Goal: Task Accomplishment & Management: Manage account settings

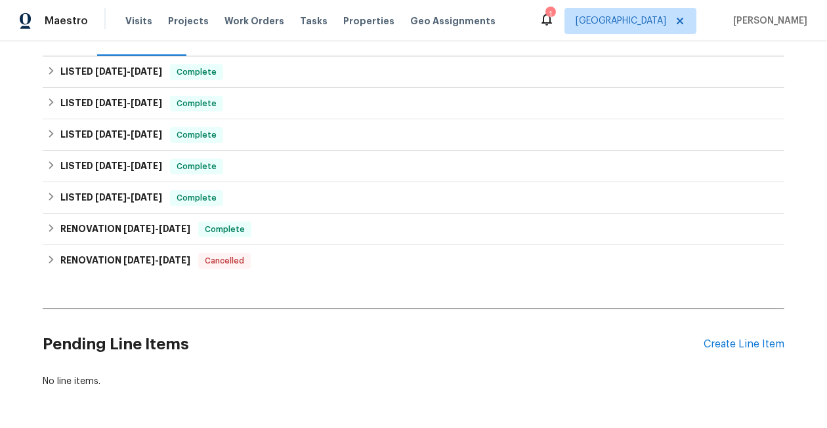
scroll to position [231, 0]
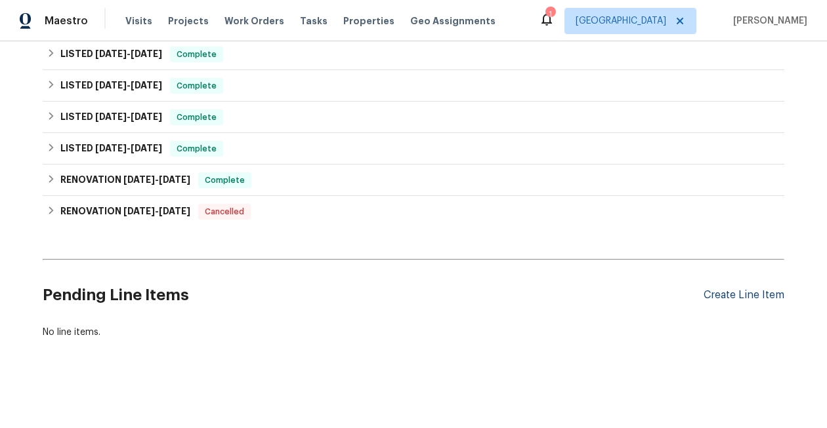
click at [755, 293] on div "Create Line Item" at bounding box center [743, 295] width 81 height 12
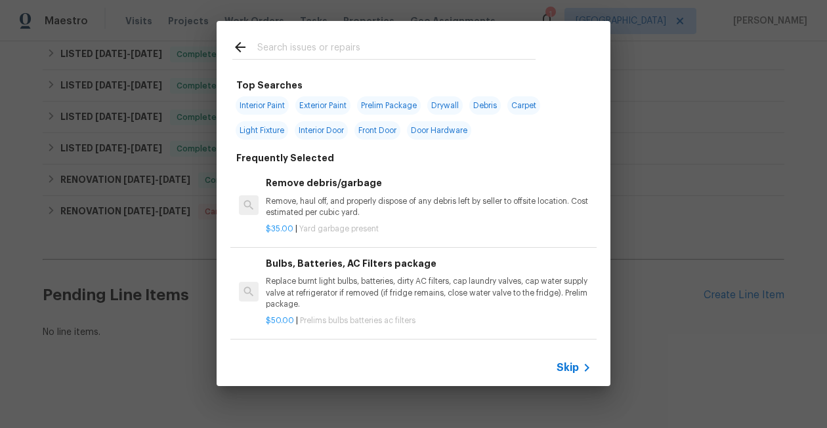
click at [344, 52] on input "text" at bounding box center [396, 49] width 278 height 20
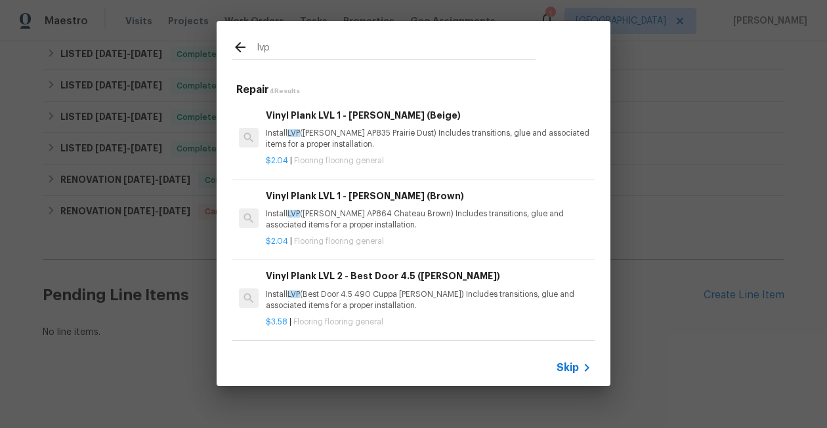
type input "lvp"
click at [239, 47] on icon at bounding box center [240, 47] width 10 height 10
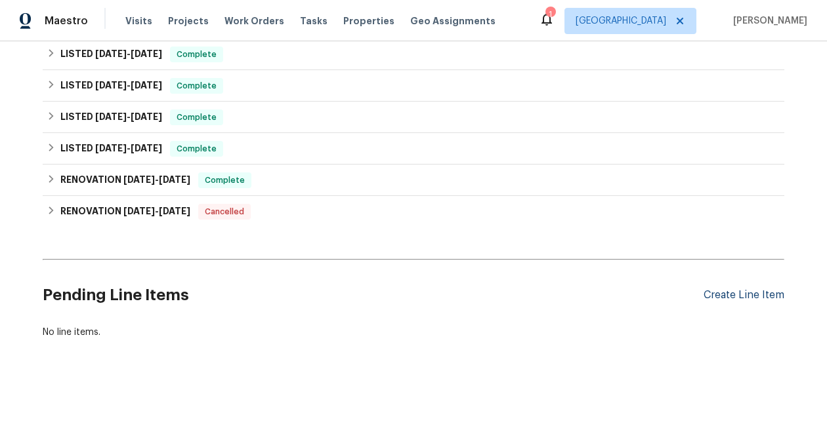
click at [740, 297] on div "Create Line Item" at bounding box center [743, 295] width 81 height 12
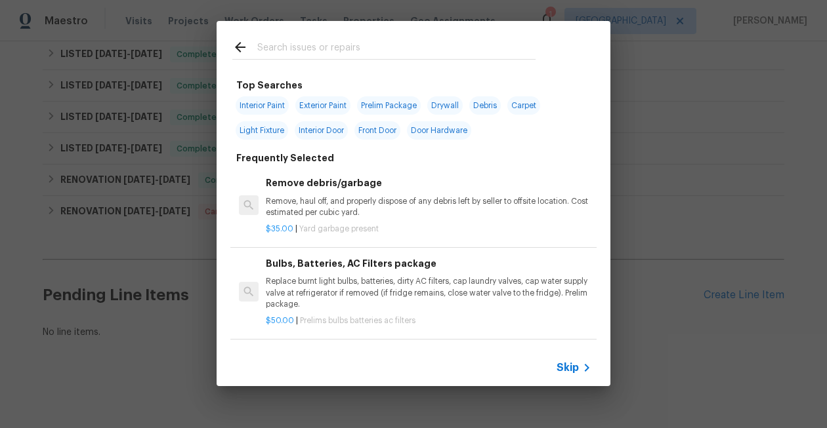
click at [280, 54] on input "text" at bounding box center [396, 49] width 278 height 20
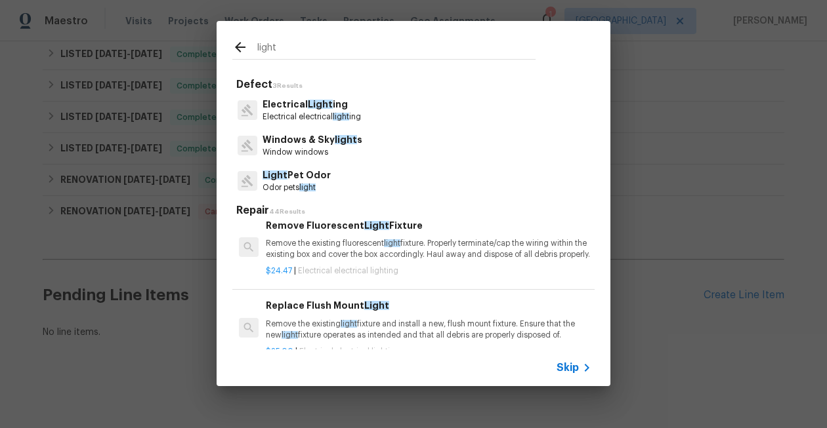
scroll to position [3, 0]
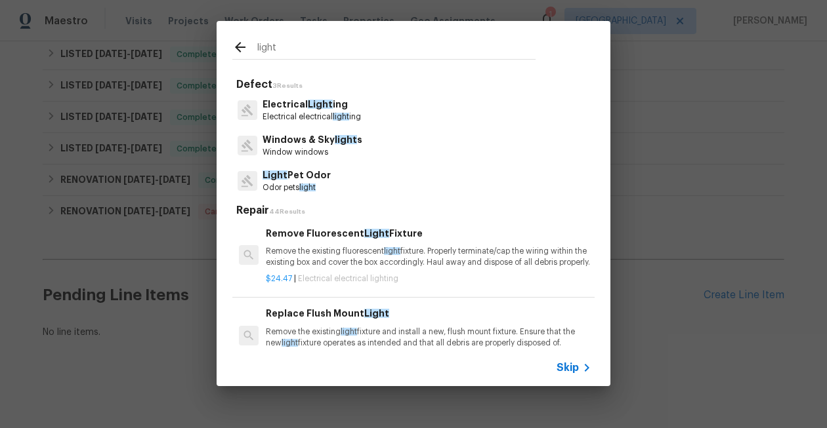
type input "light"
click at [313, 112] on p "Electrical electrical light ing" at bounding box center [311, 117] width 98 height 11
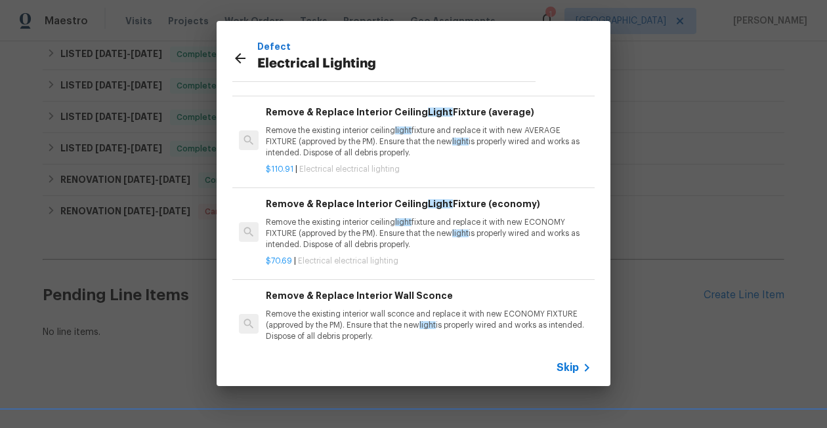
scroll to position [889, 0]
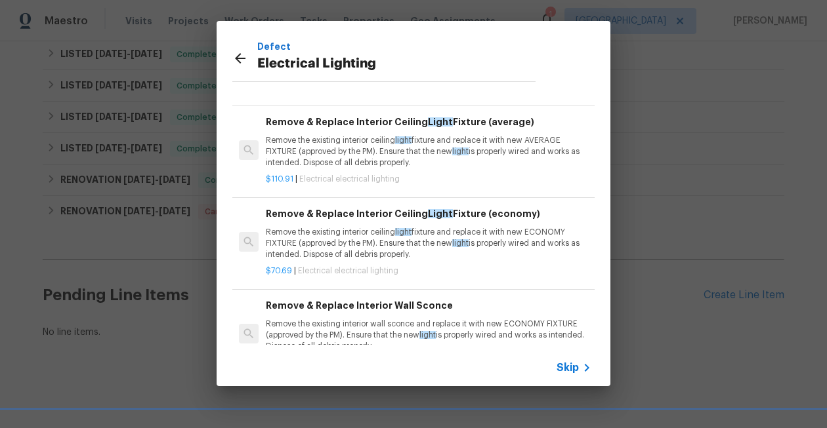
click at [237, 57] on icon at bounding box center [240, 58] width 10 height 10
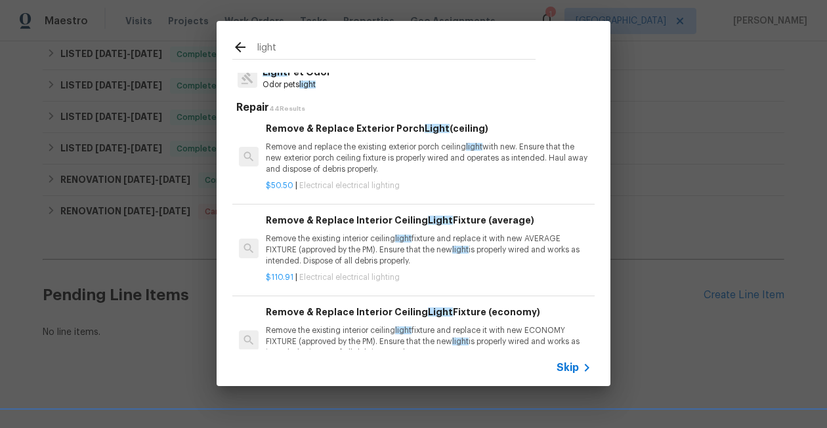
scroll to position [202, 0]
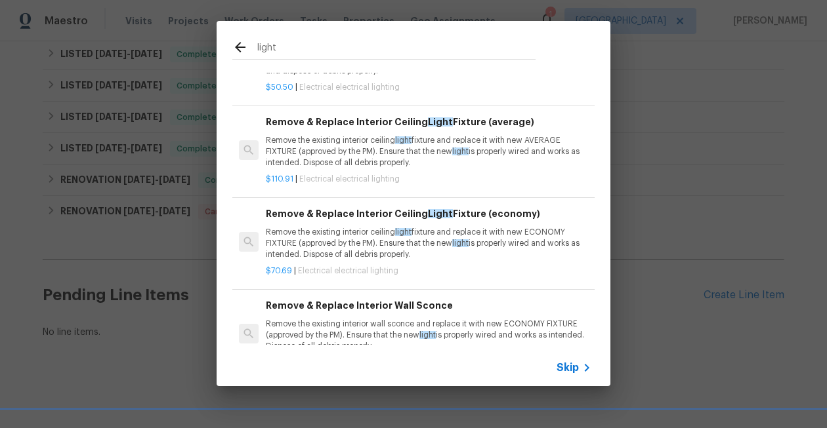
click at [237, 54] on icon at bounding box center [240, 47] width 16 height 16
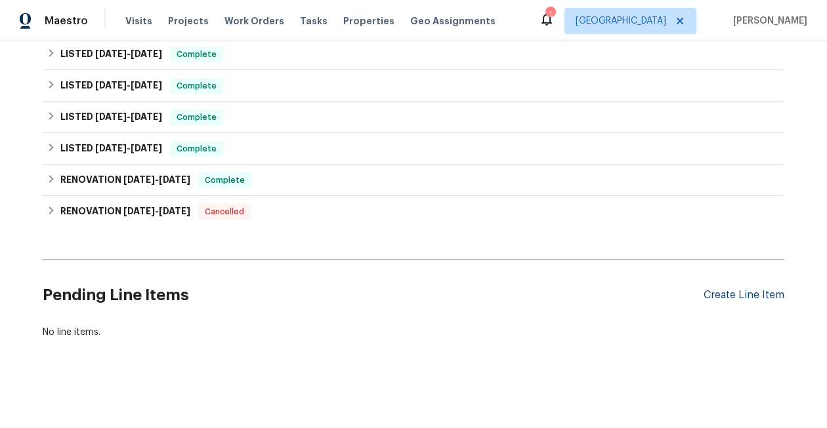
click at [735, 297] on div "Create Line Item" at bounding box center [743, 295] width 81 height 12
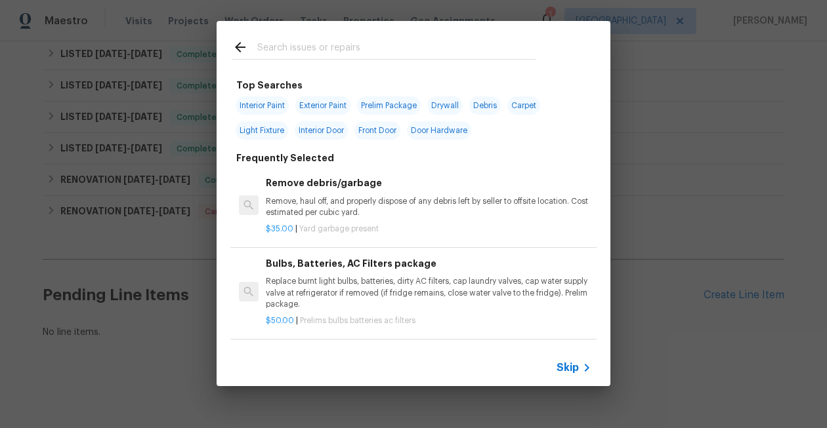
click at [288, 58] on input "text" at bounding box center [396, 49] width 278 height 20
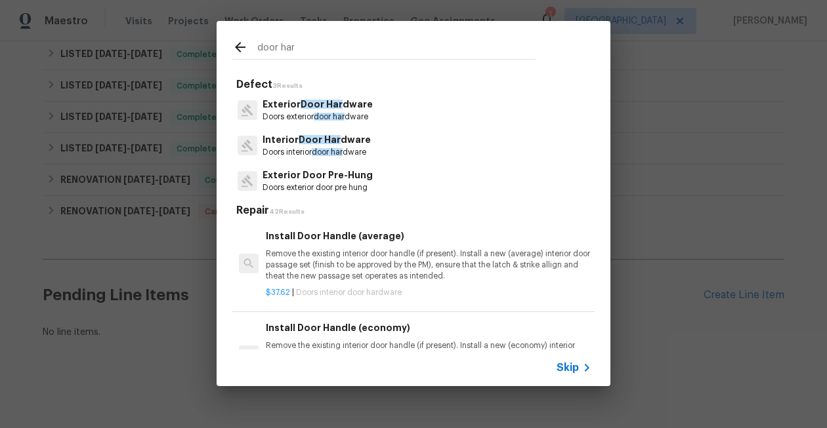
type input "door har"
click at [306, 141] on span "Door Har" at bounding box center [320, 139] width 42 height 9
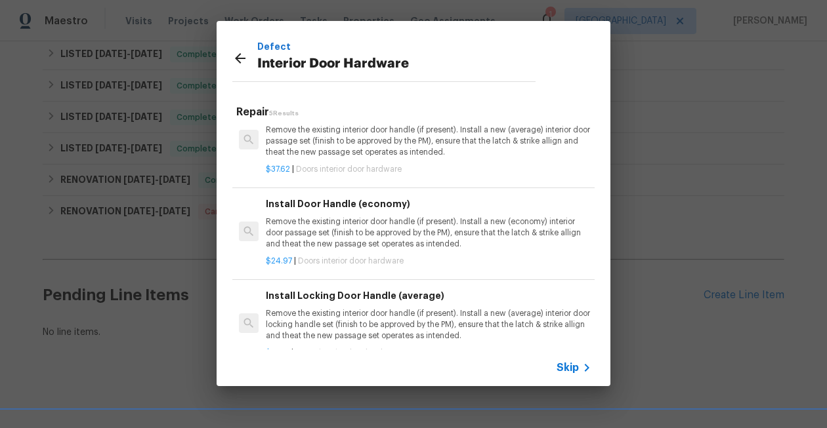
scroll to position [0, 0]
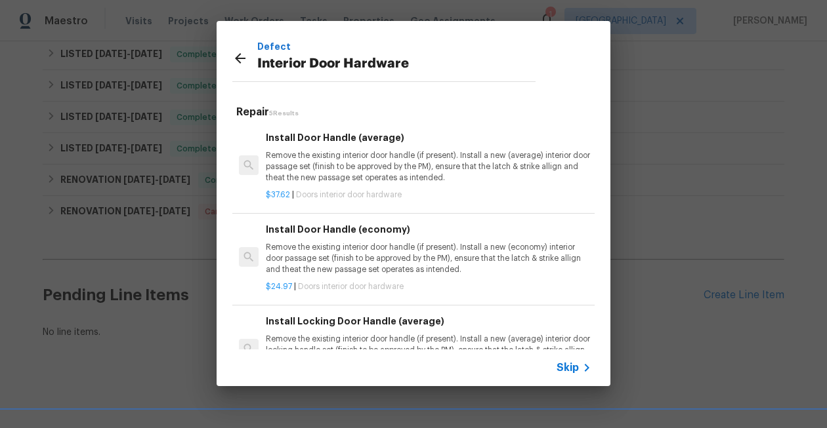
click at [621, 74] on div "Defect Interior Door Hardware Repair 5 Results Install Door Handle (average) Re…" at bounding box center [413, 203] width 827 height 407
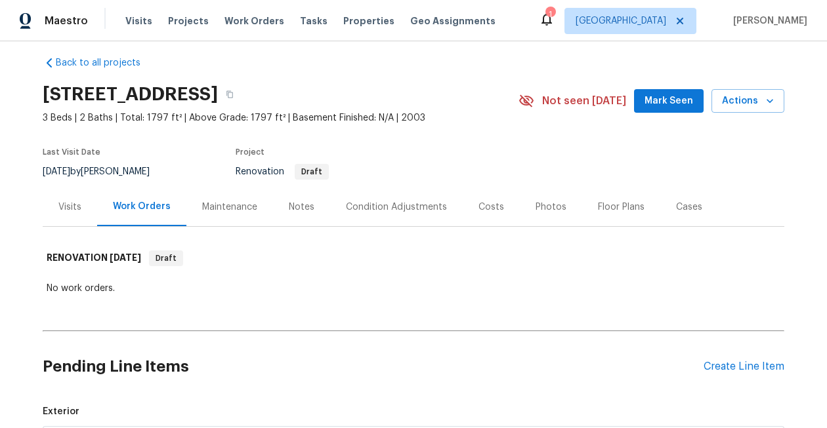
scroll to position [15, 0]
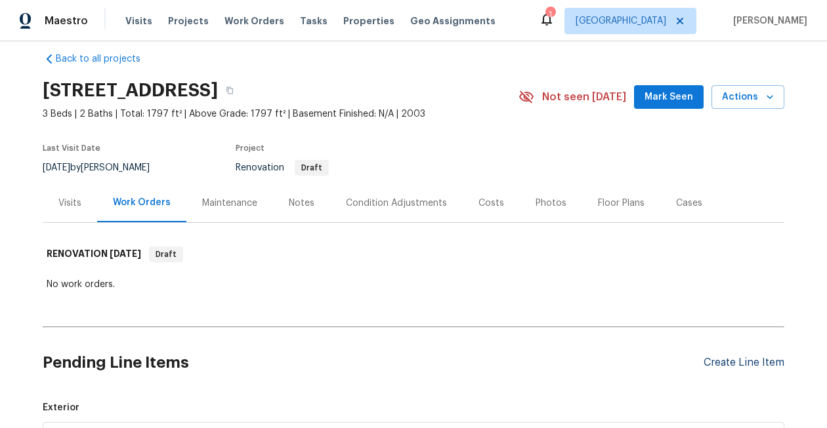
click at [724, 360] on div "Create Line Item" at bounding box center [743, 363] width 81 height 12
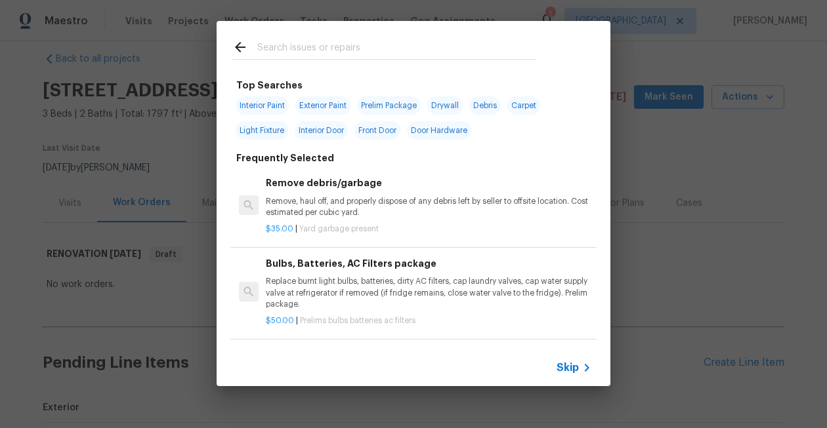
click at [299, 54] on input "text" at bounding box center [396, 49] width 278 height 20
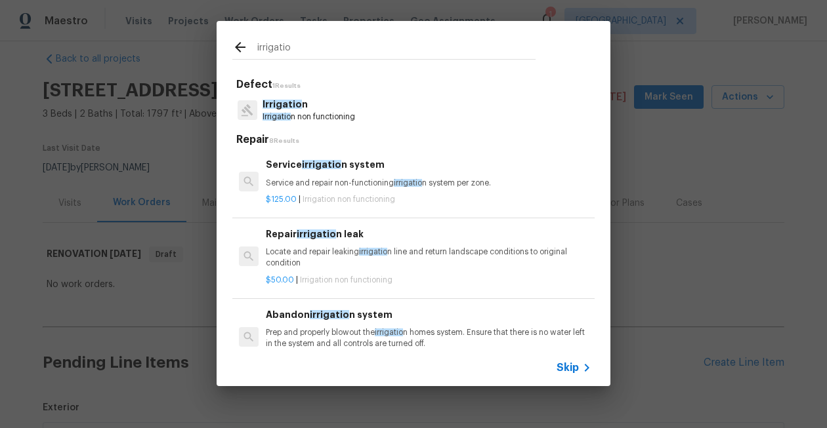
type input "irrigatio"
click at [296, 110] on p "Irrigatio n" at bounding box center [308, 105] width 93 height 14
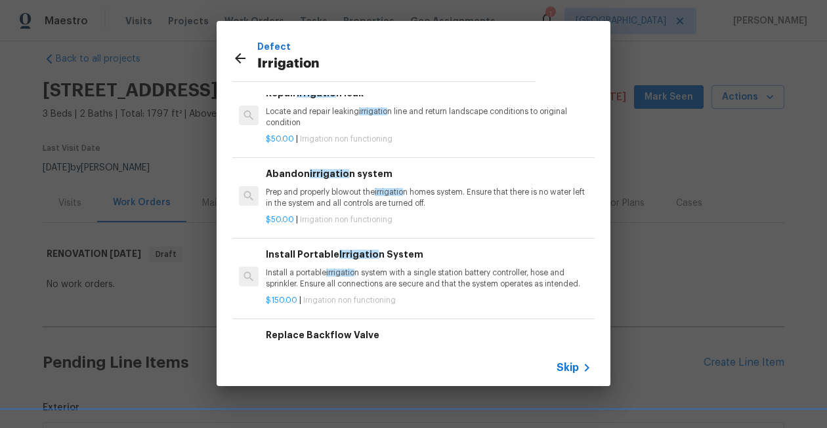
scroll to position [0, 0]
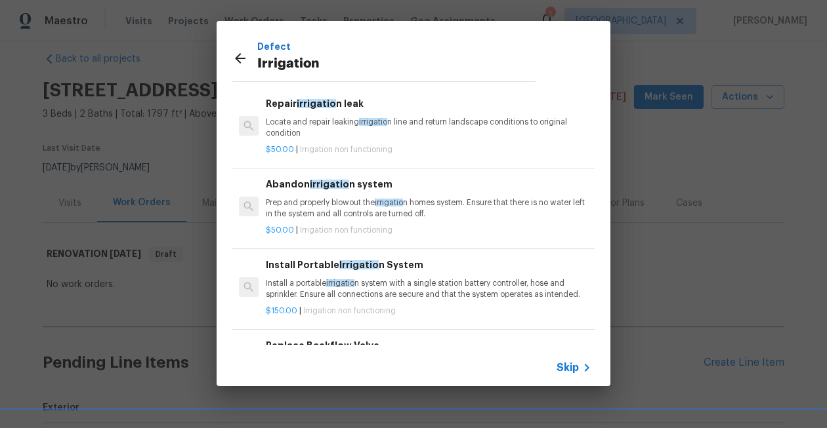
click at [364, 205] on p "Prep and properly blowout the irrigatio n homes system. Ensure that there is no…" at bounding box center [428, 209] width 325 height 22
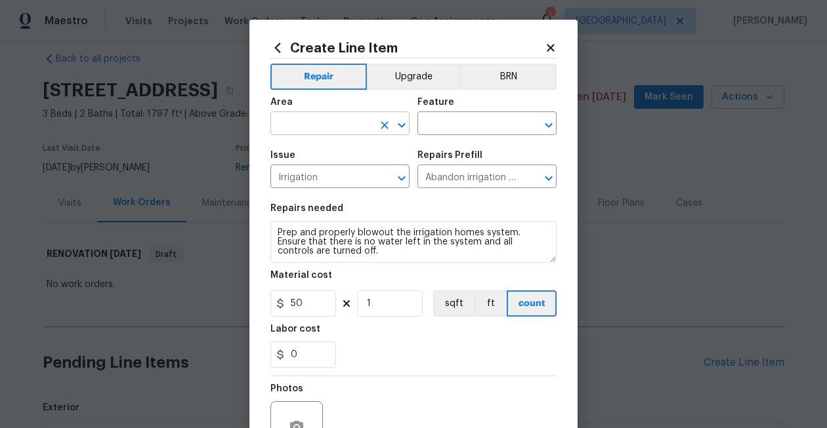
click at [343, 117] on input "text" at bounding box center [321, 125] width 102 height 20
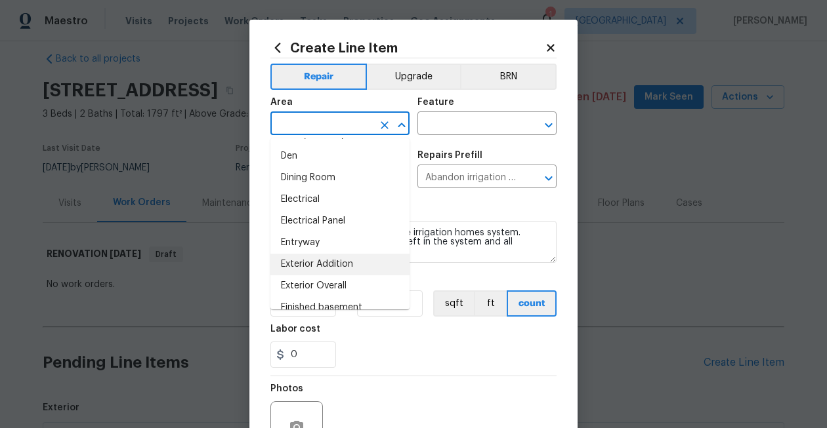
scroll to position [232, 0]
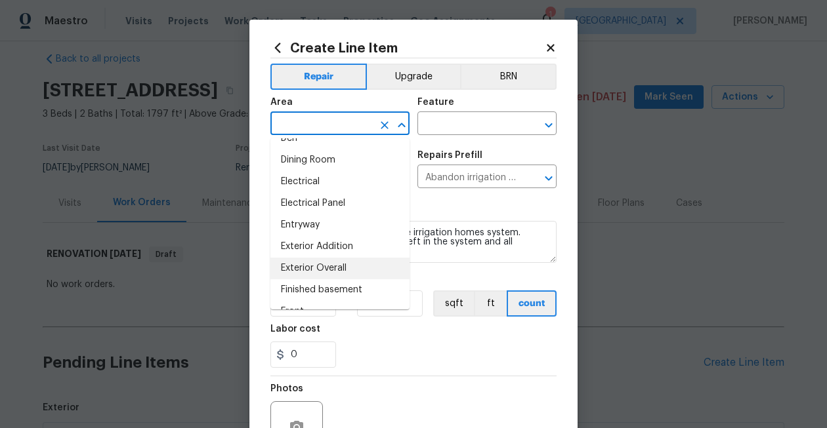
click at [336, 268] on li "Exterior Overall" at bounding box center [339, 269] width 139 height 22
type input "Exterior Overall"
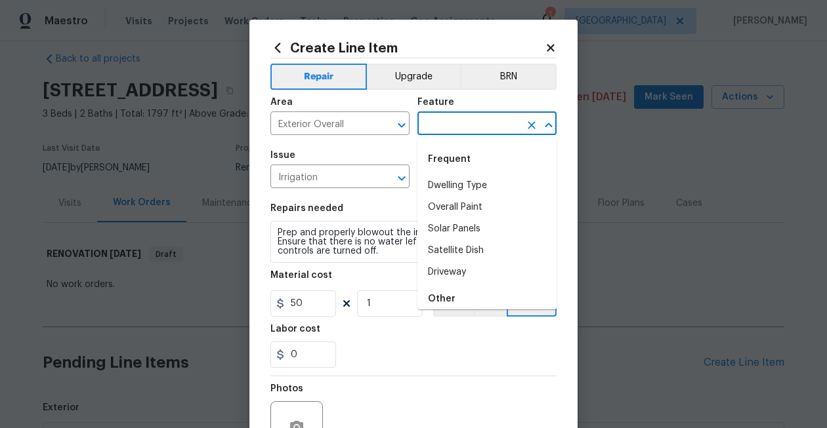
click at [461, 122] on input "text" at bounding box center [468, 125] width 102 height 20
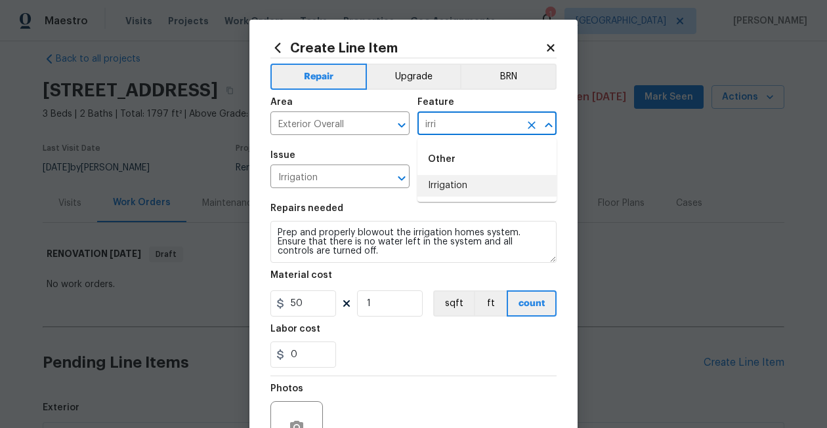
click at [463, 186] on li "Irrigation" at bounding box center [486, 186] width 139 height 22
type input "Irrigation"
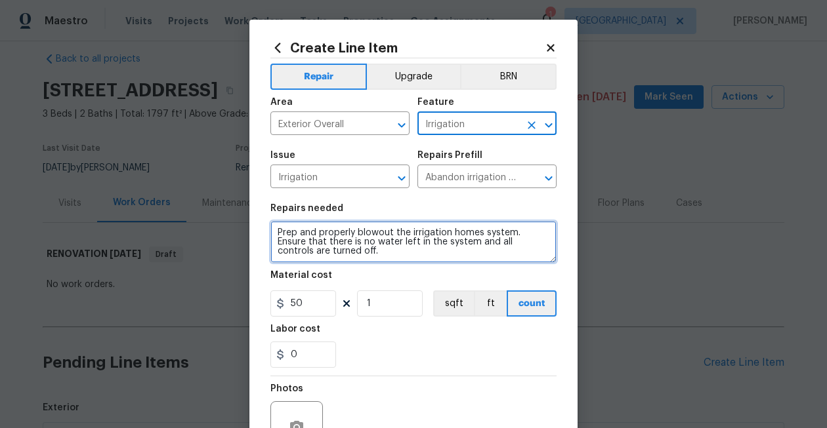
click at [284, 232] on textarea "Prep and properly blowout the irrigation homes system. Ensure that there is no …" at bounding box center [413, 242] width 286 height 42
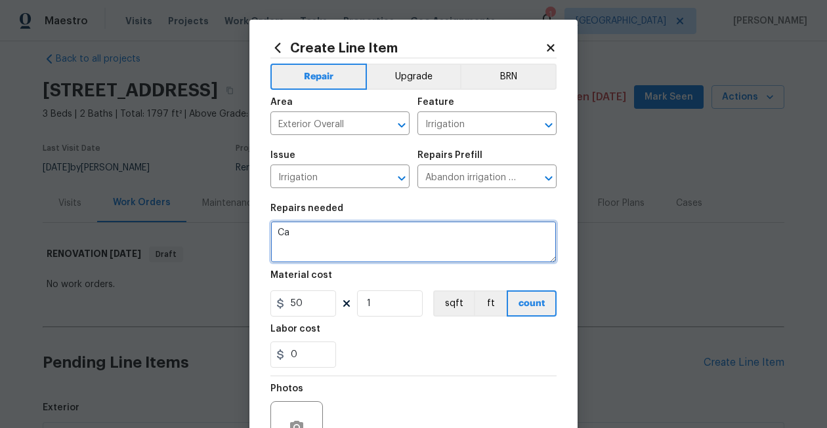
type textarea "C"
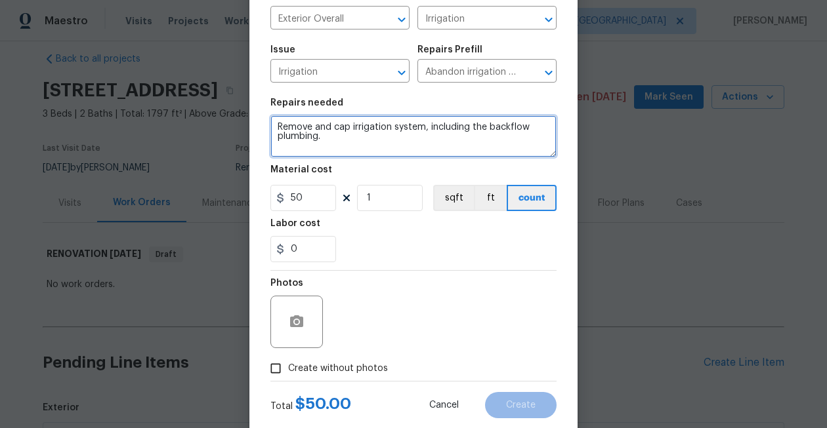
scroll to position [124, 0]
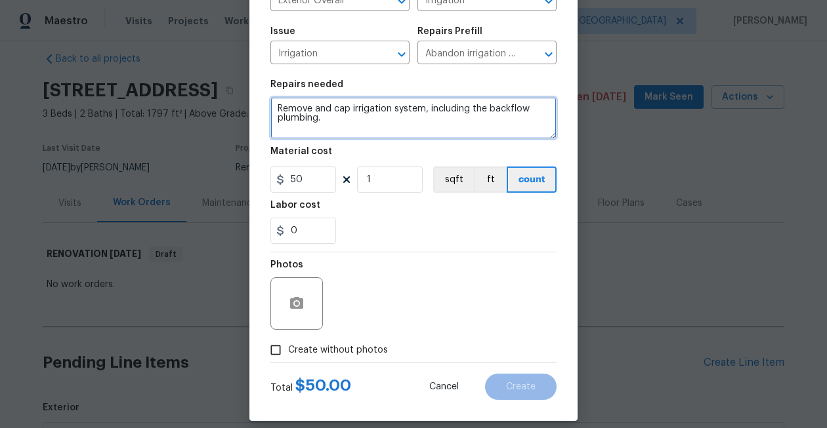
type textarea "Remove and cap irrigation system, including the backflow plumbing."
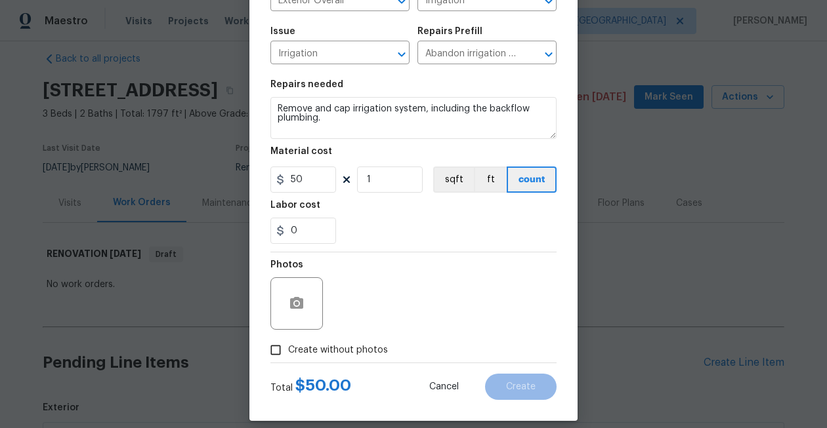
click at [293, 346] on span "Create without photos" at bounding box center [338, 351] width 100 height 14
click at [288, 346] on input "Create without photos" at bounding box center [275, 350] width 25 height 25
checkbox input "true"
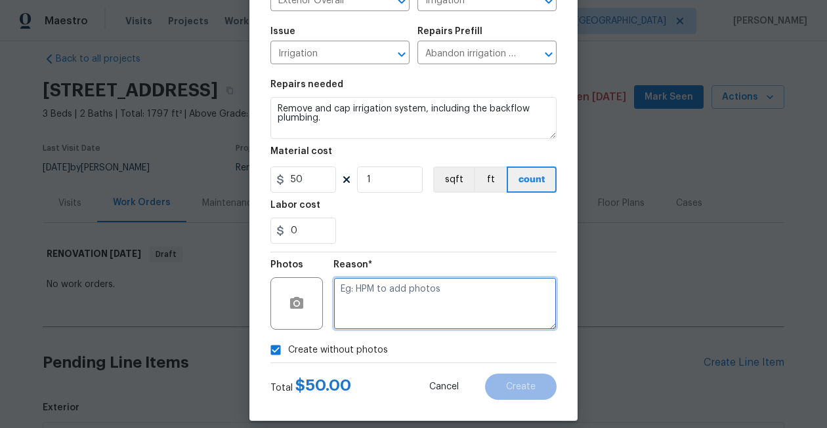
click at [356, 312] on textarea at bounding box center [444, 304] width 223 height 52
type textarea "Photos later"
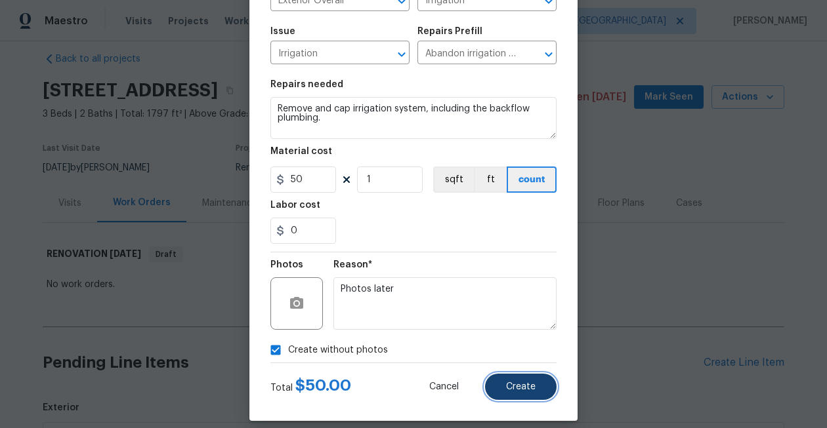
click at [528, 392] on span "Create" at bounding box center [521, 388] width 30 height 10
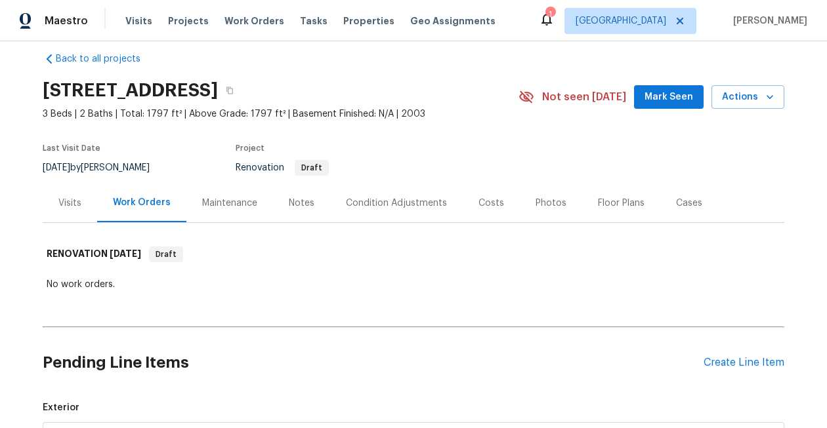
click at [623, 205] on div "Floor Plans" at bounding box center [621, 203] width 47 height 13
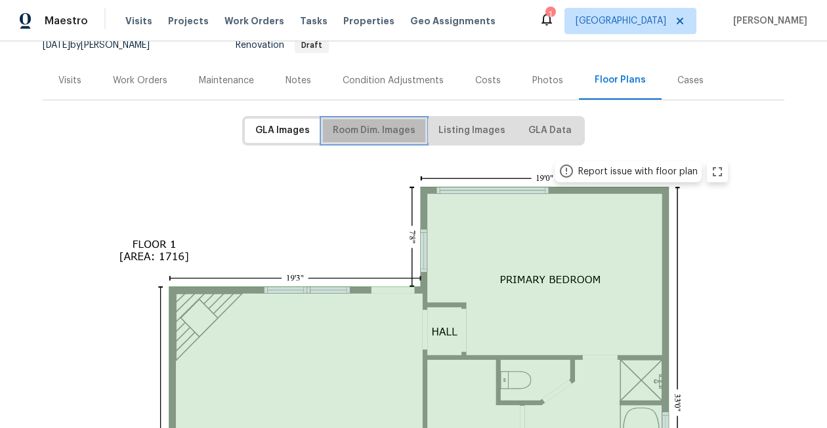
click at [386, 131] on span "Room Dim. Images" at bounding box center [374, 131] width 83 height 16
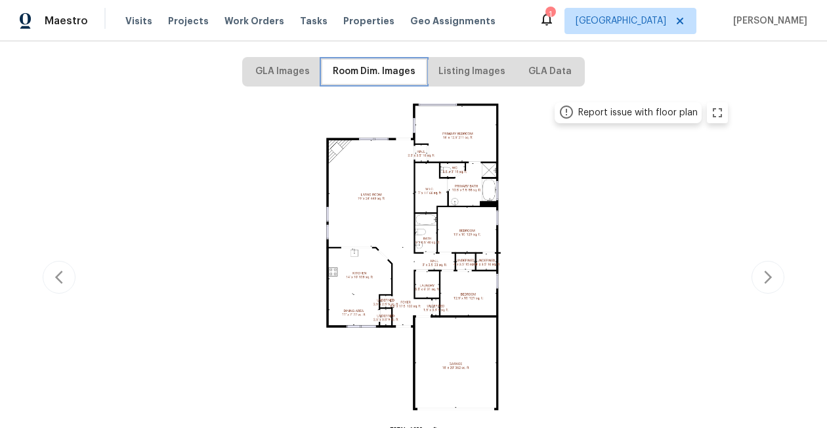
scroll to position [198, 0]
click at [398, 318] on img at bounding box center [413, 275] width 644 height 362
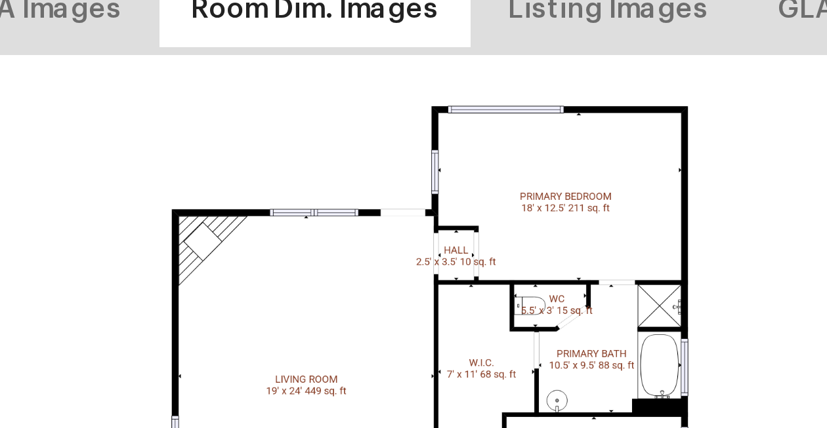
scroll to position [0, 0]
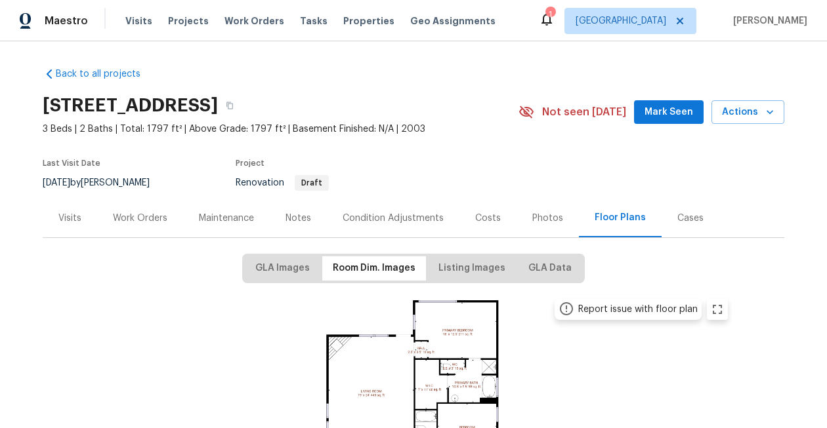
click at [136, 214] on div "Work Orders" at bounding box center [140, 218] width 54 height 13
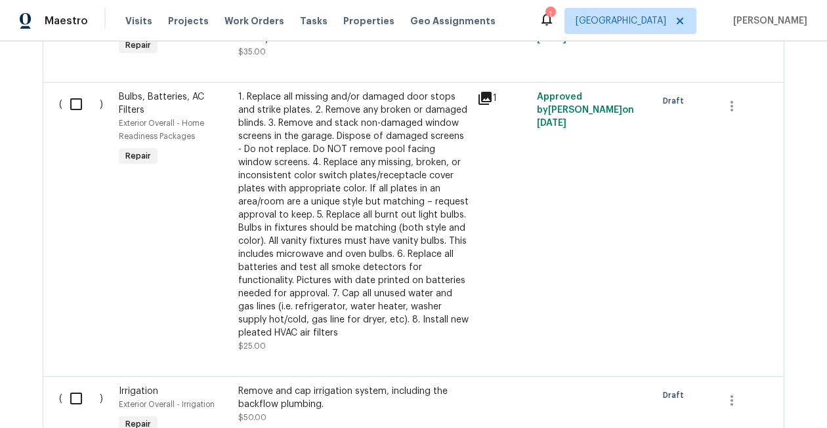
scroll to position [795, 0]
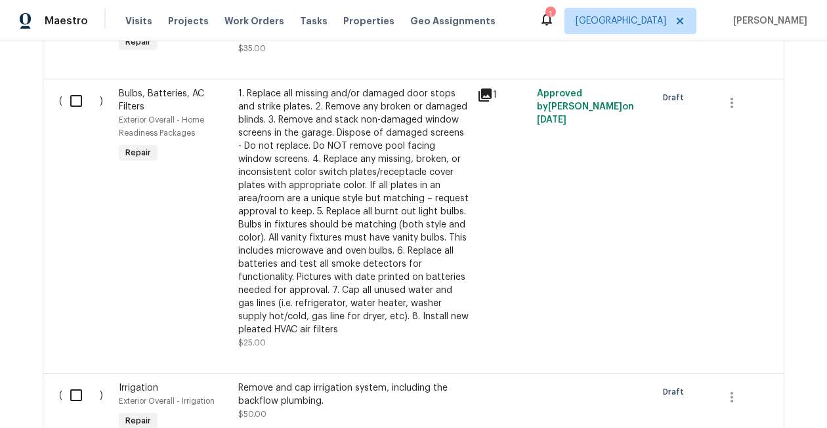
click at [169, 105] on div "Bulbs, Batteries, AC Filters" at bounding box center [175, 100] width 112 height 26
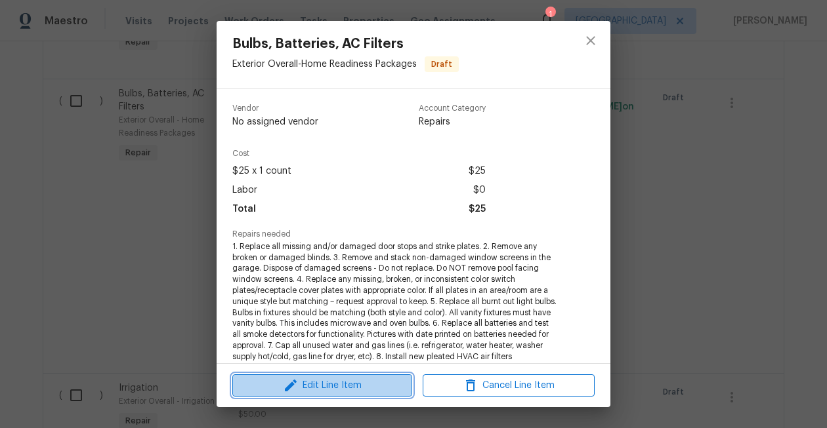
click at [332, 393] on span "Edit Line Item" at bounding box center [322, 386] width 172 height 16
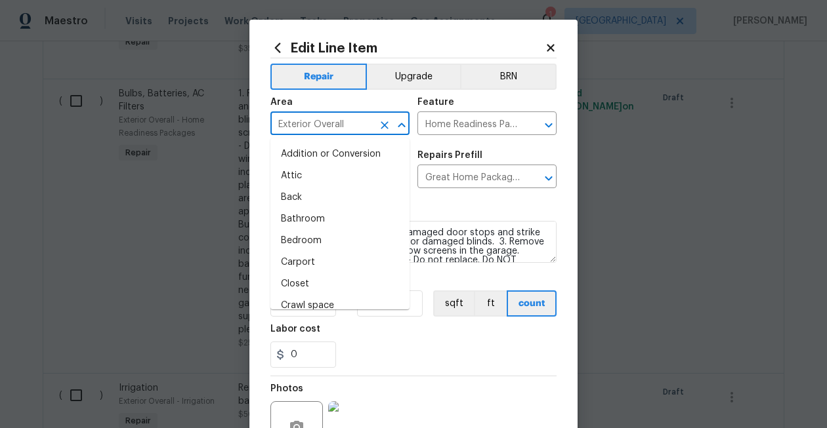
click at [301, 127] on input "Exterior Overall" at bounding box center [321, 125] width 102 height 20
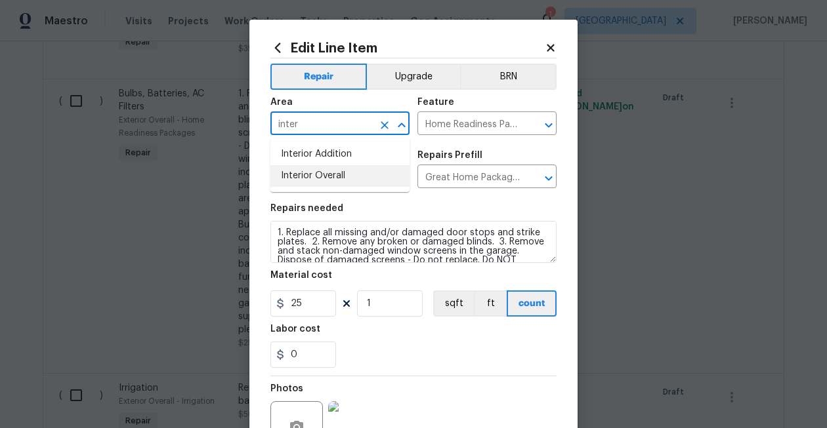
click at [311, 175] on li "Interior Overall" at bounding box center [339, 176] width 139 height 22
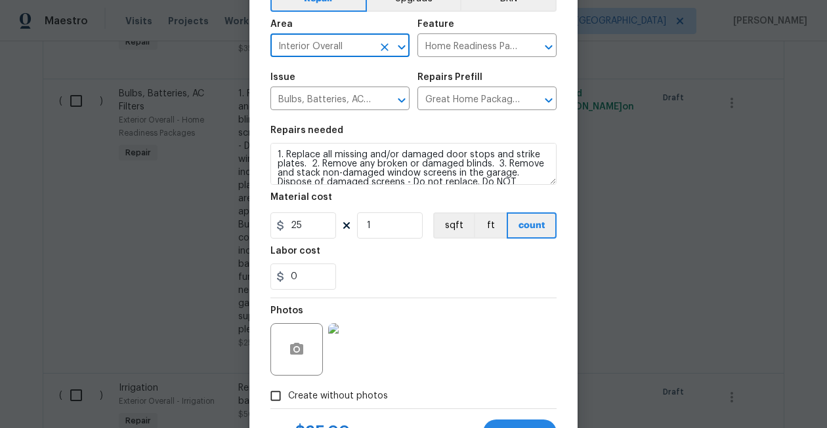
scroll to position [137, 0]
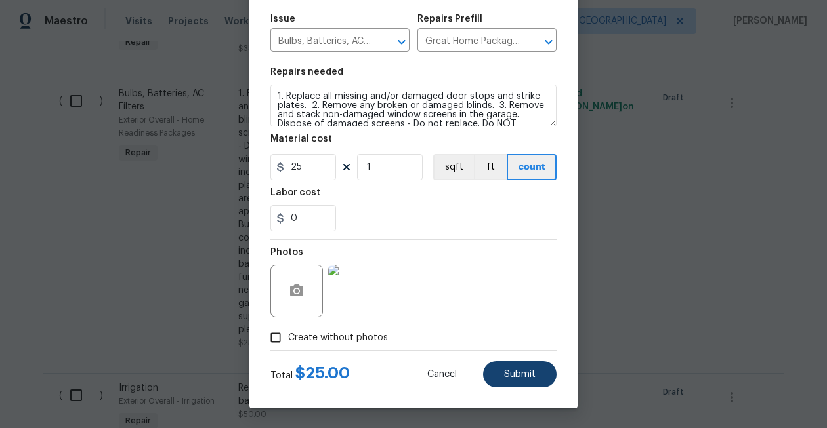
type input "Interior Overall"
click at [514, 374] on span "Submit" at bounding box center [519, 375] width 31 height 10
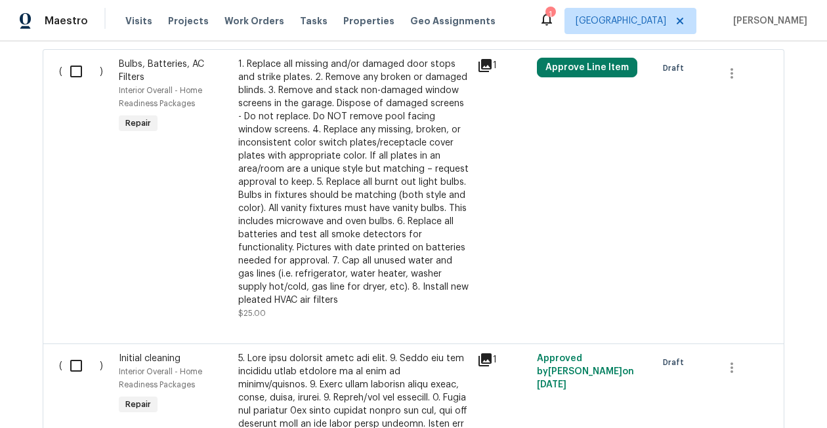
scroll to position [1584, 0]
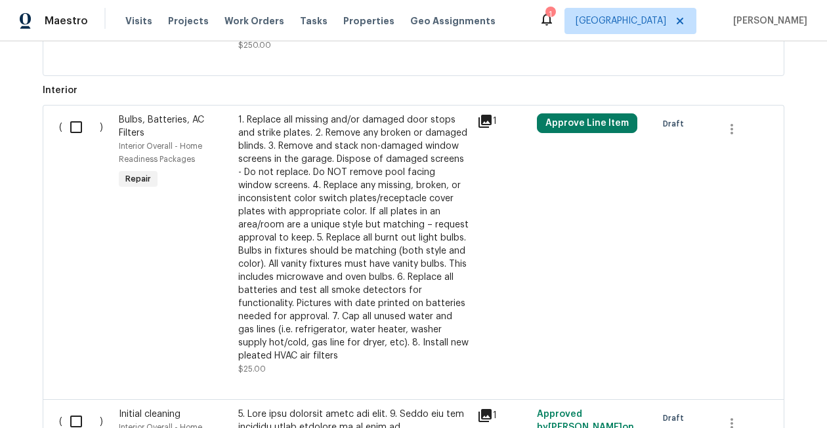
click at [549, 139] on div "Approve Line Item" at bounding box center [592, 245] width 119 height 270
click at [560, 129] on button "Approve Line Item" at bounding box center [587, 124] width 100 height 20
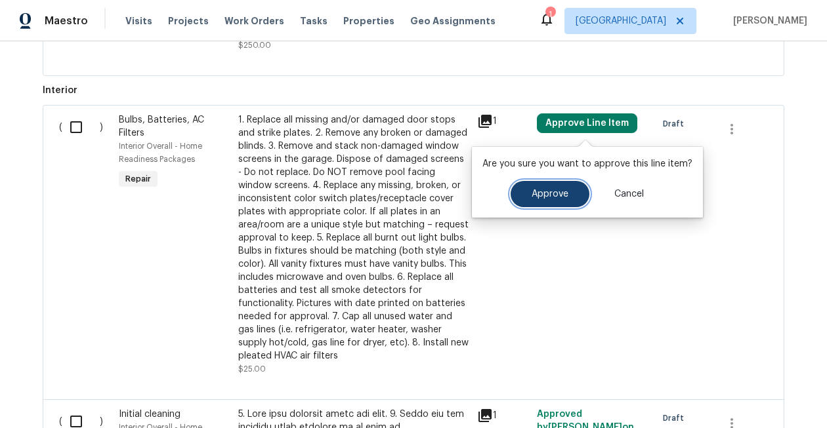
click at [547, 184] on button "Approve" at bounding box center [550, 194] width 79 height 26
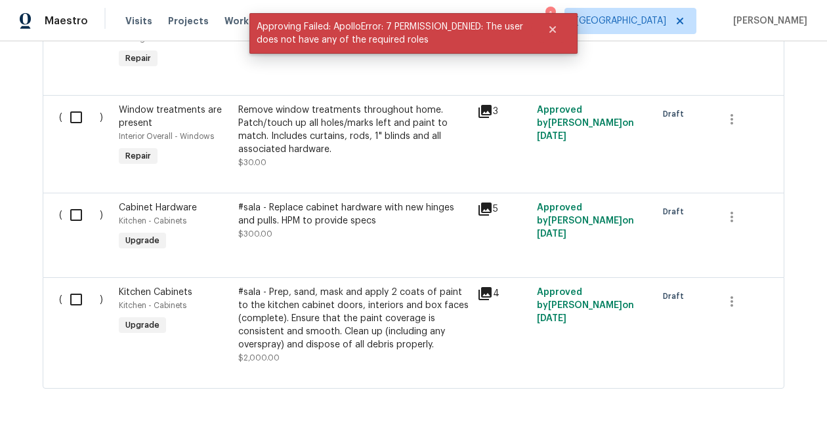
scroll to position [2980, 0]
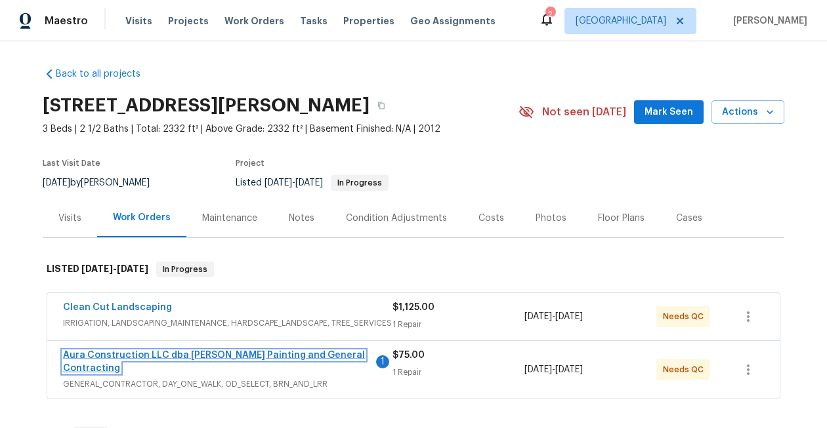
click at [264, 353] on link "Aura Construction LLC dba [PERSON_NAME] Painting and General Contracting" at bounding box center [214, 362] width 302 height 22
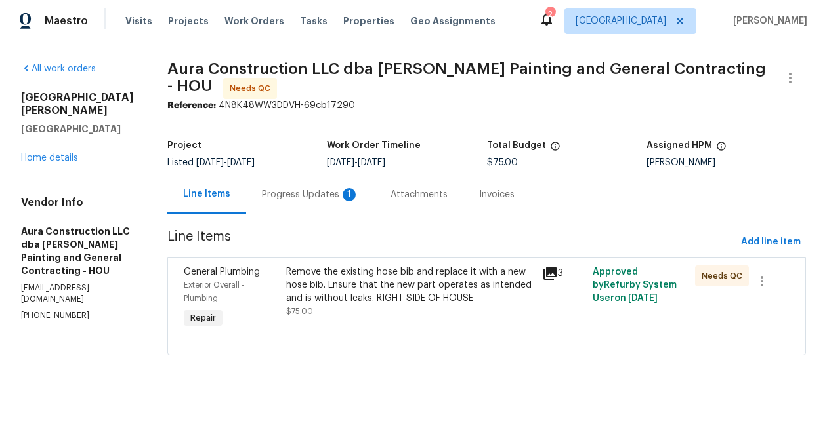
click at [306, 195] on div "Progress Updates 1" at bounding box center [310, 194] width 97 height 13
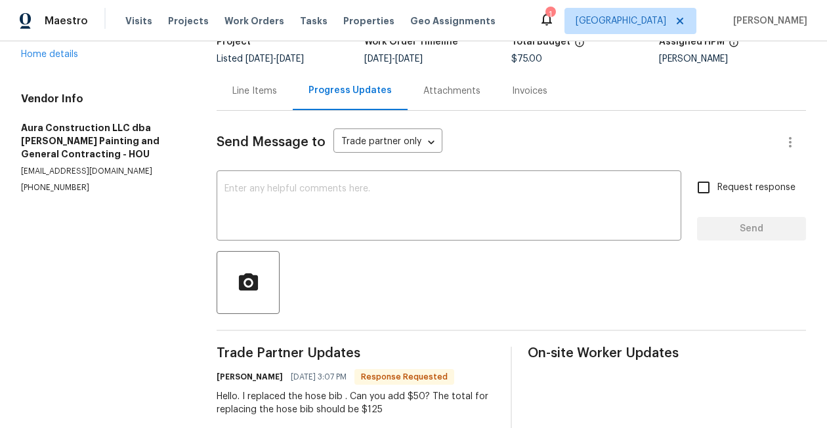
scroll to position [128, 0]
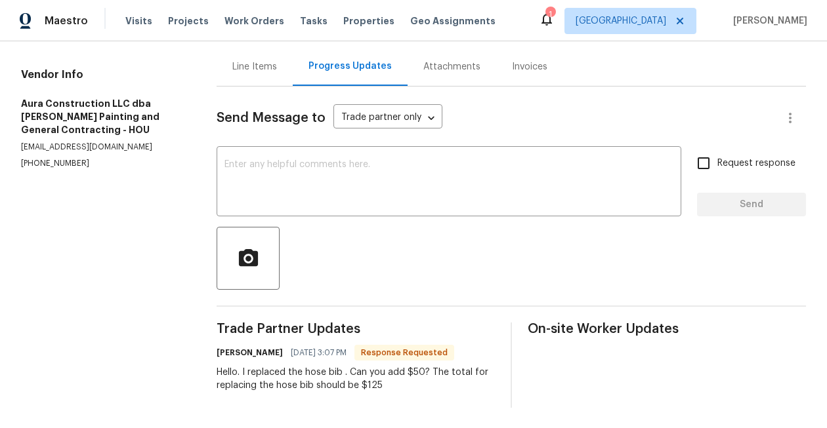
click at [270, 60] on div "Line Items" at bounding box center [254, 66] width 45 height 13
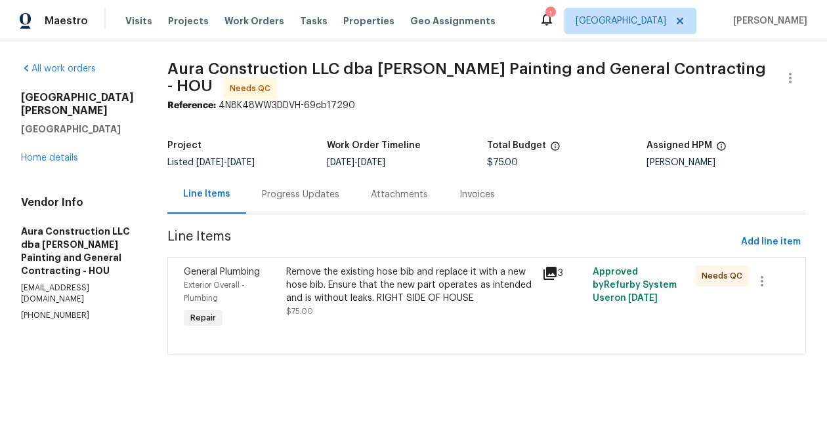
click at [445, 287] on div "Remove the existing hose bib and replace it with a new hose bib. Ensure that th…" at bounding box center [409, 285] width 247 height 39
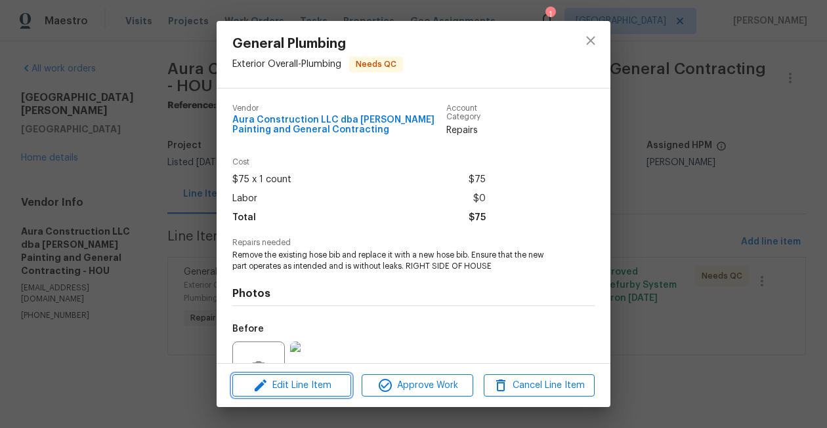
click at [314, 384] on span "Edit Line Item" at bounding box center [291, 386] width 111 height 16
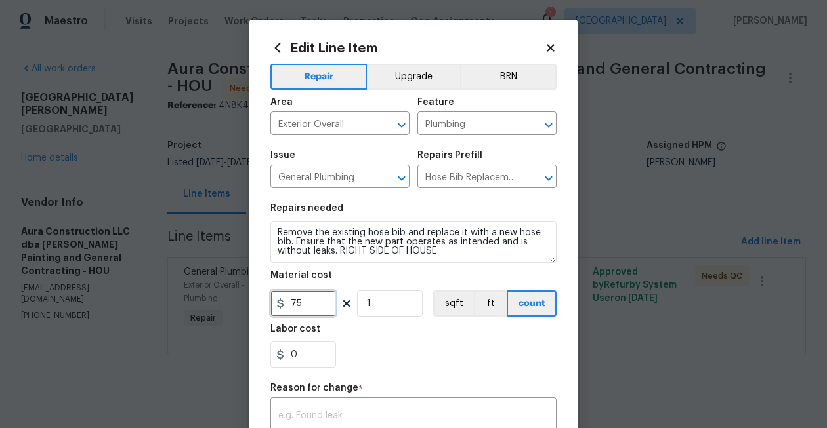
click at [301, 311] on input "75" at bounding box center [303, 304] width 66 height 26
type input "125"
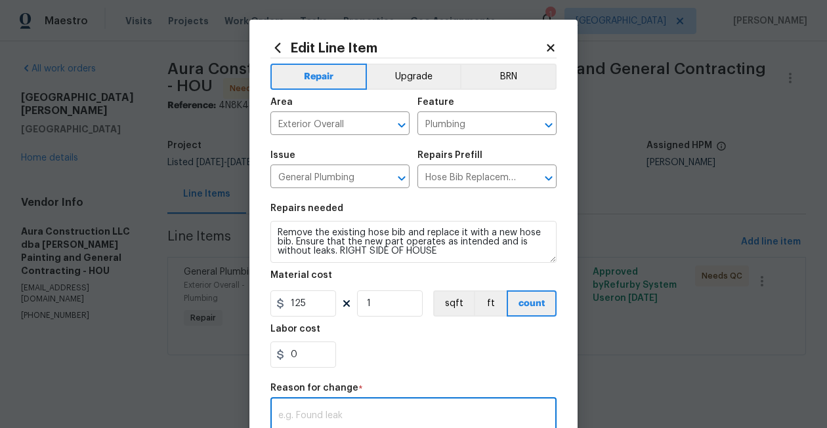
click at [346, 415] on textarea at bounding box center [413, 425] width 270 height 28
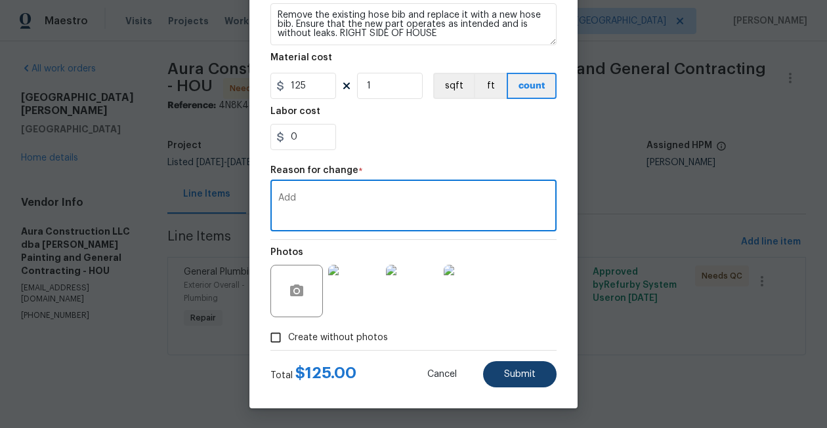
type textarea "Add"
click at [522, 379] on button "Submit" at bounding box center [519, 375] width 73 height 26
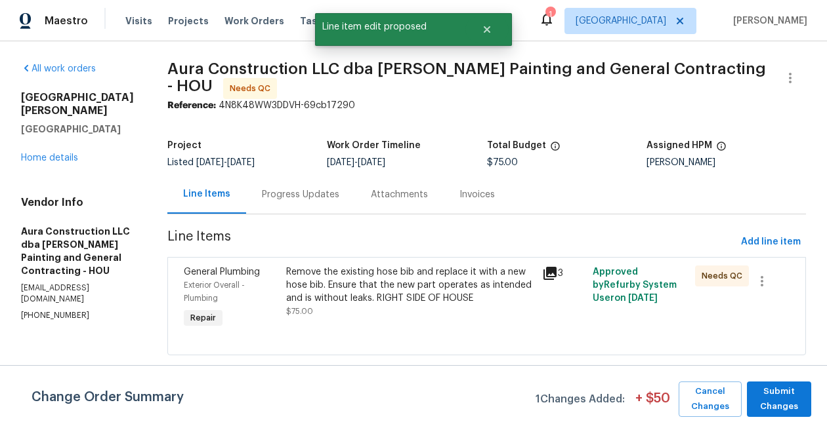
scroll to position [0, 0]
click at [278, 192] on div "Progress Updates" at bounding box center [300, 194] width 77 height 13
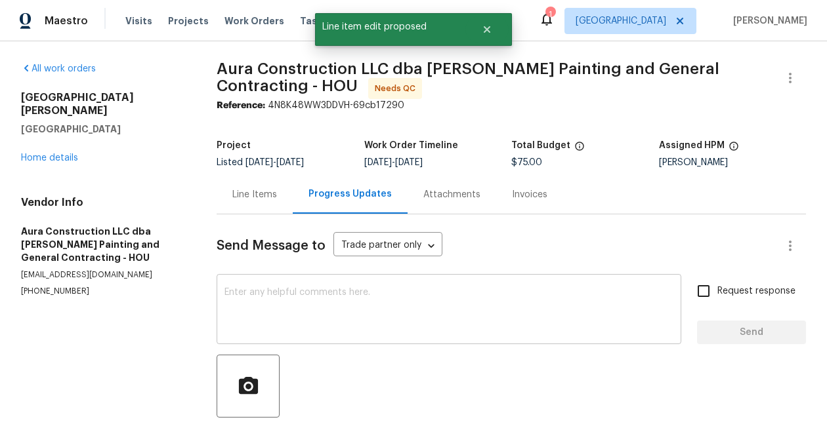
click at [350, 304] on textarea at bounding box center [448, 311] width 449 height 46
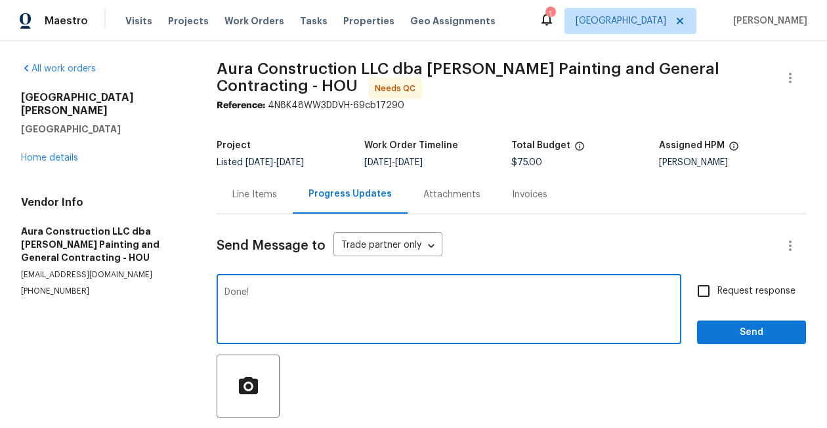
type textarea "Done!"
click at [732, 335] on span "Send" at bounding box center [751, 333] width 88 height 16
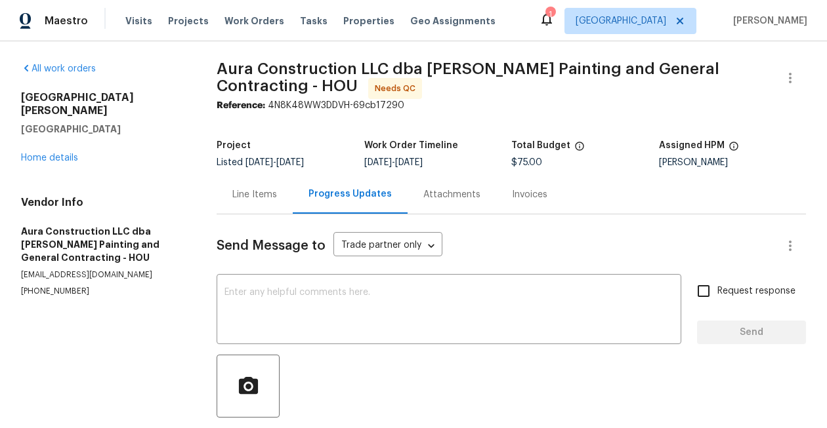
click at [552, 21] on icon at bounding box center [546, 19] width 10 height 13
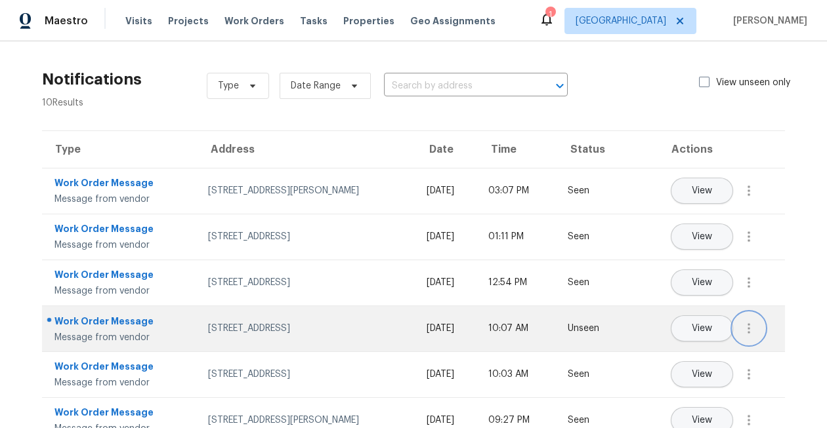
click at [753, 337] on button "button" at bounding box center [748, 328] width 31 height 31
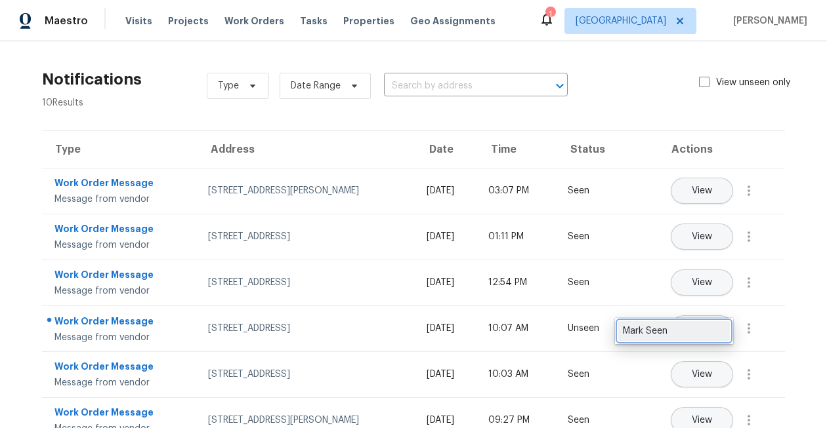
click at [684, 332] on div "Mark Seen" at bounding box center [674, 331] width 102 height 13
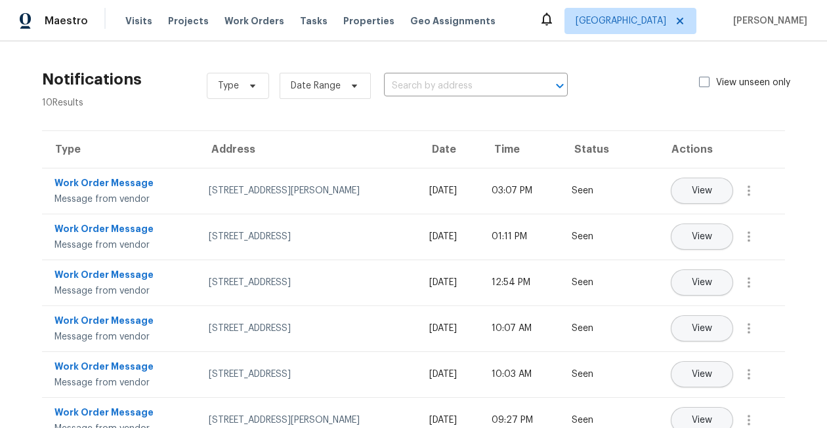
click at [703, 89] on div "View unseen only" at bounding box center [752, 86] width 107 height 20
click at [703, 82] on span at bounding box center [704, 82] width 10 height 10
click at [703, 82] on input "View unseen only" at bounding box center [703, 80] width 9 height 9
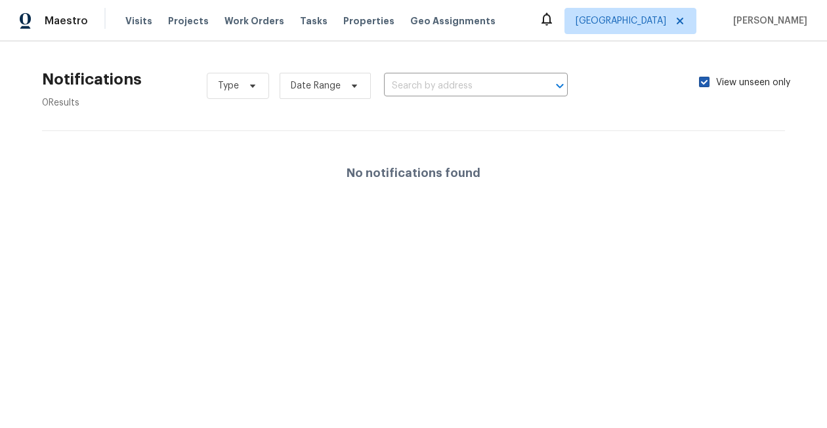
click at [701, 83] on span at bounding box center [704, 82] width 10 height 10
click at [701, 83] on input "View unseen only" at bounding box center [703, 80] width 9 height 9
checkbox input "false"
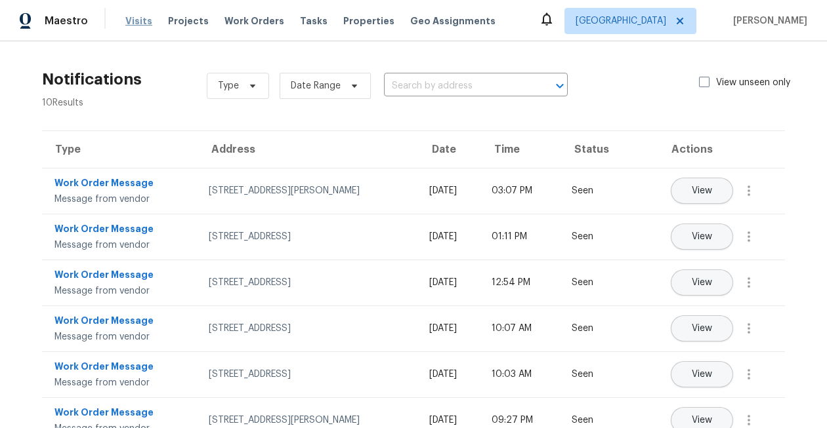
click at [127, 22] on span "Visits" at bounding box center [138, 20] width 27 height 13
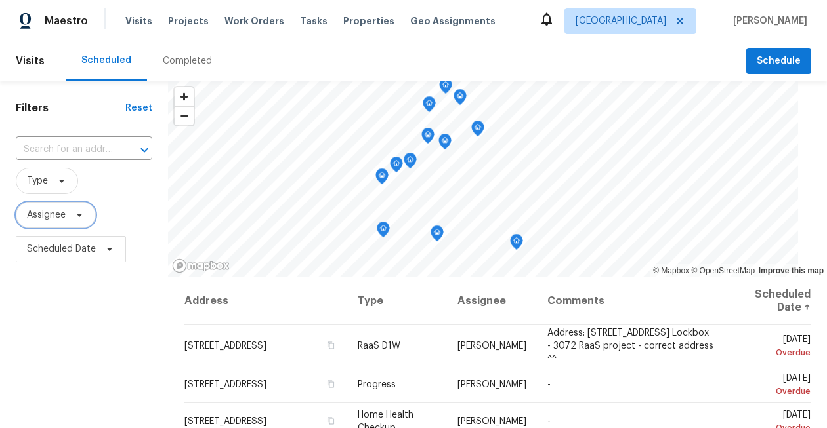
click at [52, 212] on span "Assignee" at bounding box center [46, 215] width 39 height 13
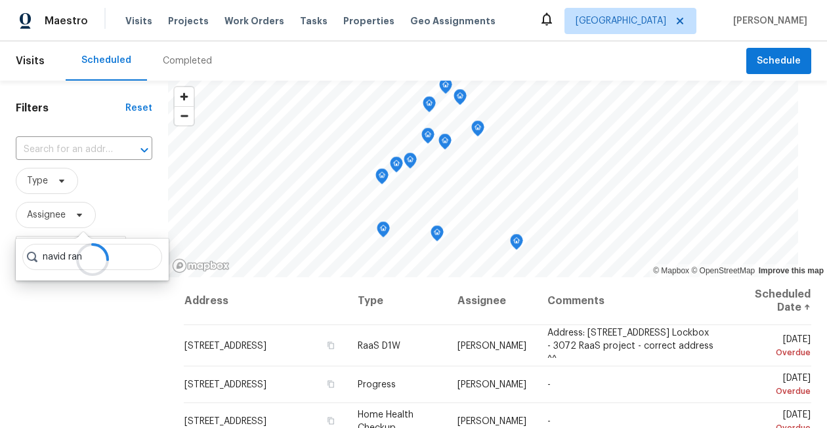
type input "navid ran"
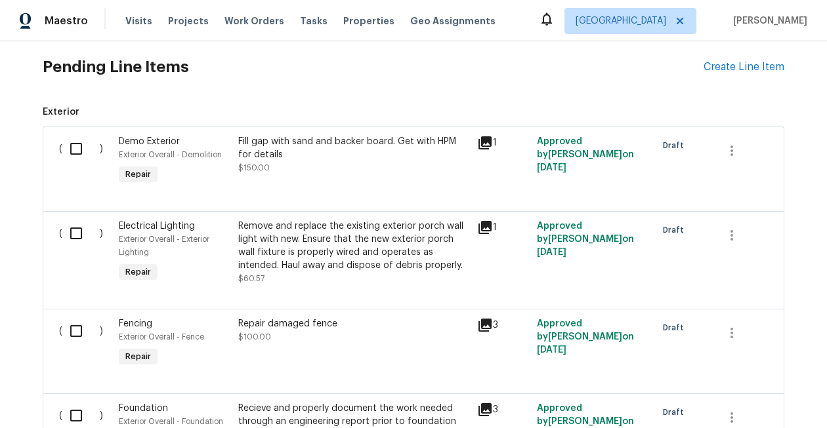
scroll to position [310, 0]
click at [74, 150] on input "checkbox" at bounding box center [80, 150] width 37 height 28
checkbox input "true"
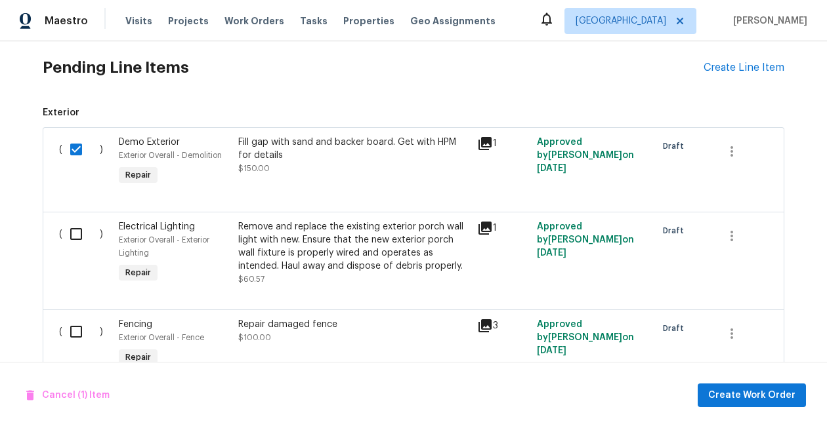
click at [75, 241] on input "checkbox" at bounding box center [80, 234] width 37 height 28
checkbox input "true"
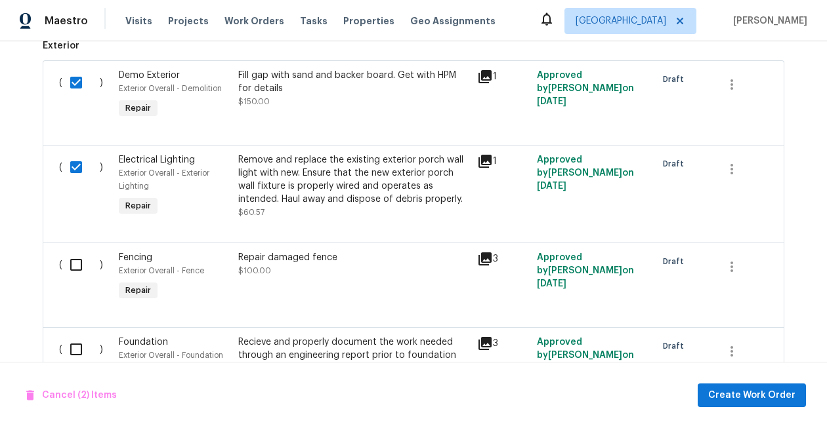
scroll to position [405, 0]
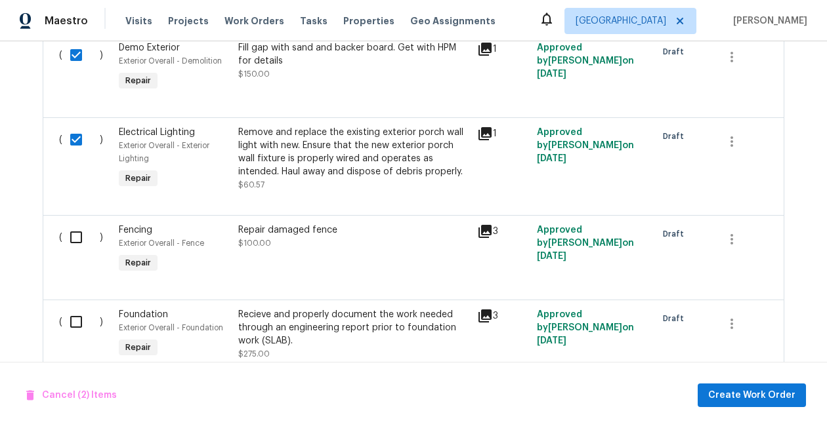
click at [75, 241] on input "checkbox" at bounding box center [80, 238] width 37 height 28
checkbox input "true"
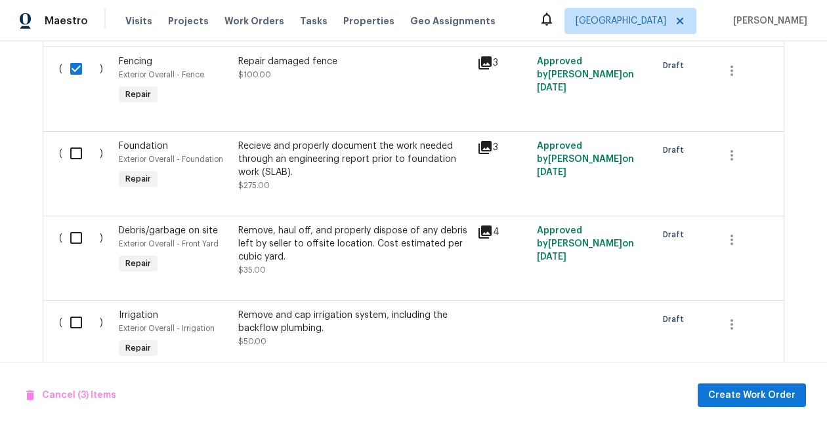
scroll to position [587, 0]
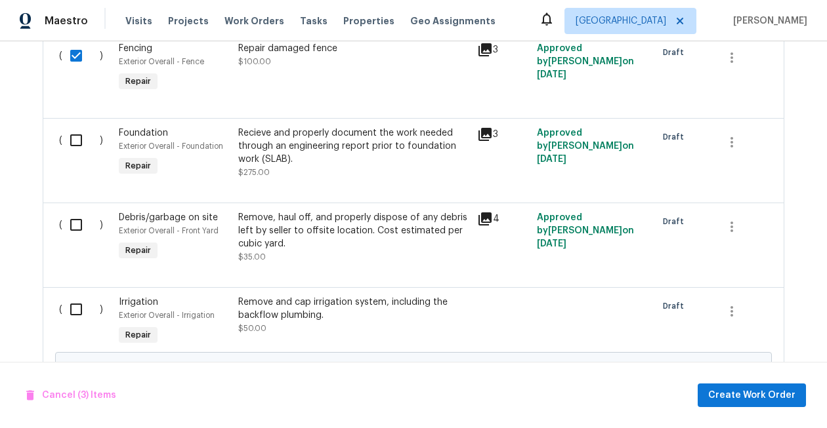
click at [76, 224] on input "checkbox" at bounding box center [80, 225] width 37 height 28
checkbox input "true"
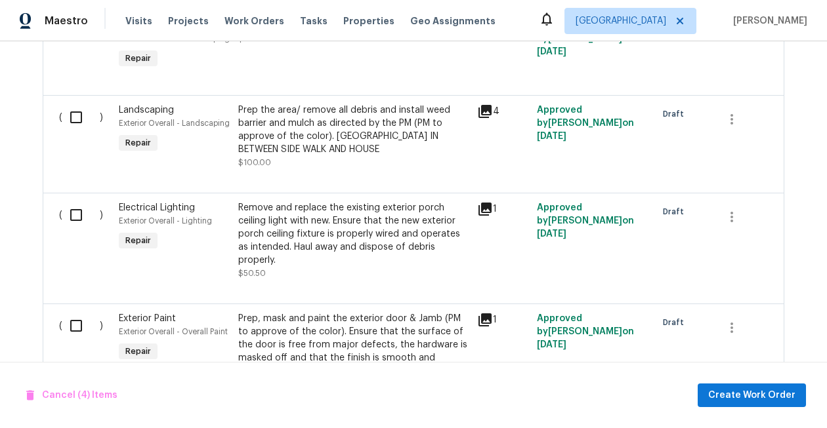
scroll to position [1101, 0]
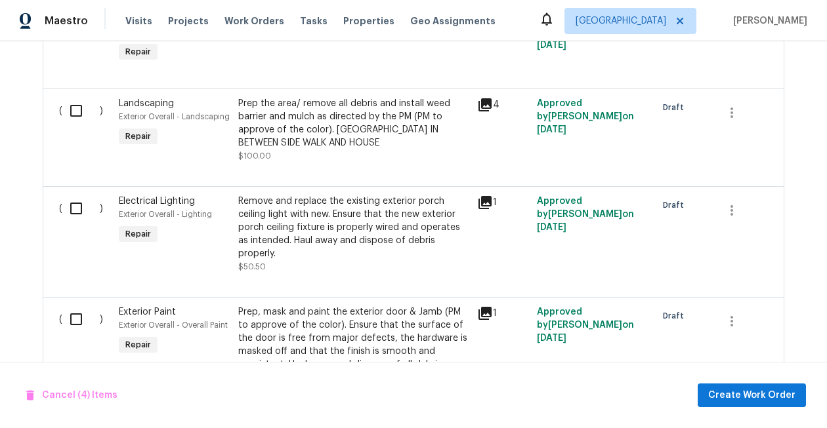
click at [77, 211] on input "checkbox" at bounding box center [80, 209] width 37 height 28
checkbox input "true"
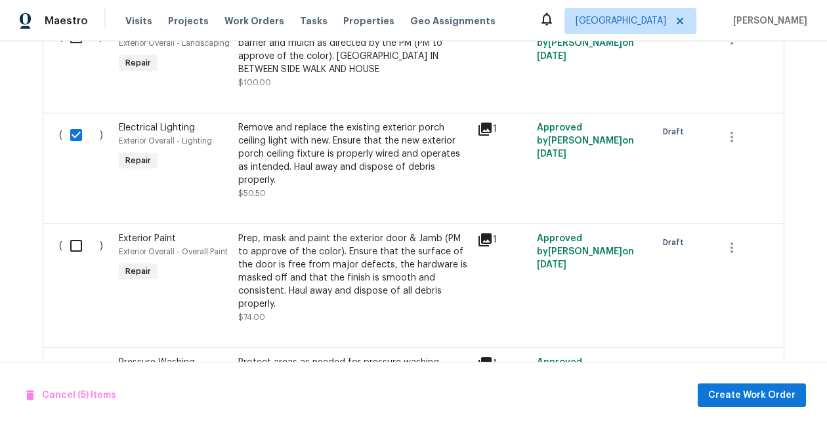
scroll to position [1177, 0]
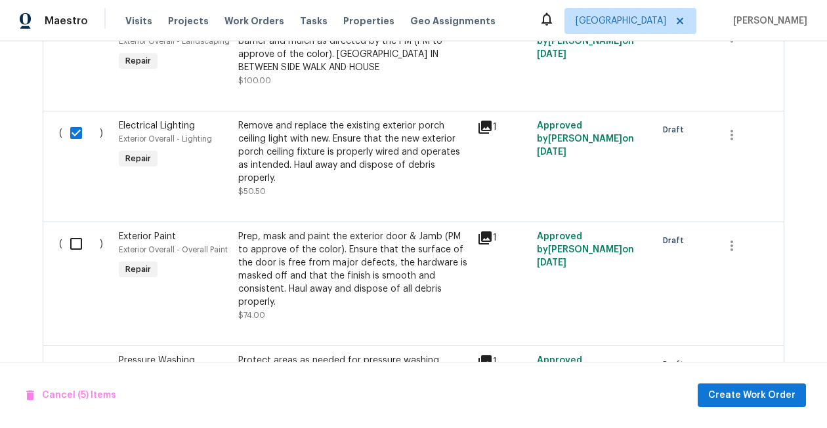
click at [75, 246] on input "checkbox" at bounding box center [80, 244] width 37 height 28
checkbox input "true"
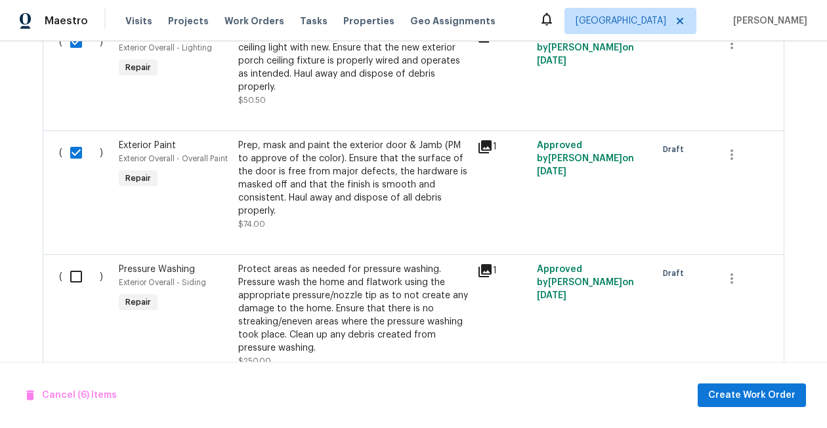
scroll to position [1385, 0]
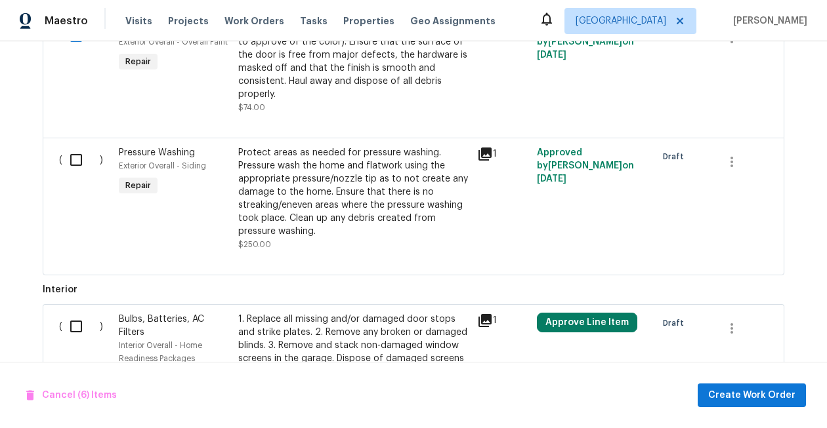
click at [77, 162] on input "checkbox" at bounding box center [80, 160] width 37 height 28
checkbox input "true"
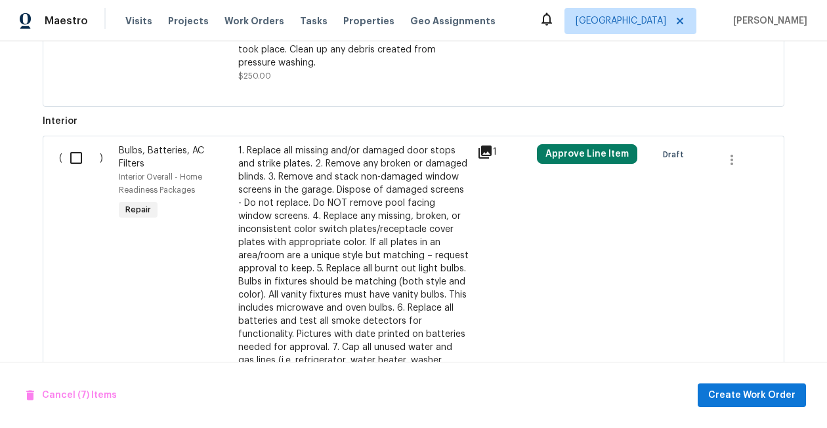
scroll to position [1594, 0]
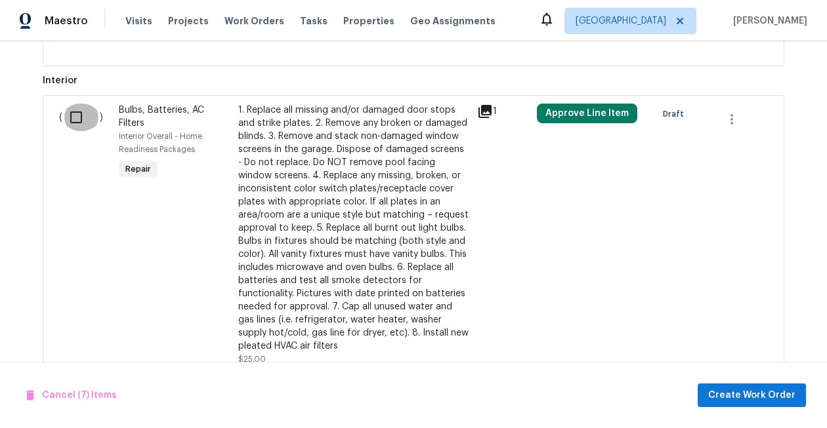
click at [77, 115] on input "checkbox" at bounding box center [80, 118] width 37 height 28
checkbox input "true"
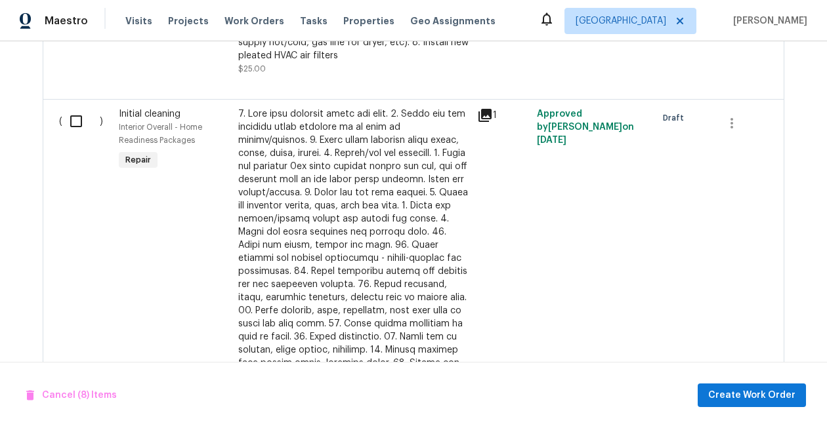
scroll to position [1910, 0]
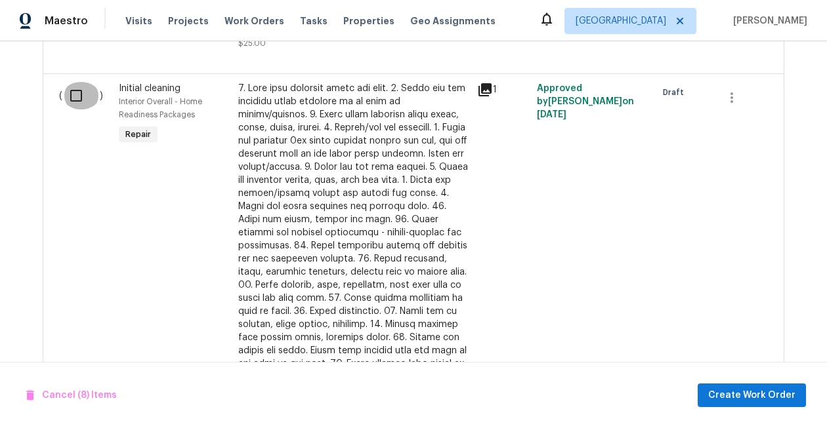
click at [77, 107] on input "checkbox" at bounding box center [80, 96] width 37 height 28
checkbox input "true"
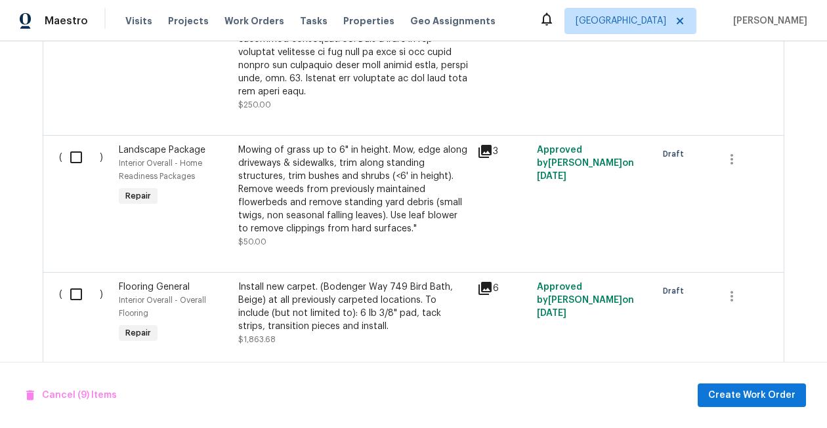
scroll to position [2257, 0]
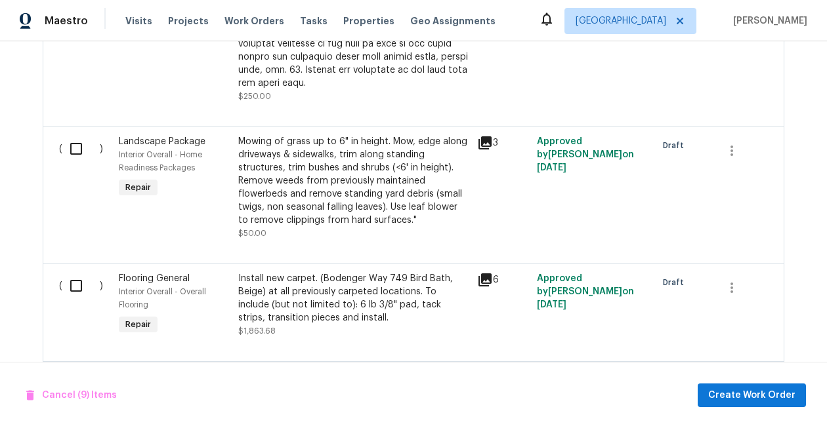
click at [143, 151] on span "Interior Overall - Home Readiness Packages" at bounding box center [160, 161] width 83 height 21
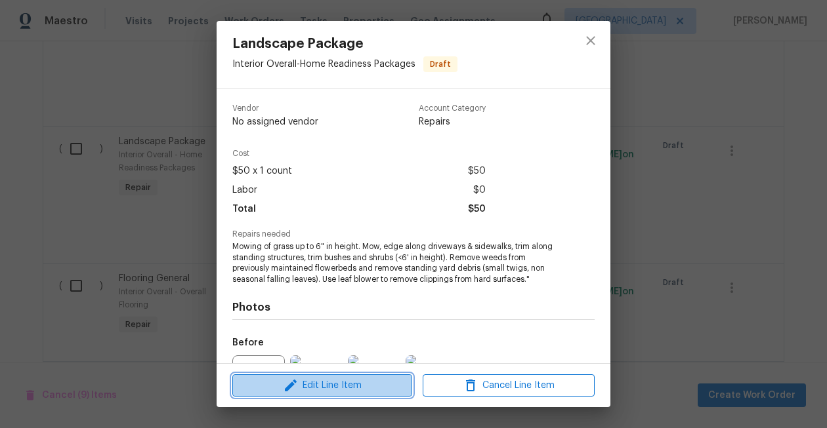
click at [287, 378] on icon "button" at bounding box center [291, 386] width 16 height 16
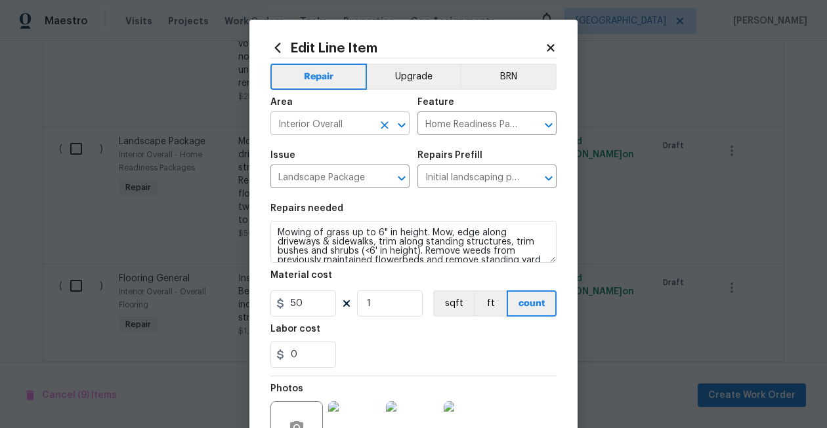
click at [322, 121] on input "Interior Overall" at bounding box center [321, 125] width 102 height 20
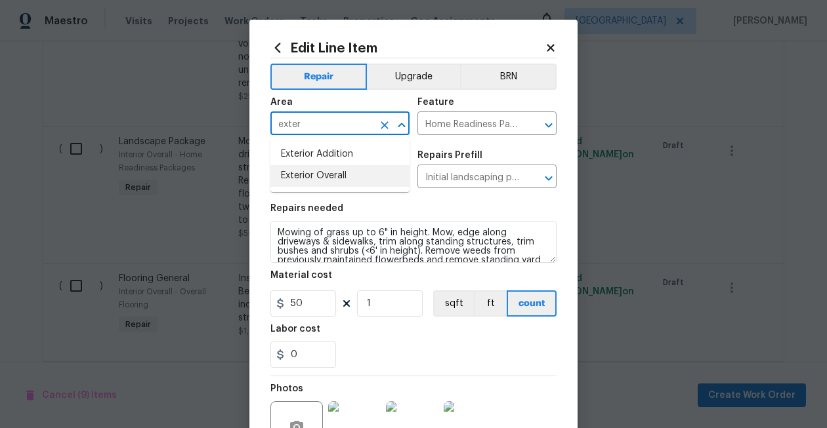
click at [320, 174] on li "Exterior Overall" at bounding box center [339, 176] width 139 height 22
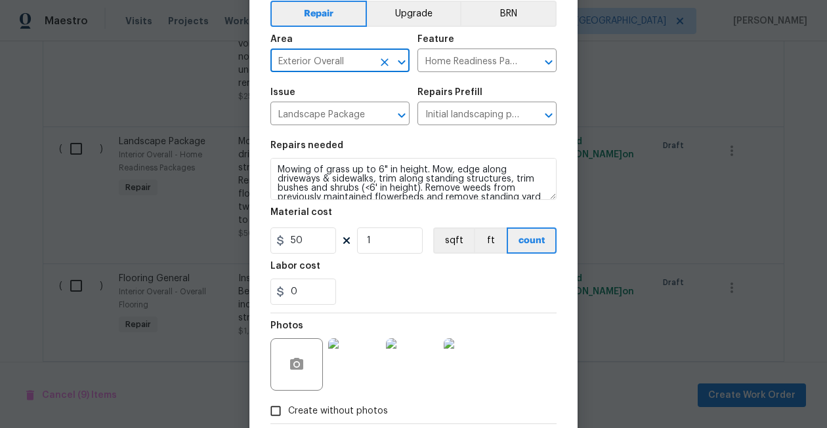
scroll to position [137, 0]
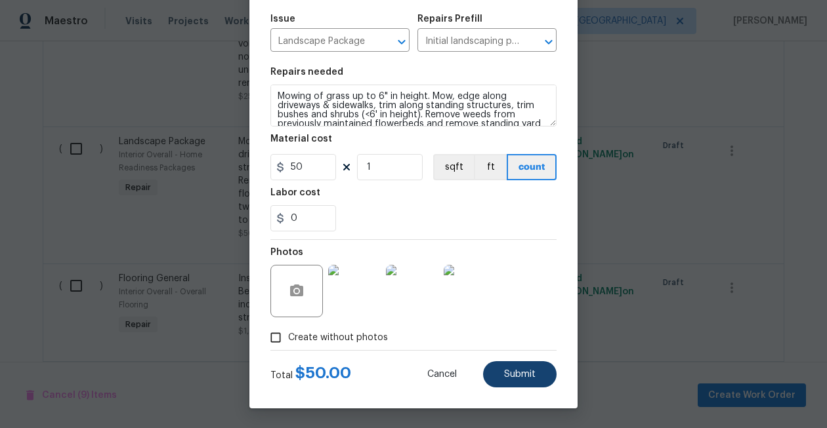
type input "Exterior Overall"
click at [533, 383] on button "Submit" at bounding box center [519, 375] width 73 height 26
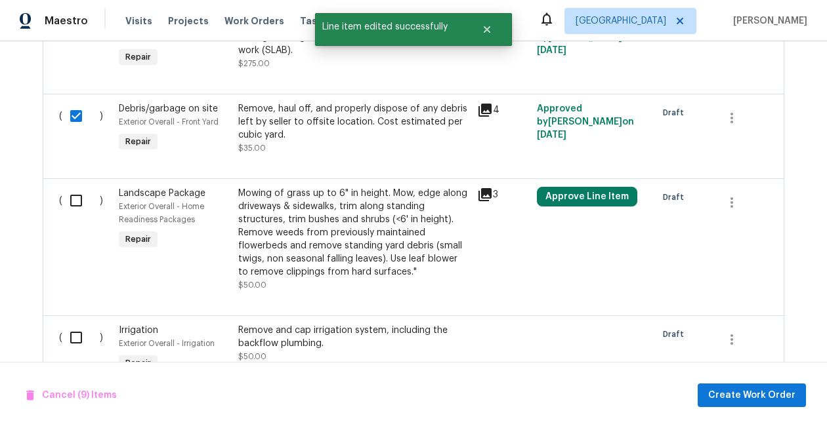
scroll to position [711, 0]
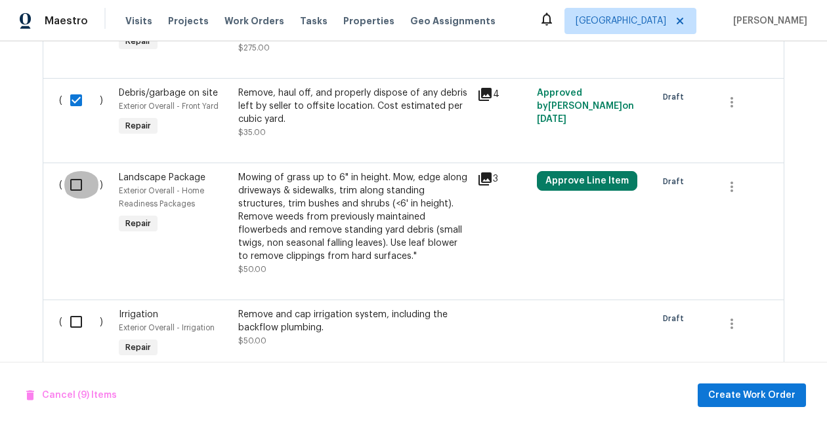
click at [79, 189] on input "checkbox" at bounding box center [80, 185] width 37 height 28
checkbox input "true"
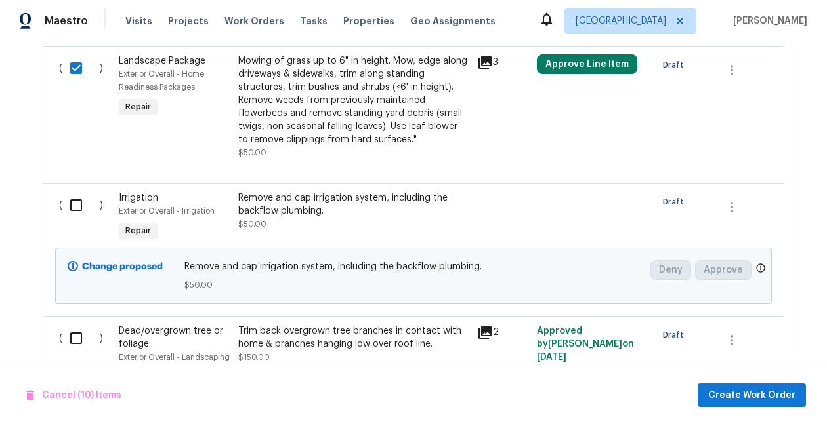
scroll to position [821, 0]
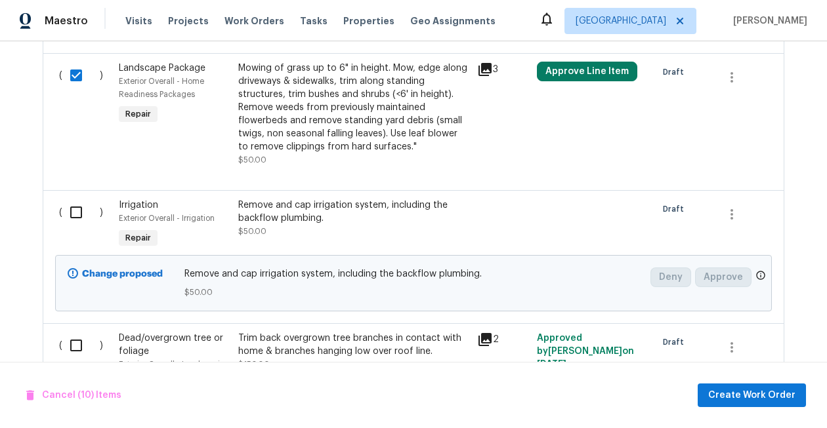
click at [79, 216] on input "checkbox" at bounding box center [80, 213] width 37 height 28
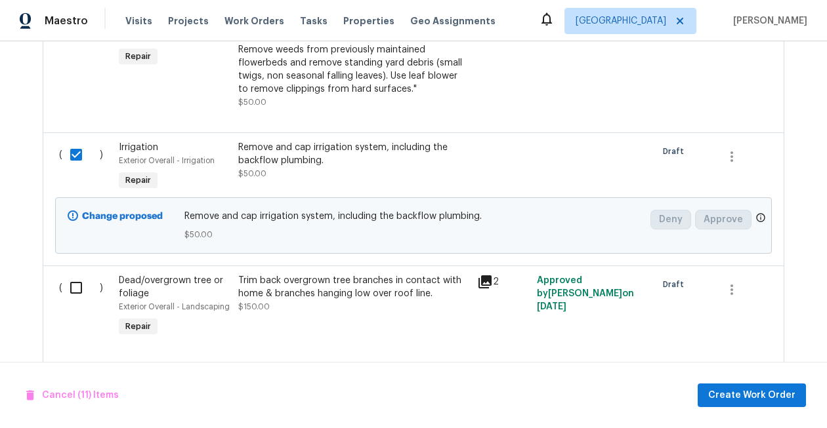
scroll to position [893, 0]
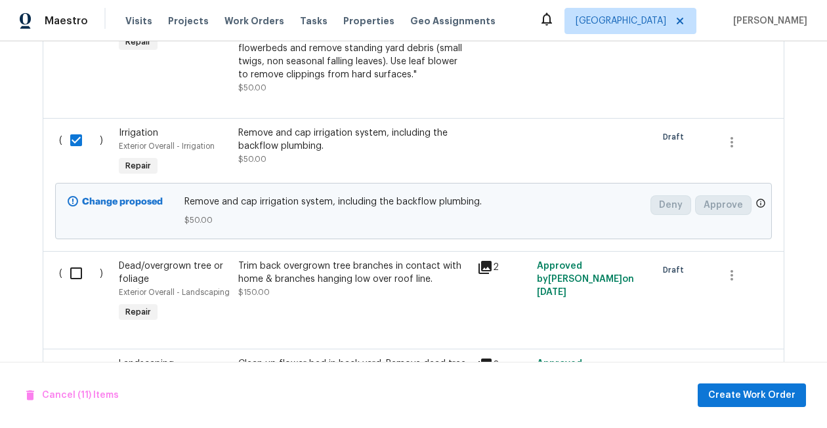
click at [73, 152] on input "checkbox" at bounding box center [80, 141] width 37 height 28
checkbox input "false"
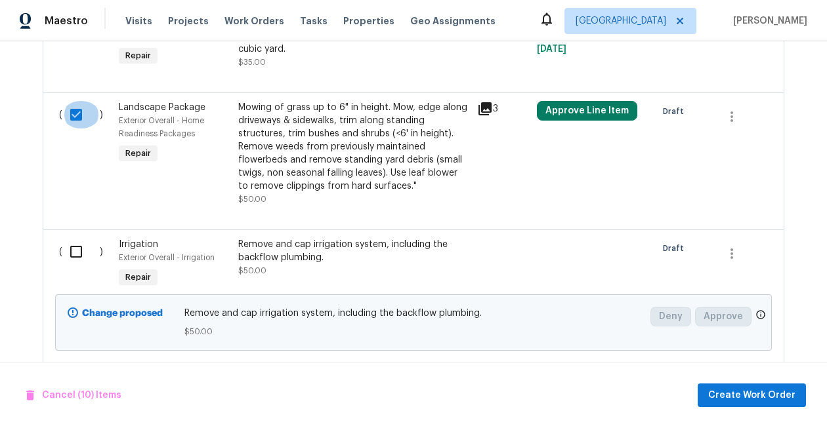
click at [77, 119] on input "checkbox" at bounding box center [80, 115] width 37 height 28
checkbox input "false"
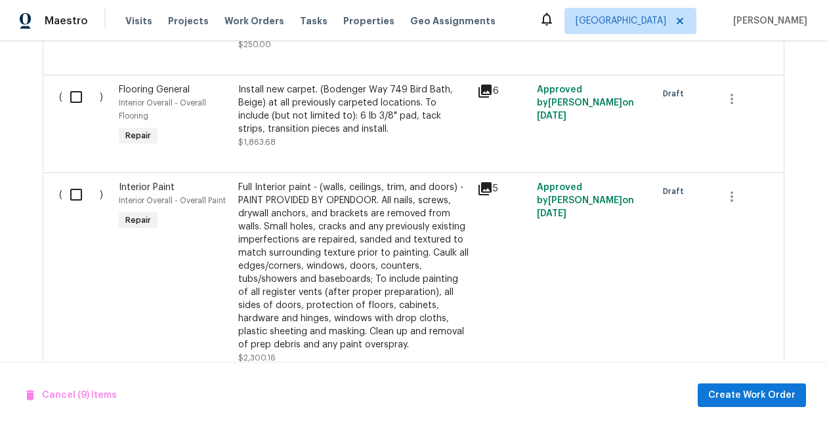
scroll to position [2462, 0]
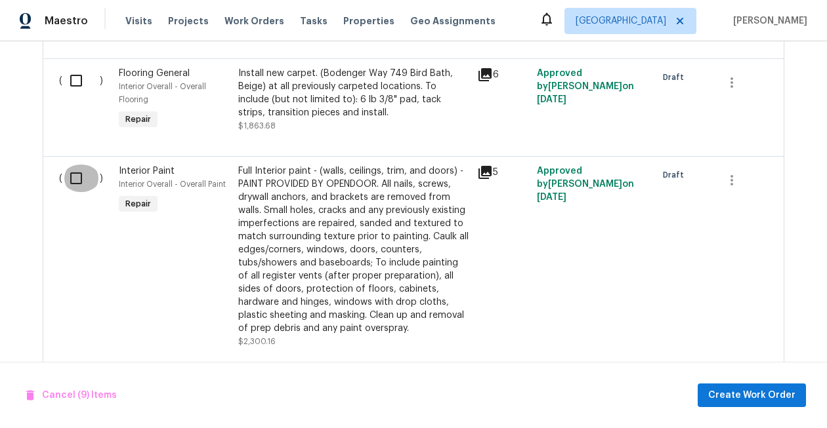
click at [72, 173] on input "checkbox" at bounding box center [80, 179] width 37 height 28
checkbox input "true"
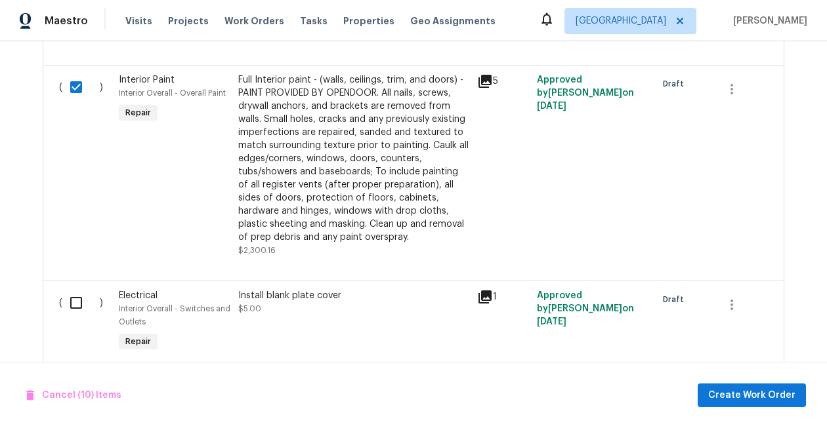
scroll to position [2672, 0]
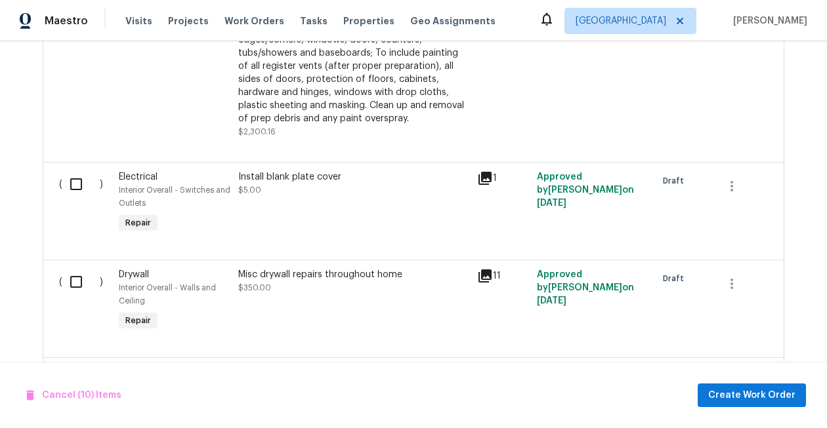
click at [67, 174] on input "checkbox" at bounding box center [80, 185] width 37 height 28
checkbox input "true"
click at [75, 270] on input "checkbox" at bounding box center [80, 282] width 37 height 28
checkbox input "true"
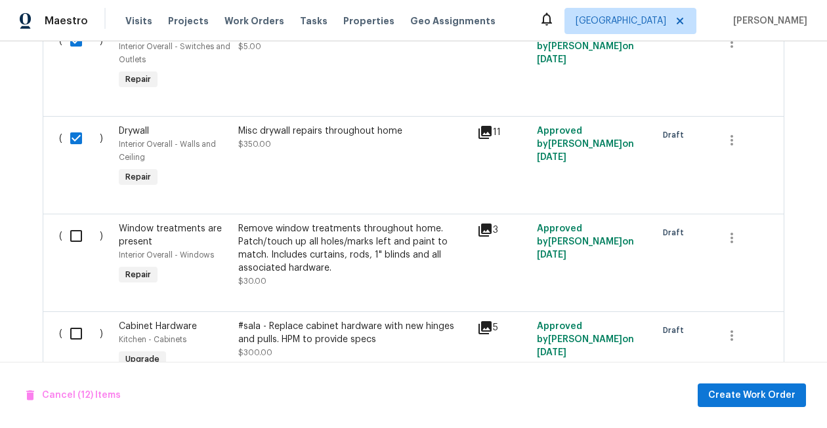
scroll to position [2820, 0]
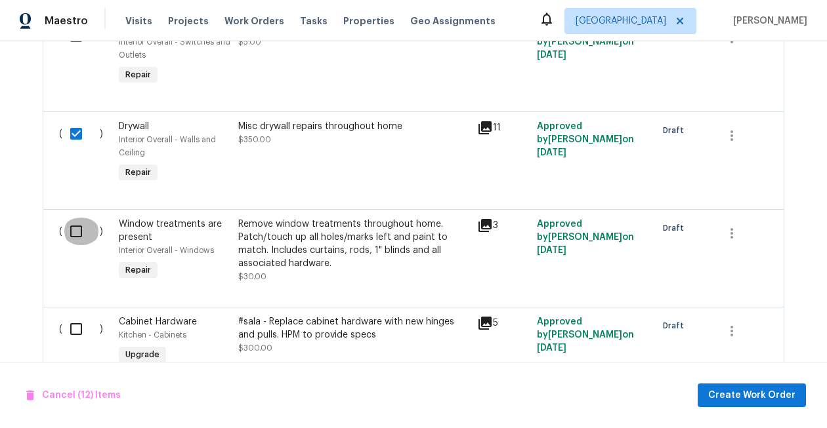
click at [77, 230] on input "checkbox" at bounding box center [80, 232] width 37 height 28
checkbox input "true"
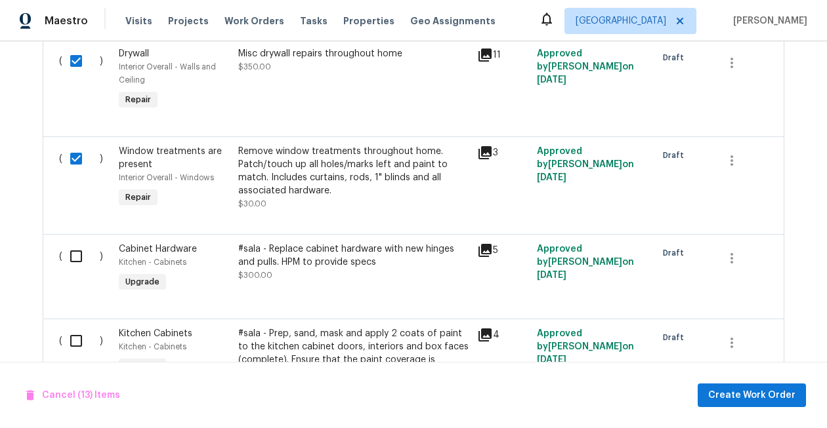
scroll to position [2895, 0]
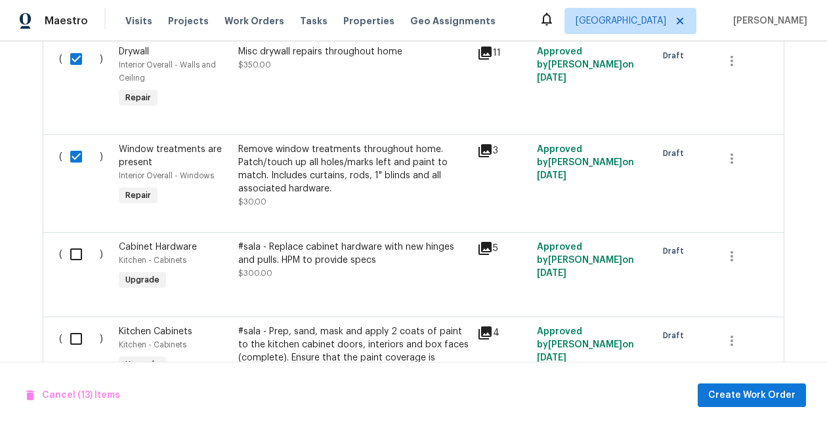
click at [73, 245] on input "checkbox" at bounding box center [80, 255] width 37 height 28
checkbox input "true"
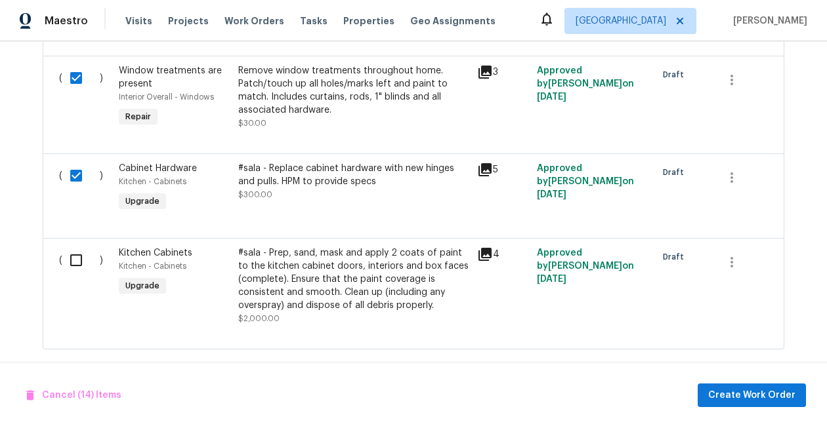
scroll to position [2980, 0]
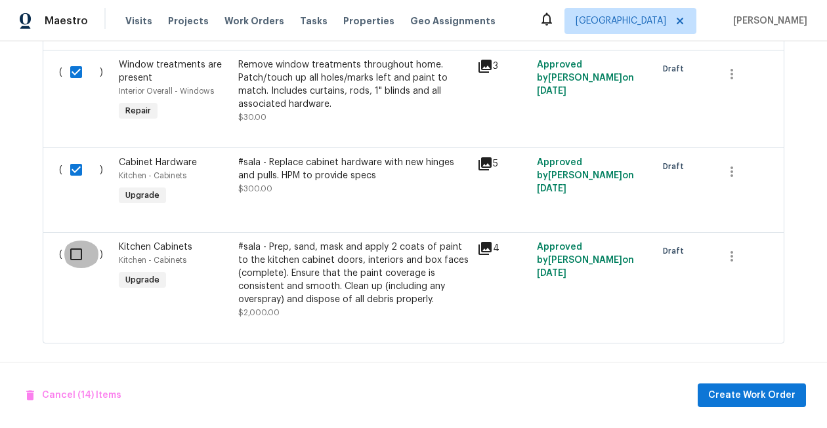
click at [73, 246] on input "checkbox" at bounding box center [80, 255] width 37 height 28
checkbox input "true"
click at [724, 390] on span "Create Work Order" at bounding box center [751, 396] width 87 height 16
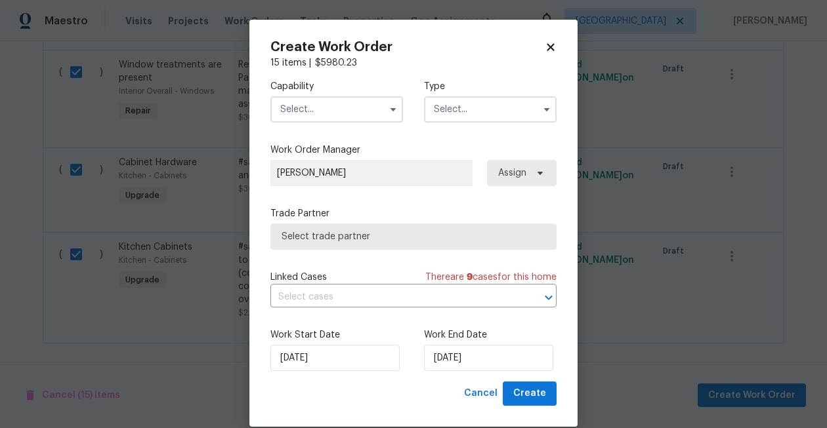
click at [312, 106] on input "text" at bounding box center [336, 109] width 133 height 26
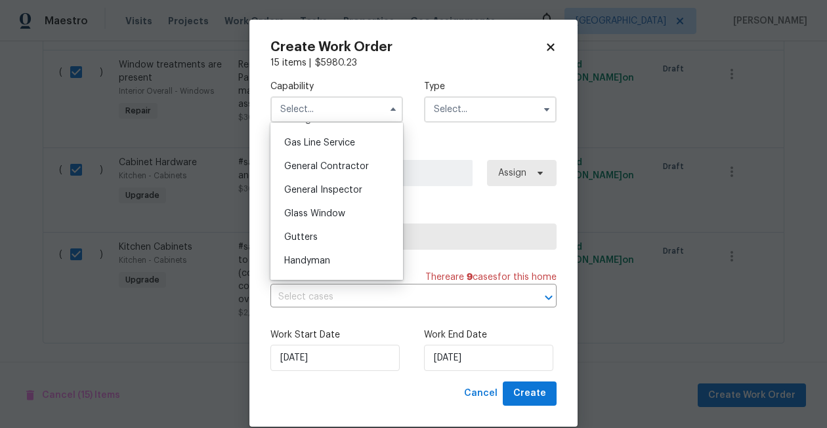
scroll to position [595, 0]
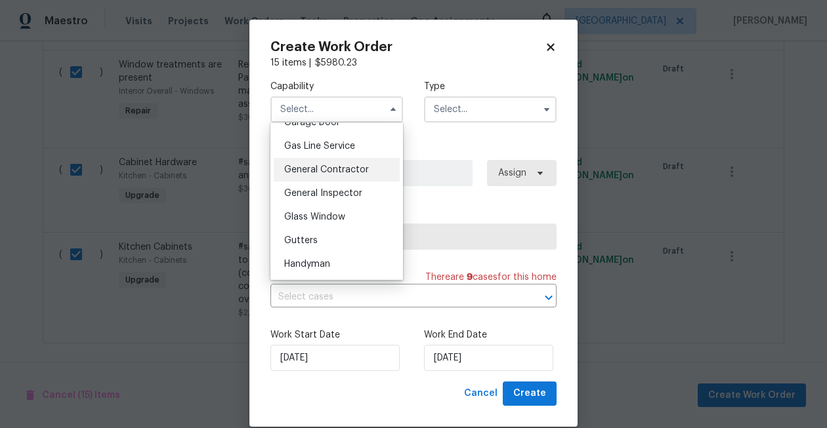
click at [319, 170] on span "General Contractor" at bounding box center [326, 169] width 85 height 9
type input "General Contractor"
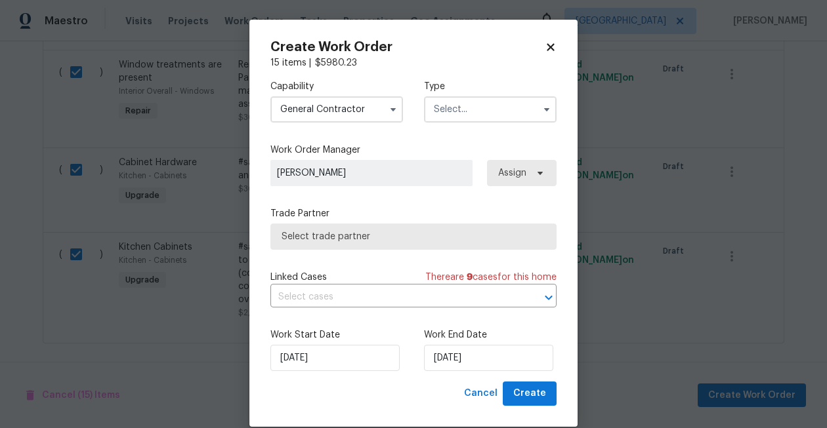
click at [454, 105] on input "text" at bounding box center [490, 109] width 133 height 26
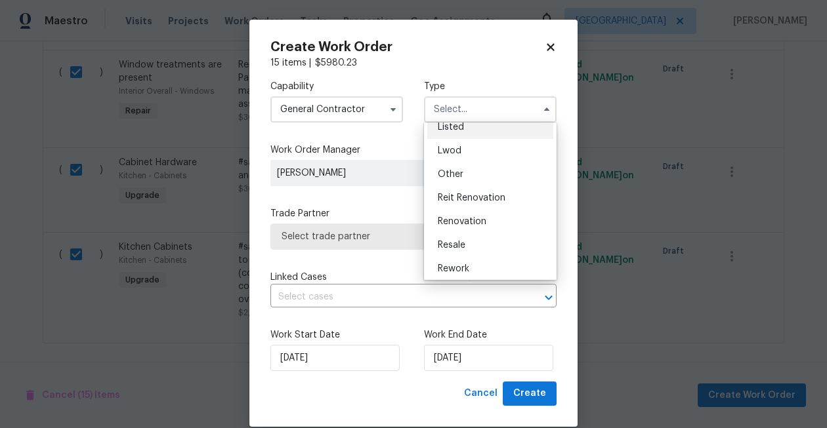
scroll to position [129, 0]
click at [465, 219] on span "Renovation" at bounding box center [462, 221] width 49 height 9
type input "Renovation"
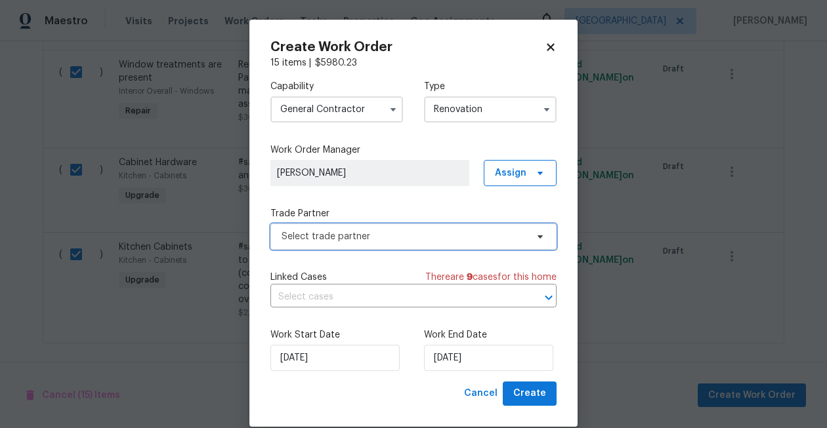
click at [372, 237] on span "Select trade partner" at bounding box center [404, 236] width 245 height 13
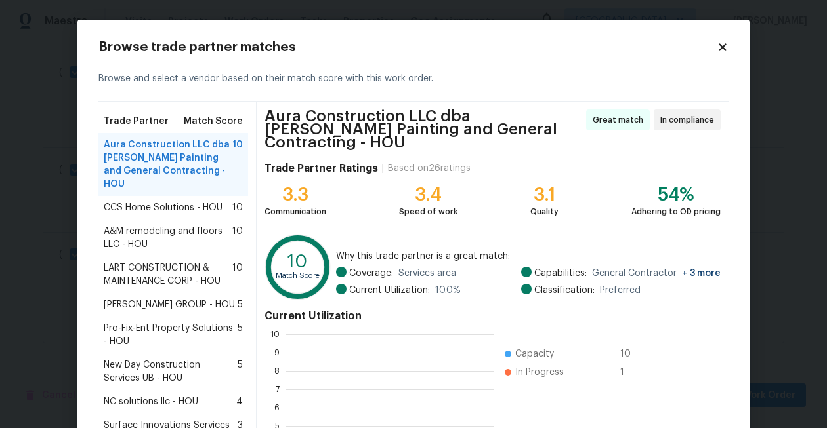
scroll to position [184, 208]
click at [193, 220] on div "A&M remodeling and floors LLC - HOU 10" at bounding box center [173, 238] width 150 height 37
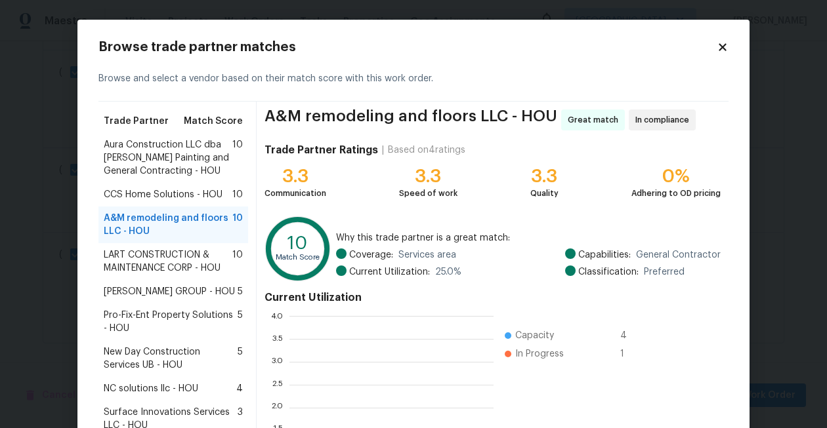
scroll to position [184, 204]
click at [188, 198] on span "CCS Home Solutions - HOU" at bounding box center [163, 194] width 119 height 13
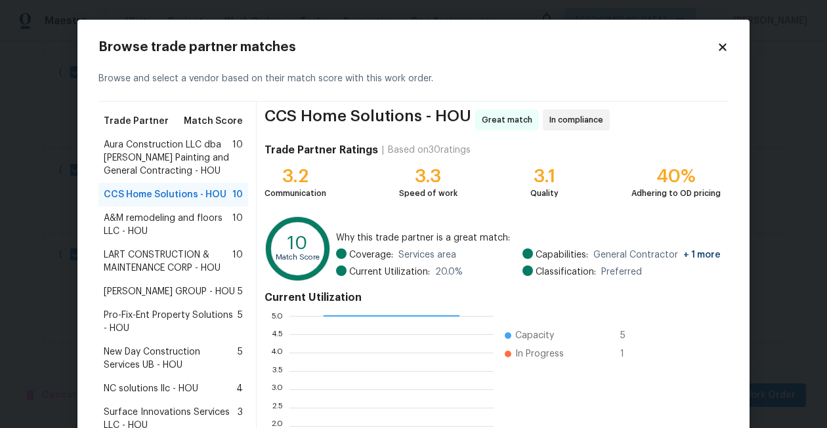
click at [182, 289] on span "[PERSON_NAME] GROUP - HOU" at bounding box center [169, 291] width 131 height 13
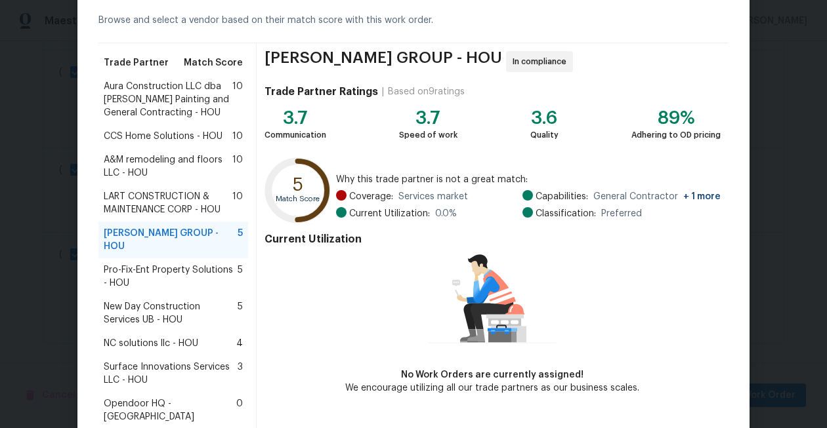
scroll to position [61, 0]
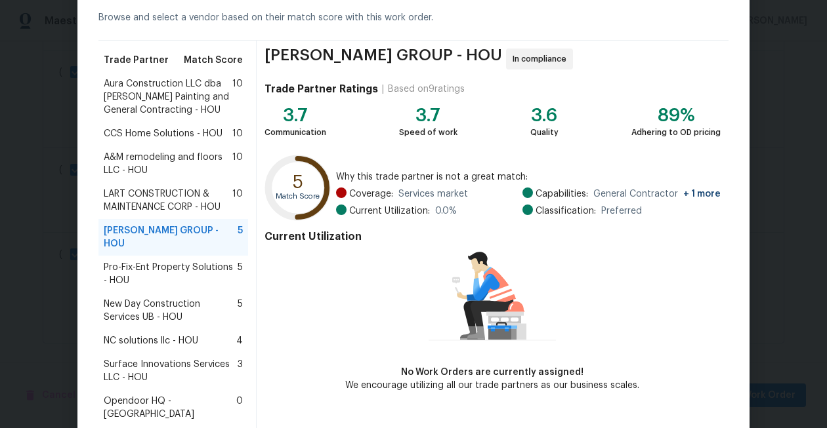
click at [192, 261] on span "Pro-Fix-Ent Property Solutions - HOU" at bounding box center [171, 274] width 134 height 26
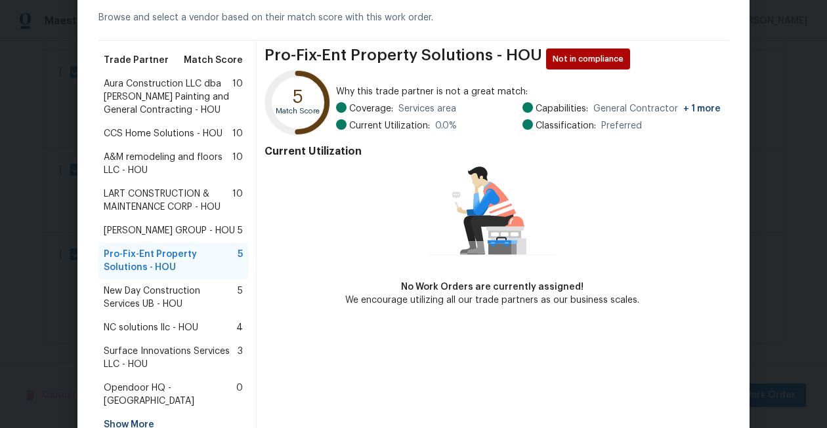
click at [177, 295] on span "New Day Construction Services UB - HOU" at bounding box center [171, 298] width 134 height 26
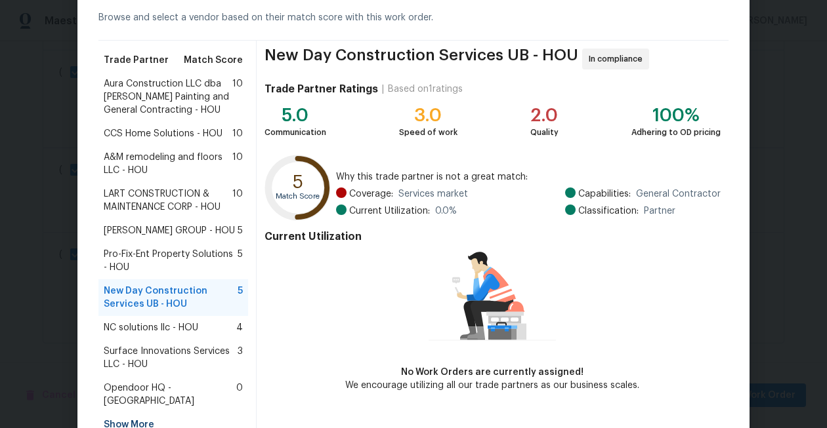
click at [179, 322] on span "NC solutions llc - HOU" at bounding box center [151, 328] width 94 height 13
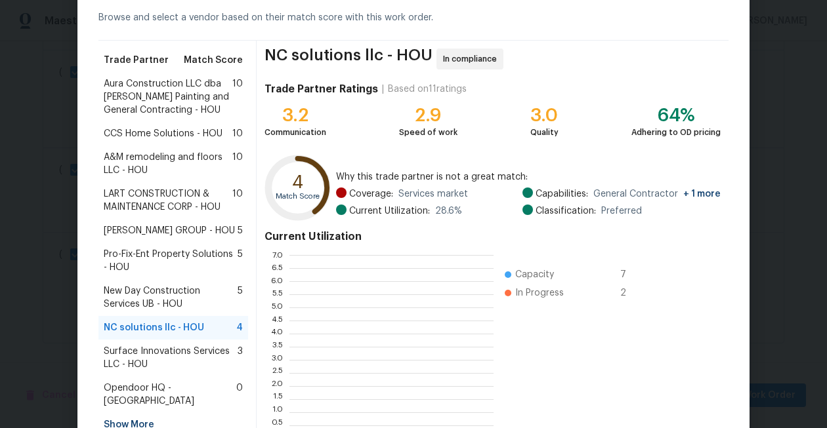
scroll to position [184, 204]
click at [179, 350] on span "Surface Innovations Services LLC - HOU" at bounding box center [171, 358] width 134 height 26
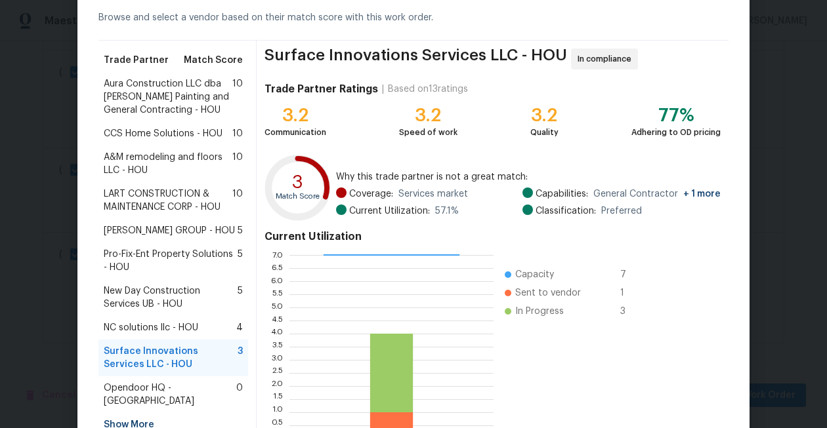
click at [178, 107] on span "Aura Construction LLC dba [PERSON_NAME] Painting and General Contracting - HOU" at bounding box center [168, 96] width 129 height 39
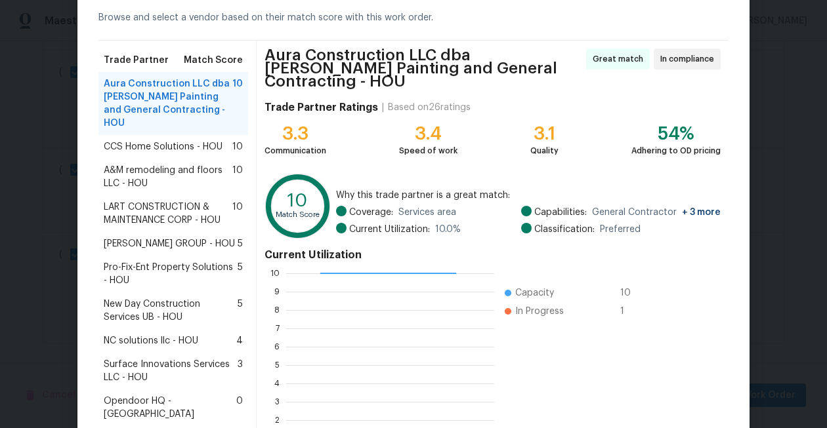
click at [169, 164] on span "A&M remodeling and floors LLC - HOU" at bounding box center [168, 177] width 129 height 26
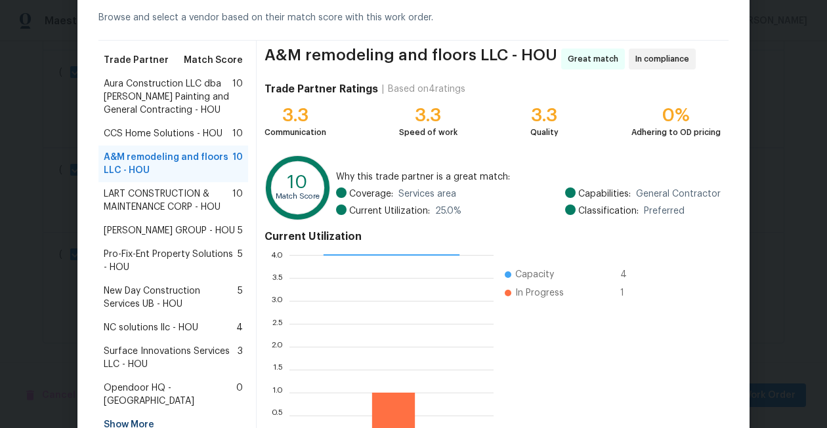
click at [172, 204] on span "LART CONSTRUCTION & MAINTENANCE CORP - HOU" at bounding box center [168, 201] width 129 height 26
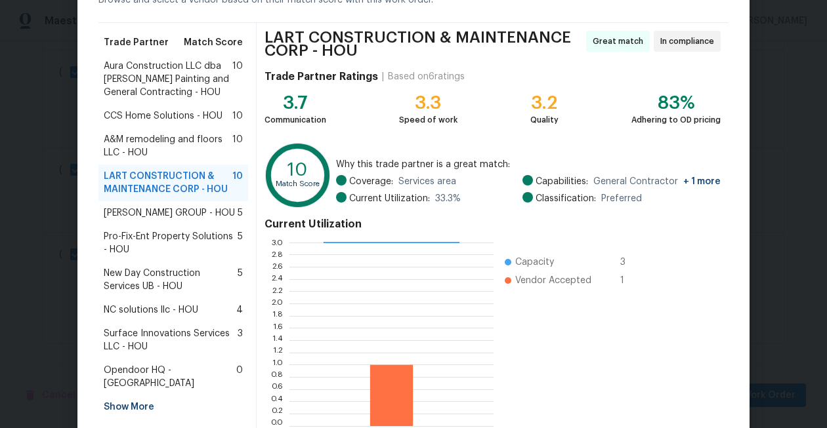
scroll to position [75, 0]
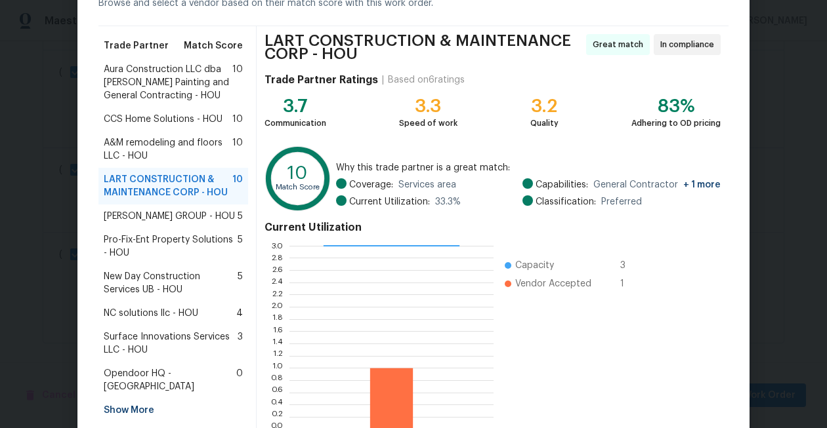
click at [171, 82] on span "Aura Construction LLC dba [PERSON_NAME] Painting and General Contracting - HOU" at bounding box center [168, 82] width 129 height 39
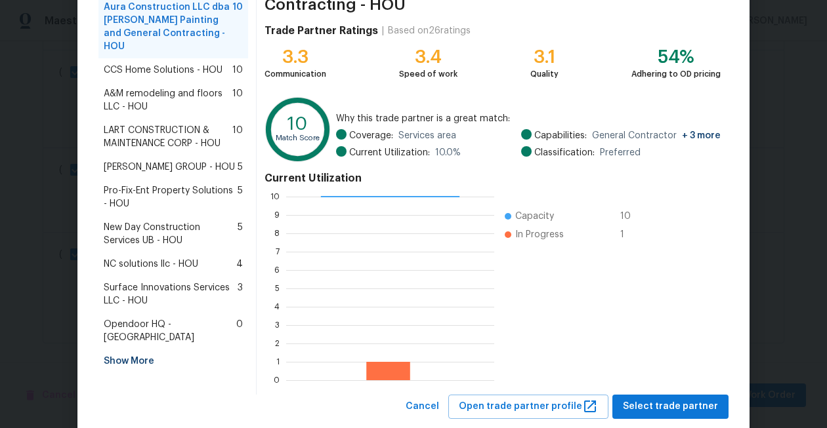
scroll to position [156, 0]
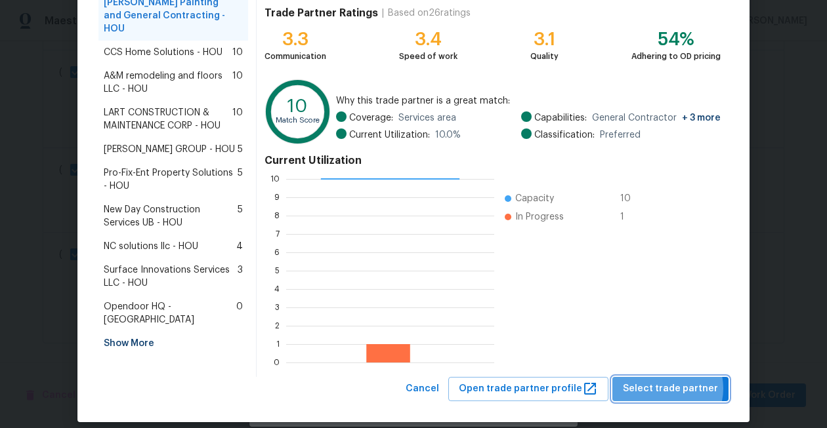
click at [671, 381] on span "Select trade partner" at bounding box center [670, 389] width 95 height 16
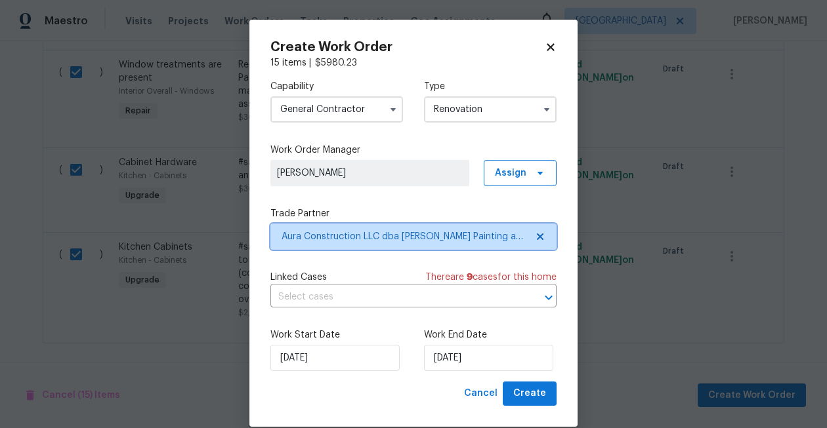
scroll to position [0, 0]
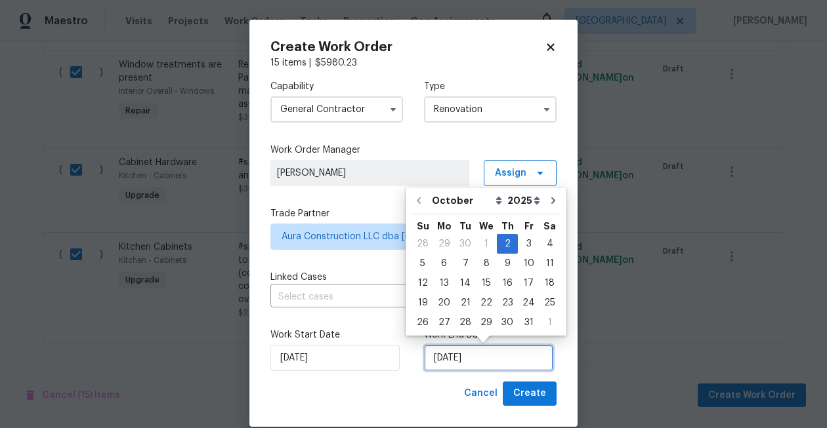
click at [461, 359] on input "[DATE]" at bounding box center [488, 358] width 129 height 26
click at [483, 265] on div "8" at bounding box center [486, 264] width 21 height 18
type input "[DATE]"
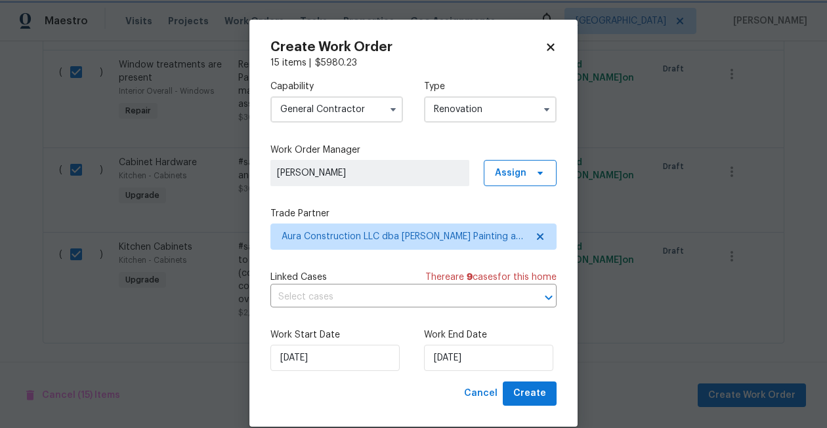
scroll to position [18, 0]
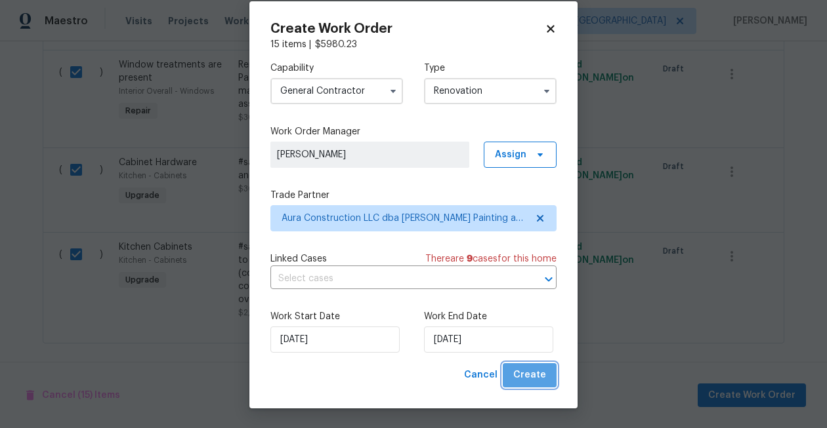
click at [543, 379] on span "Create" at bounding box center [529, 375] width 33 height 16
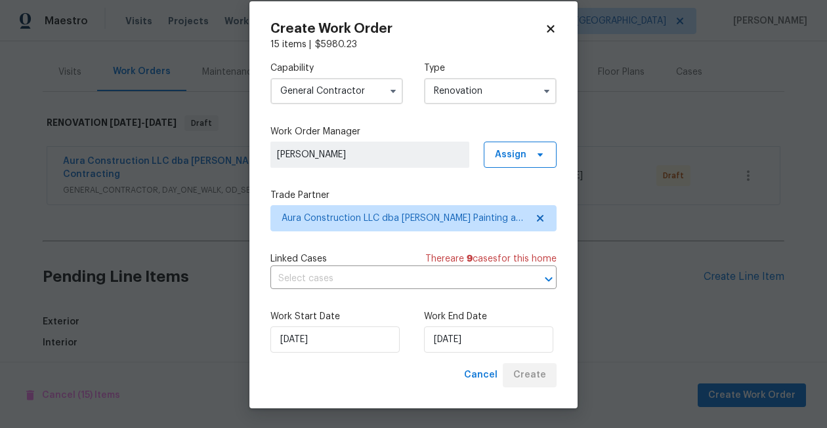
scroll to position [899, 0]
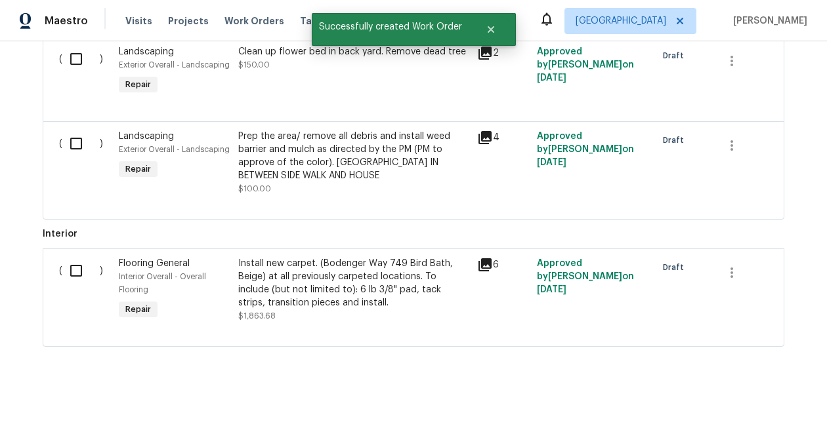
click at [79, 268] on input "checkbox" at bounding box center [80, 271] width 37 height 28
checkbox input "true"
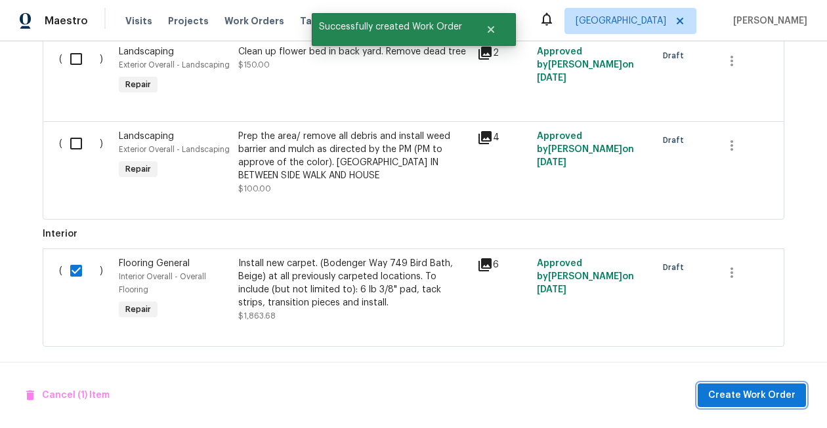
click at [768, 388] on span "Create Work Order" at bounding box center [751, 396] width 87 height 16
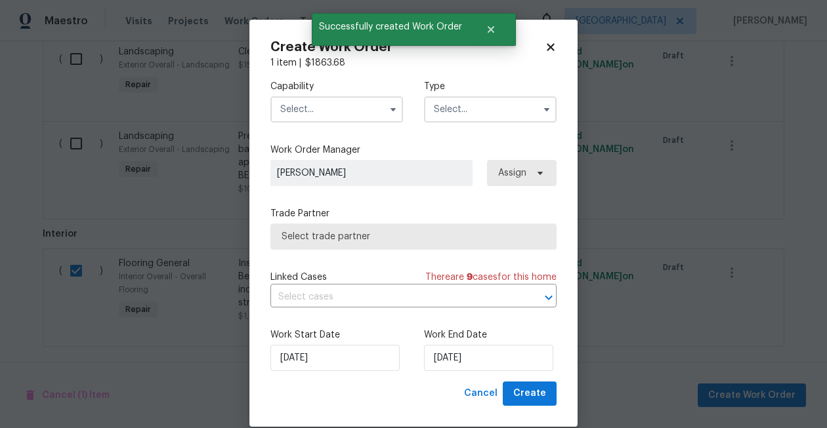
click at [331, 108] on input "text" at bounding box center [336, 109] width 133 height 26
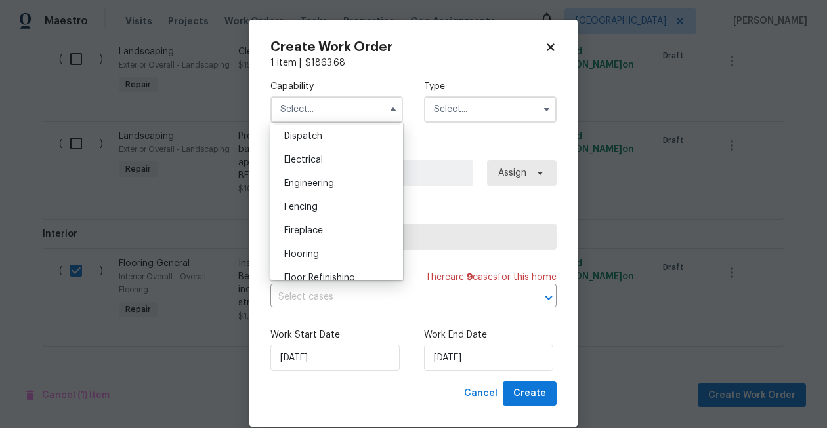
scroll to position [417, 0]
click at [320, 230] on div "Flooring" at bounding box center [337, 230] width 126 height 24
type input "Flooring"
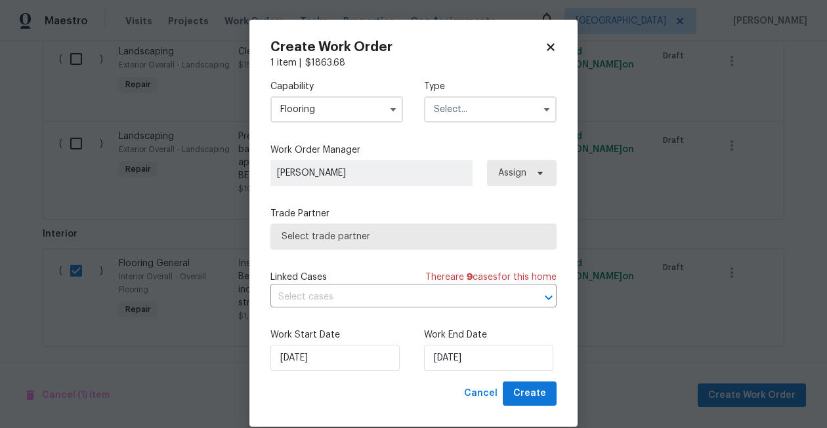
click at [485, 112] on input "text" at bounding box center [490, 109] width 133 height 26
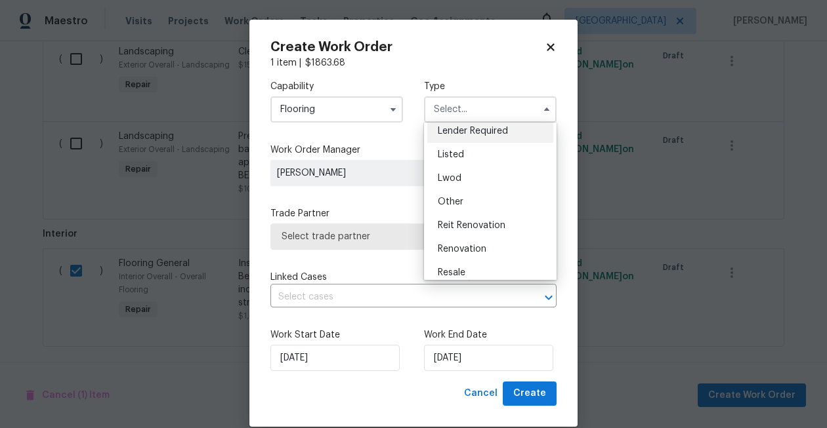
scroll to position [152, 0]
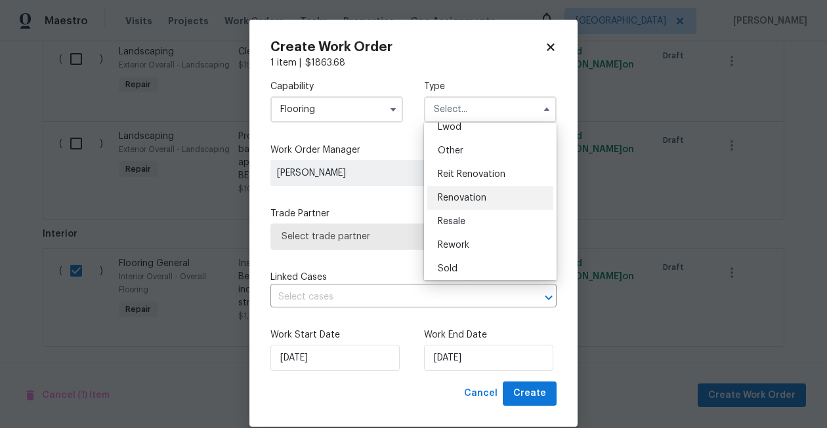
click at [486, 199] on span "Renovation" at bounding box center [462, 198] width 49 height 9
type input "Renovation"
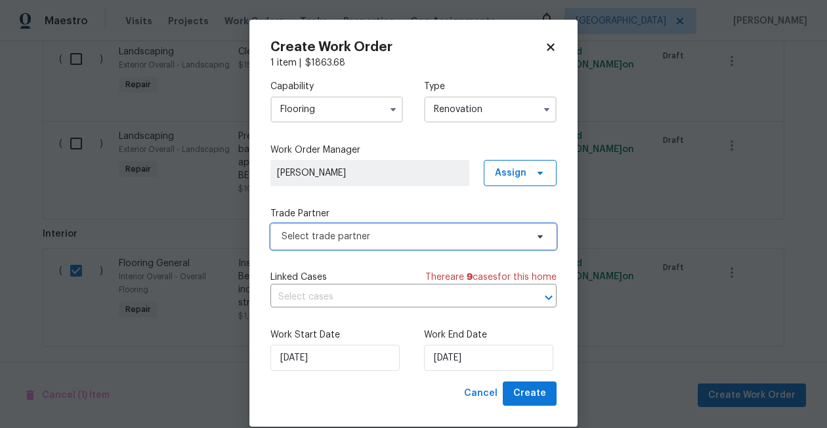
click at [370, 241] on span "Select trade partner" at bounding box center [404, 236] width 245 height 13
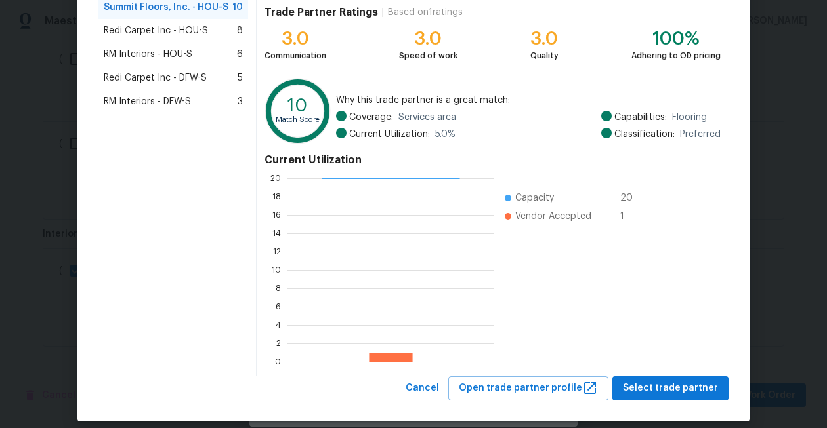
scroll to position [150, 0]
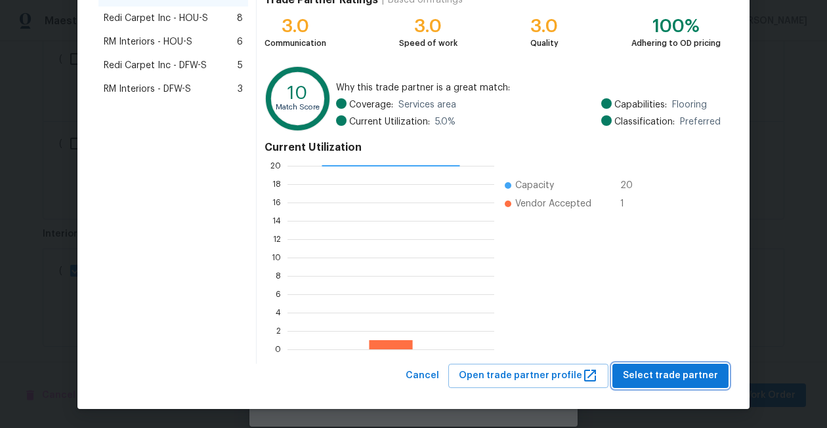
click at [689, 381] on span "Select trade partner" at bounding box center [670, 376] width 95 height 16
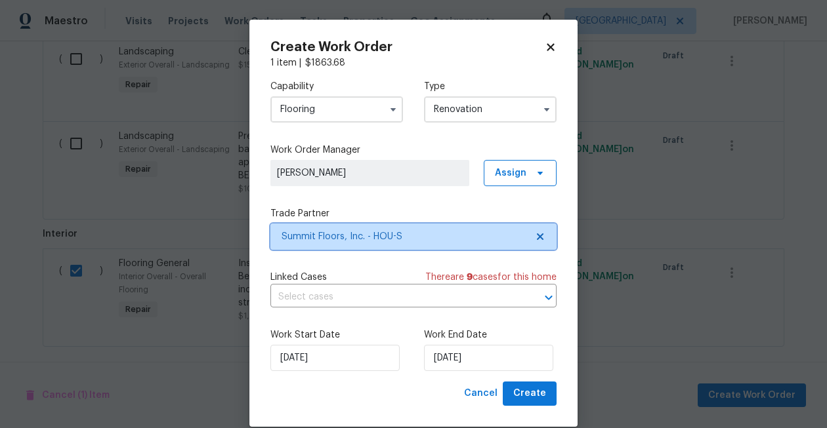
scroll to position [0, 0]
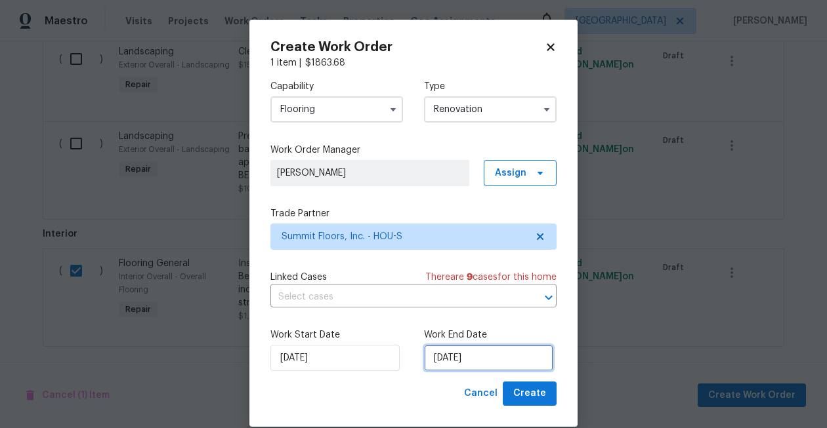
click at [447, 365] on input "[DATE]" at bounding box center [488, 358] width 129 height 26
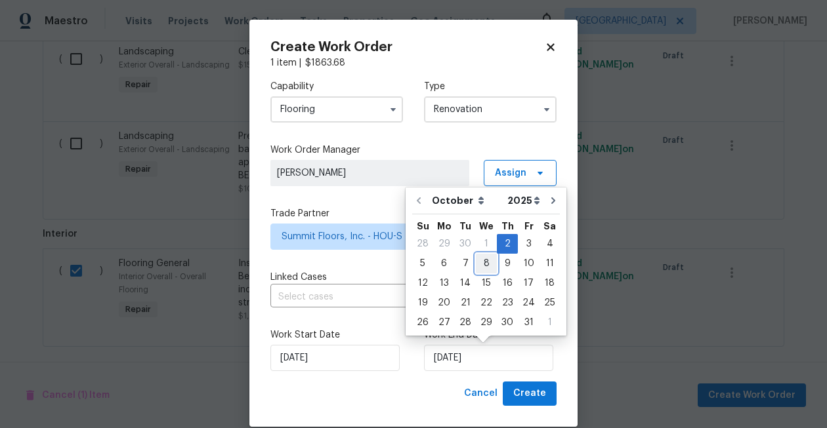
click at [486, 272] on div "8" at bounding box center [486, 264] width 21 height 18
type input "[DATE]"
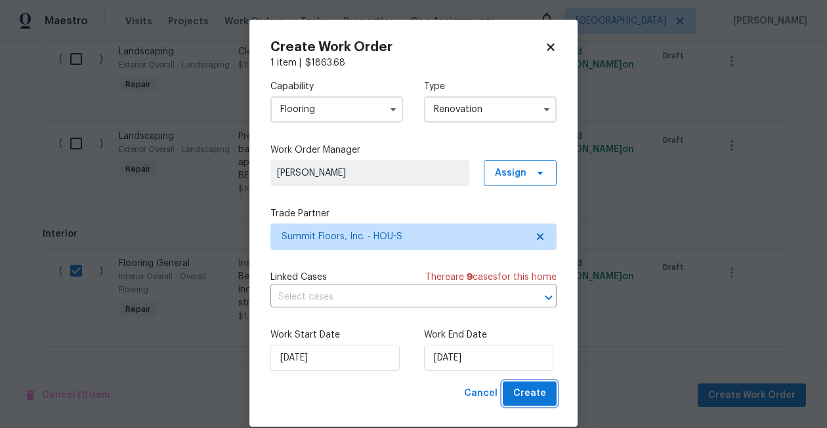
click at [526, 396] on span "Create" at bounding box center [529, 394] width 33 height 16
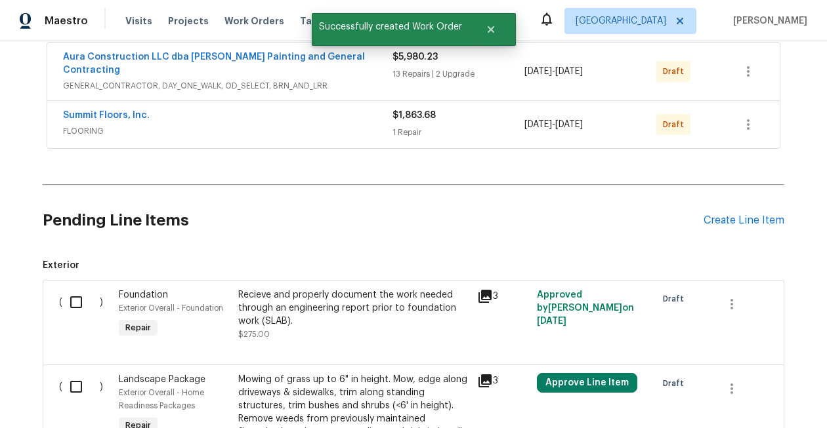
scroll to position [254, 0]
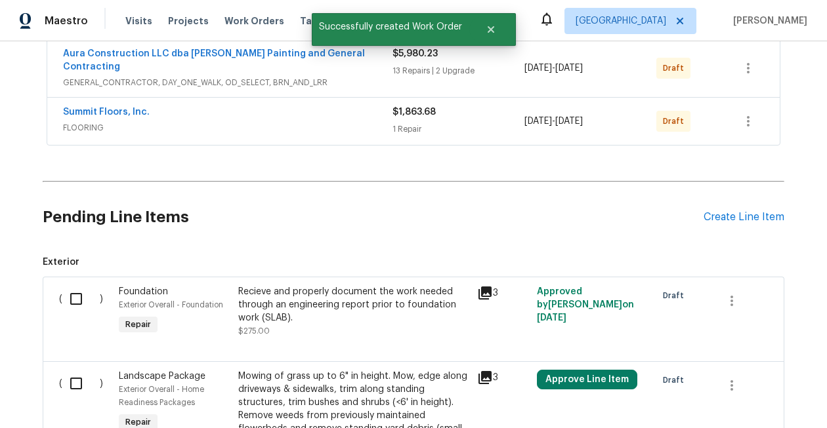
click at [72, 291] on input "checkbox" at bounding box center [80, 299] width 37 height 28
checkbox input "true"
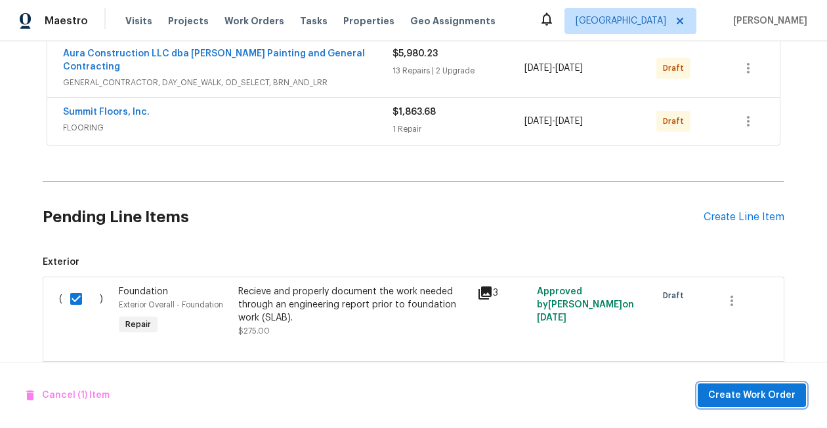
click at [730, 391] on span "Create Work Order" at bounding box center [751, 396] width 87 height 16
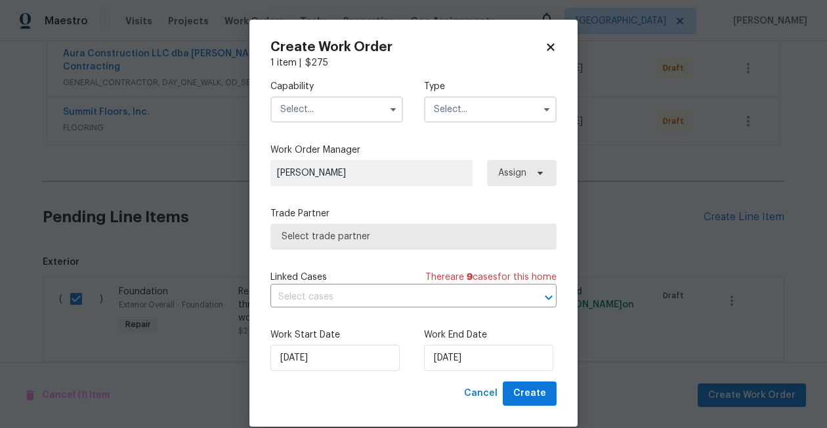
click at [312, 110] on input "text" at bounding box center [336, 109] width 133 height 26
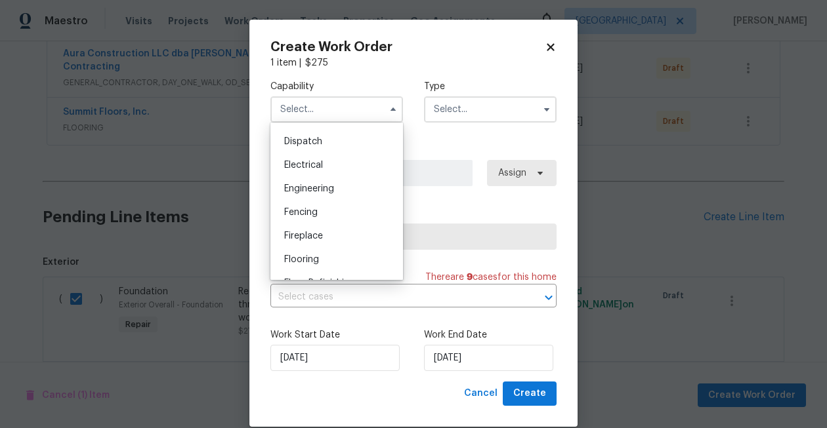
scroll to position [394, 0]
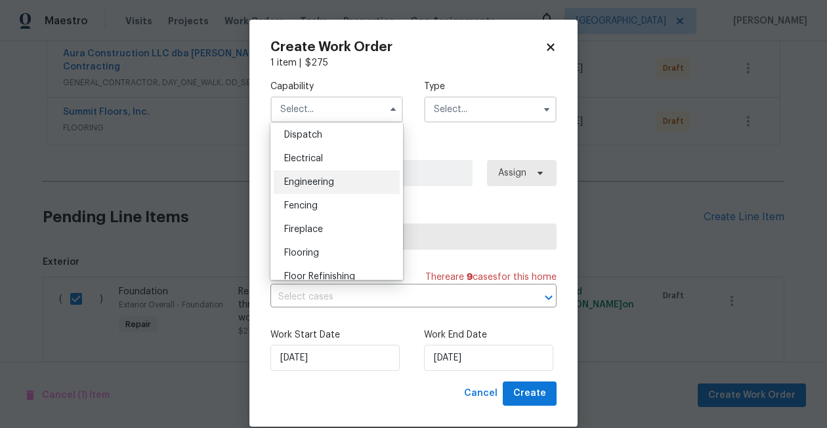
click at [336, 185] on div "Engineering" at bounding box center [337, 183] width 126 height 24
type input "Engineering"
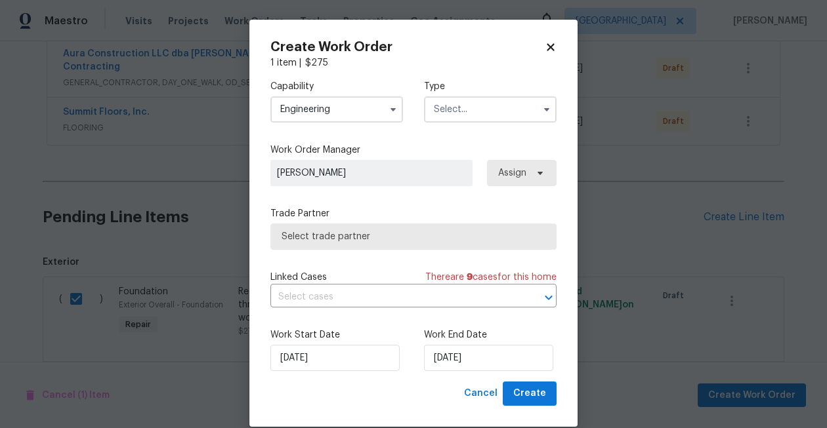
click at [492, 102] on input "text" at bounding box center [490, 109] width 133 height 26
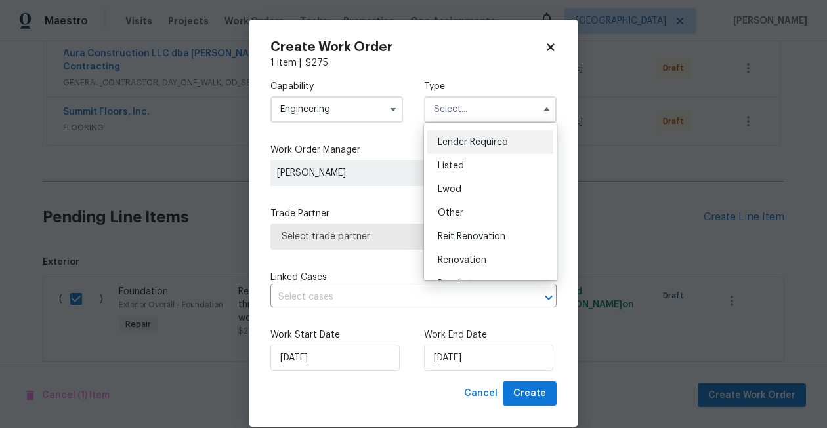
scroll to position [156, 0]
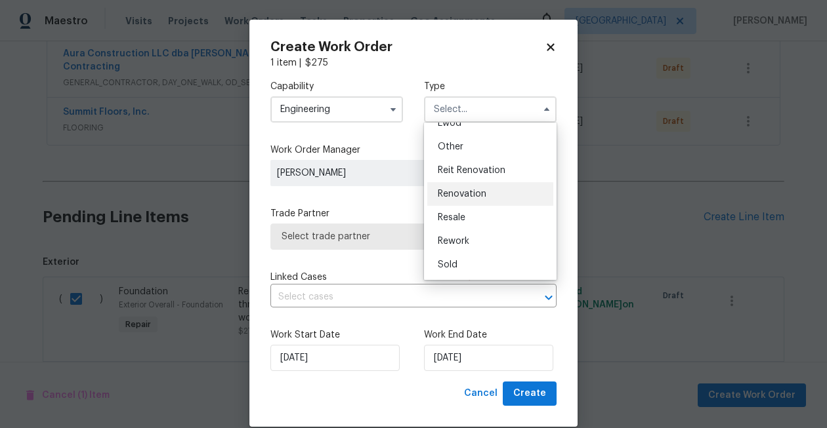
click at [488, 198] on div "Renovation" at bounding box center [490, 194] width 126 height 24
type input "Renovation"
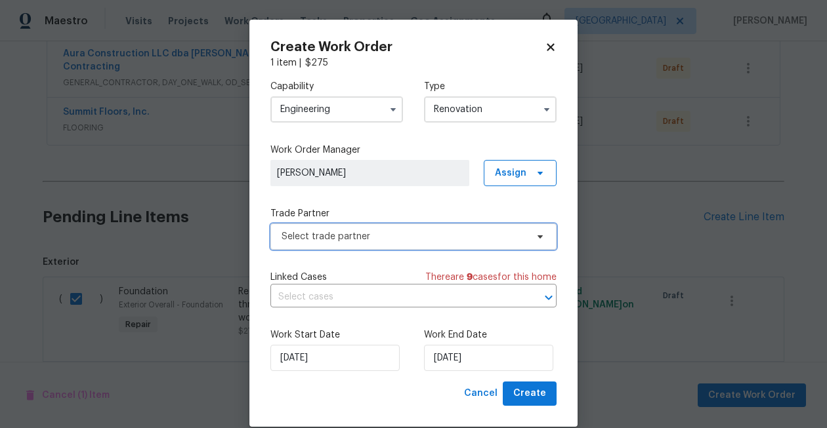
click at [436, 244] on span "Select trade partner" at bounding box center [413, 237] width 286 height 26
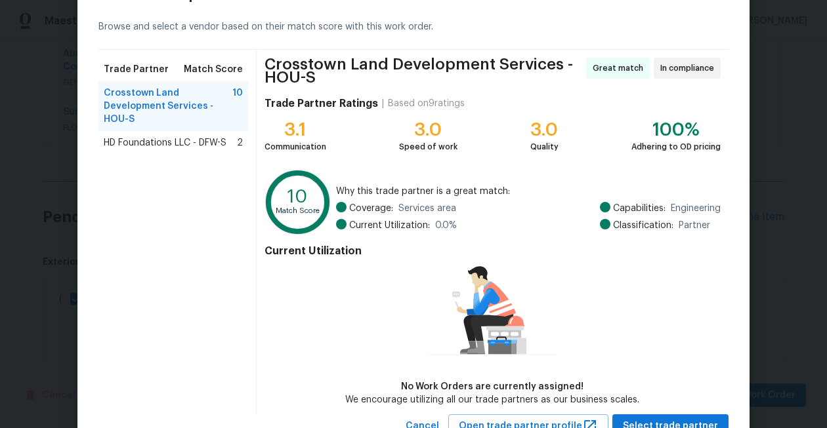
scroll to position [102, 0]
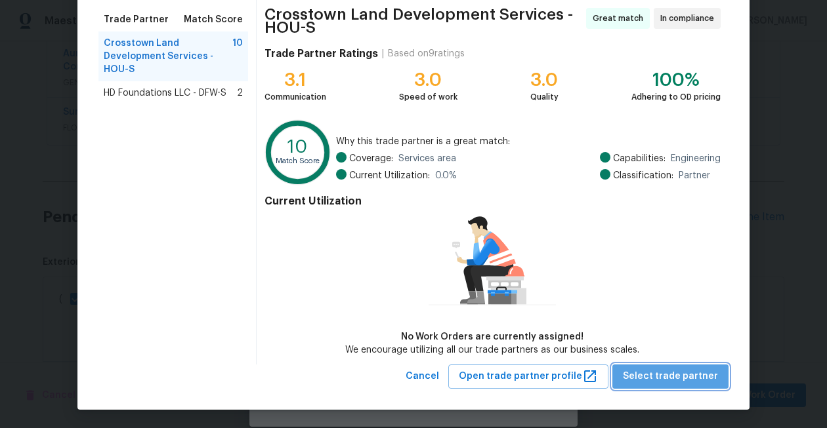
click at [677, 381] on span "Select trade partner" at bounding box center [670, 377] width 95 height 16
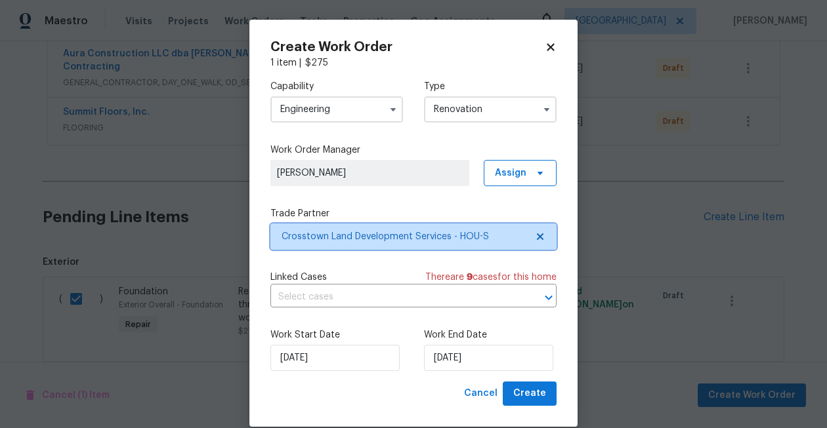
scroll to position [0, 0]
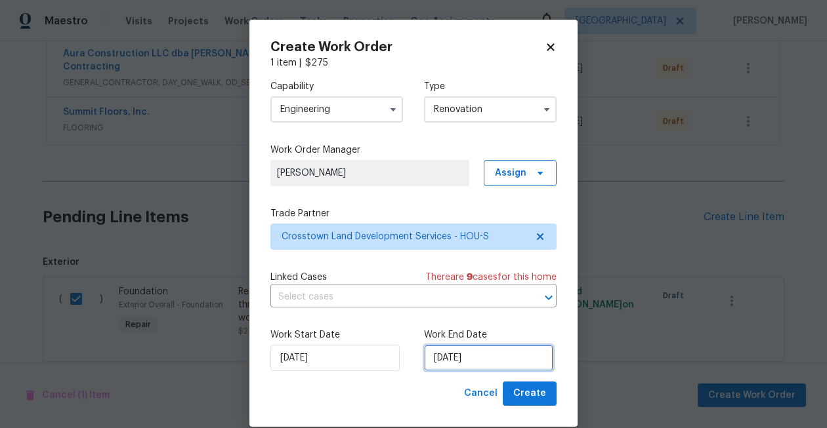
click at [470, 367] on input "[DATE]" at bounding box center [488, 358] width 129 height 26
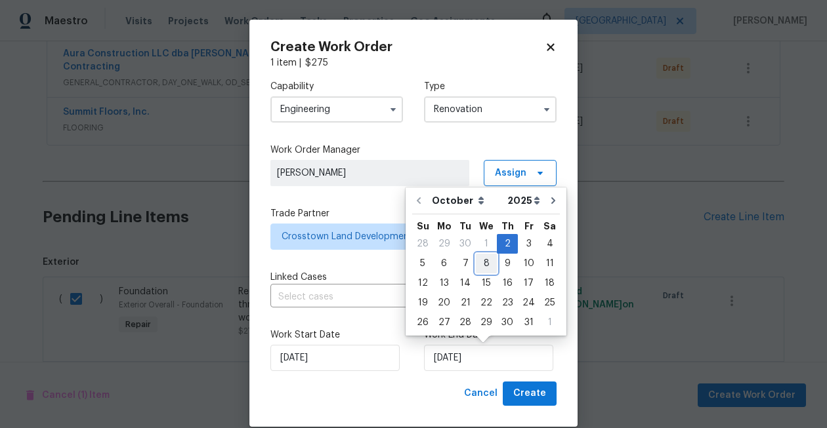
click at [480, 268] on div "8" at bounding box center [486, 264] width 21 height 18
click at [483, 360] on input "[DATE]" at bounding box center [488, 358] width 129 height 26
click at [522, 242] on div "3" at bounding box center [529, 244] width 22 height 18
type input "[DATE]"
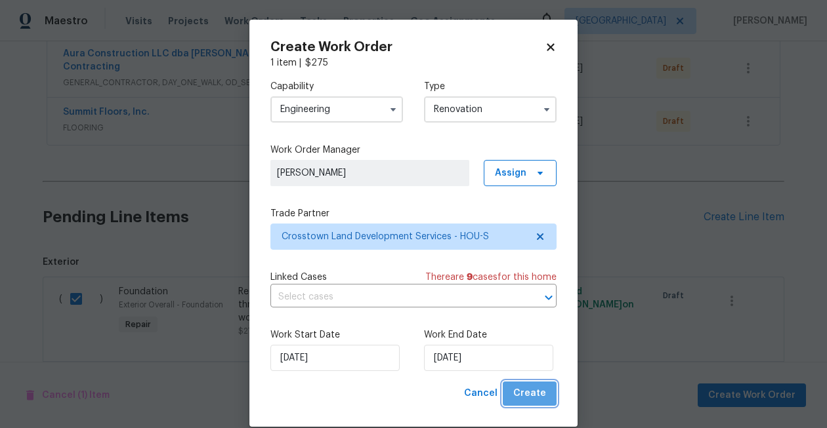
click at [535, 392] on span "Create" at bounding box center [529, 394] width 33 height 16
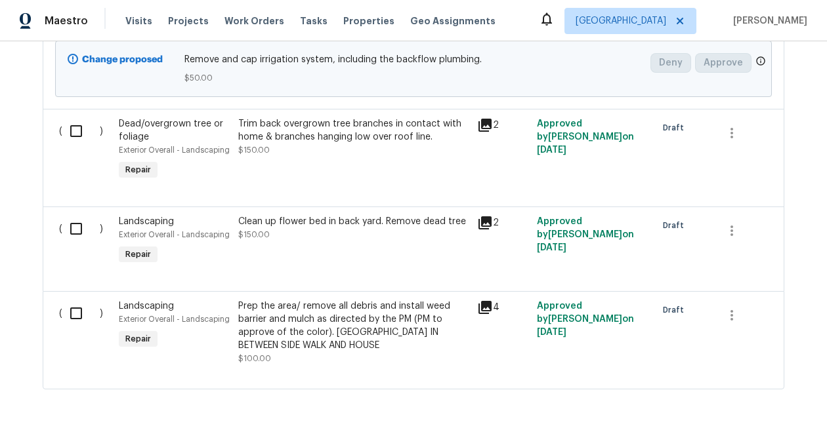
scroll to position [740, 0]
click at [75, 304] on input "checkbox" at bounding box center [80, 315] width 37 height 28
checkbox input "true"
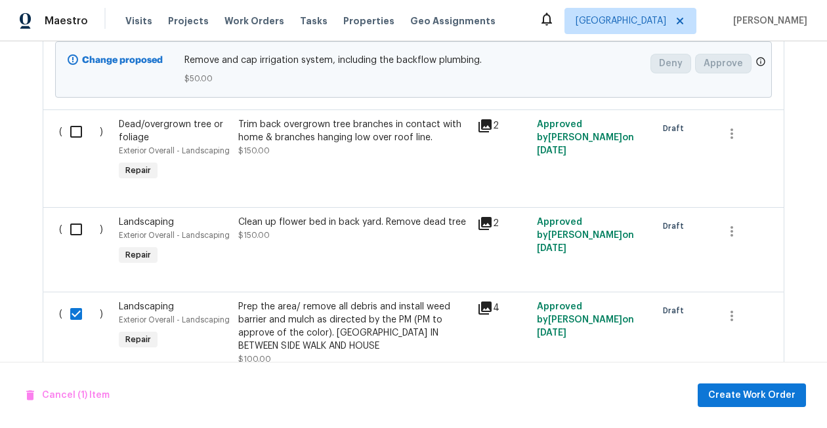
click at [73, 226] on input "checkbox" at bounding box center [80, 230] width 37 height 28
checkbox input "true"
click at [73, 133] on input "checkbox" at bounding box center [80, 132] width 37 height 28
checkbox input "true"
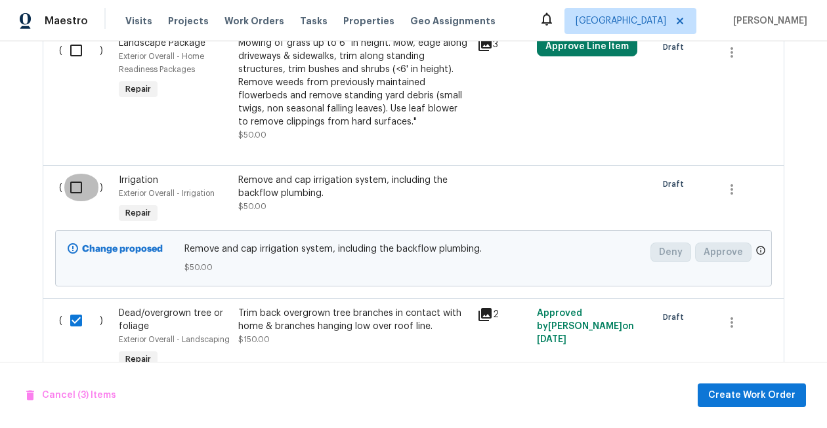
click at [77, 174] on input "checkbox" at bounding box center [80, 188] width 37 height 28
checkbox input "true"
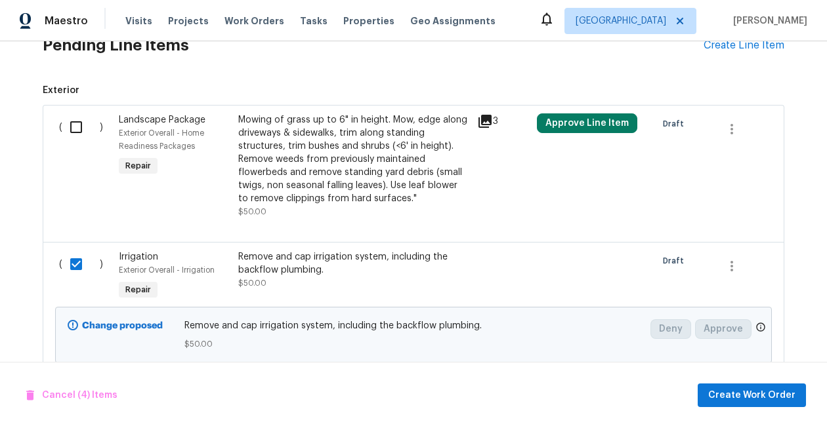
scroll to position [459, 0]
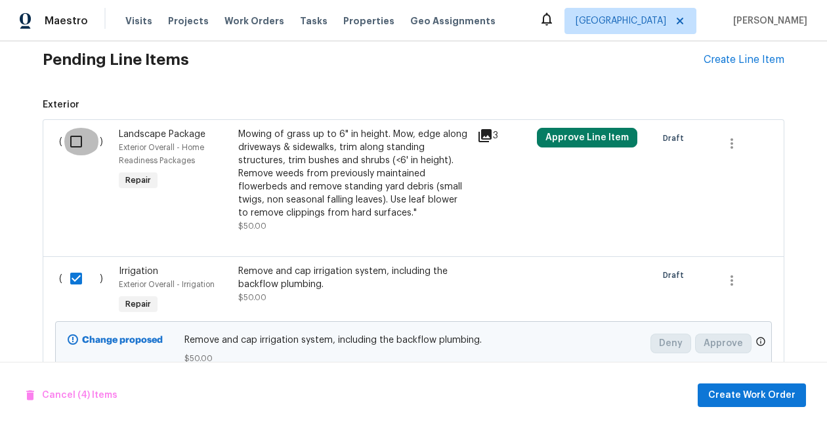
click at [73, 128] on input "checkbox" at bounding box center [80, 142] width 37 height 28
checkbox input "true"
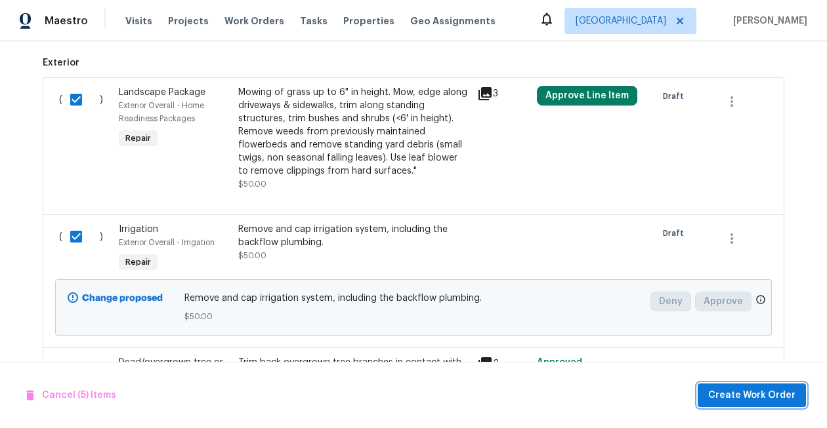
click at [734, 390] on span "Create Work Order" at bounding box center [751, 396] width 87 height 16
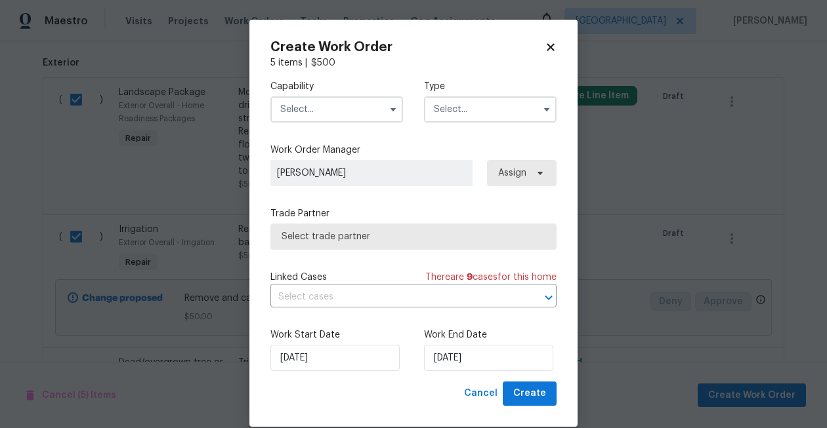
click at [327, 110] on input "text" at bounding box center [336, 109] width 133 height 26
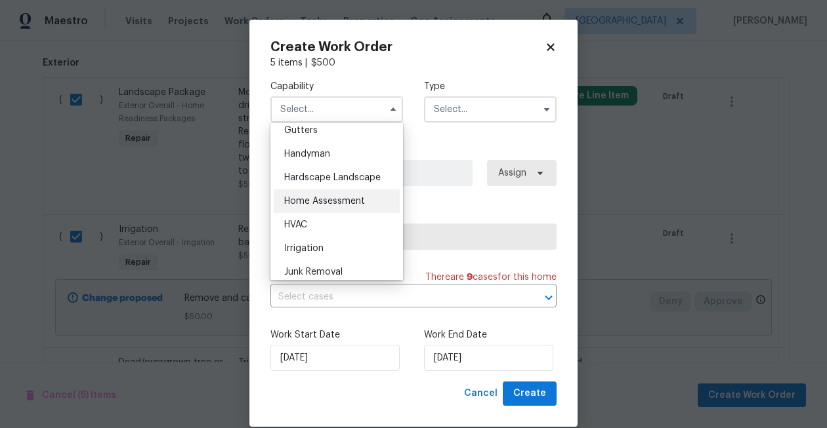
scroll to position [705, 0]
click at [352, 183] on div "Hardscape Landscape" at bounding box center [337, 179] width 126 height 24
type input "Hardscape Landscape"
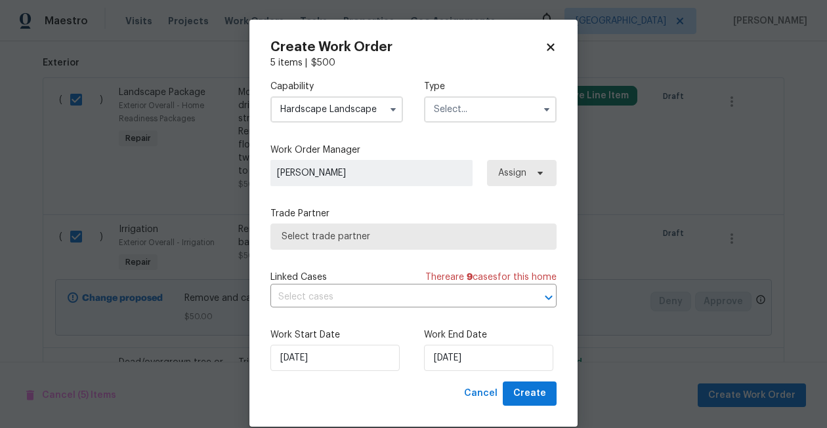
click at [482, 102] on input "text" at bounding box center [490, 109] width 133 height 26
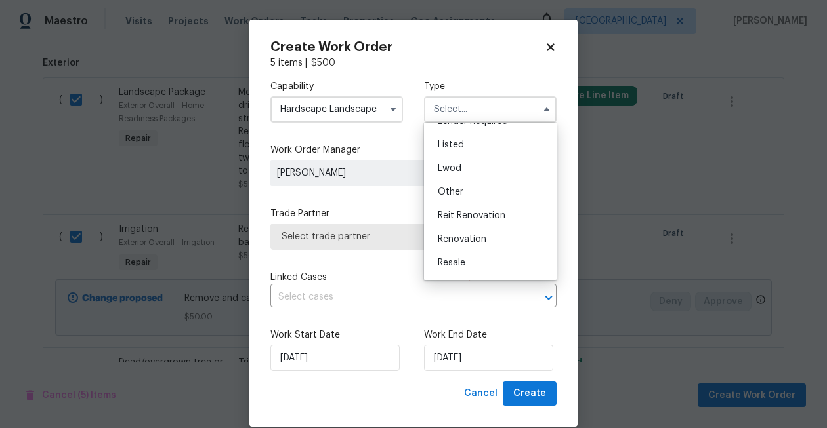
scroll to position [140, 0]
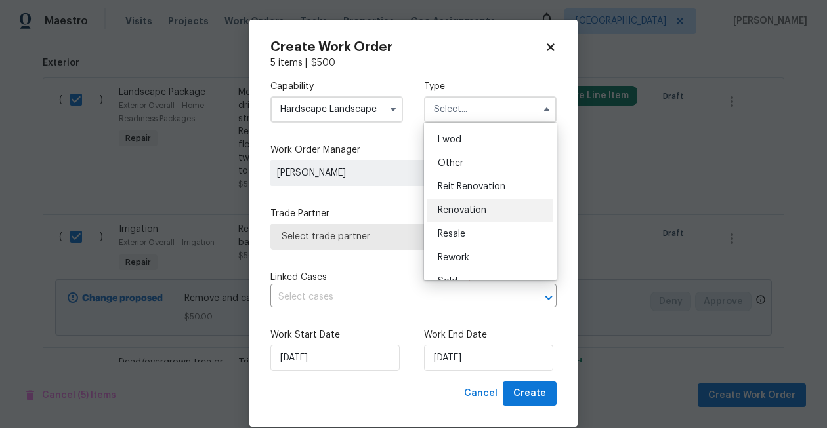
click at [479, 211] on span "Renovation" at bounding box center [462, 210] width 49 height 9
type input "Renovation"
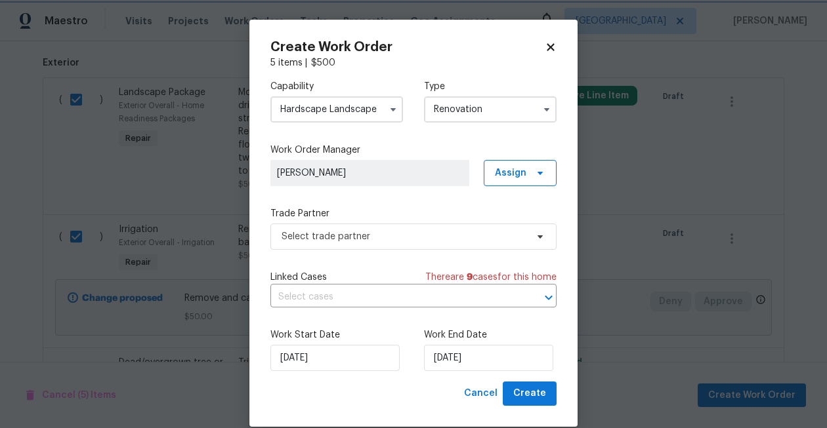
scroll to position [0, 0]
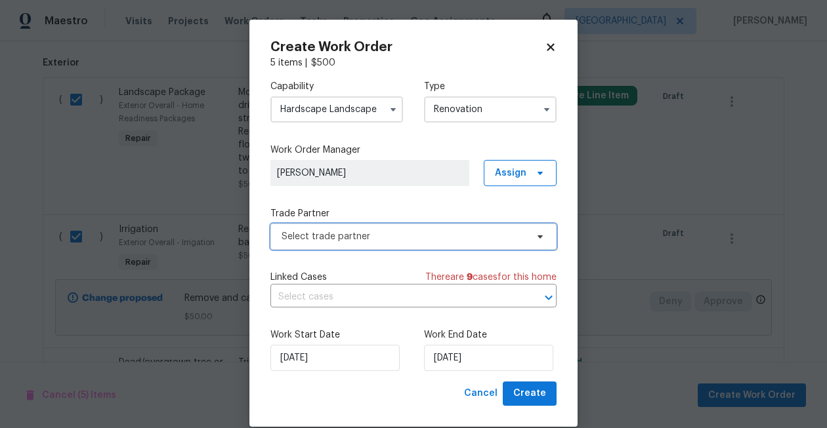
click at [409, 242] on span "Select trade partner" at bounding box center [404, 236] width 245 height 13
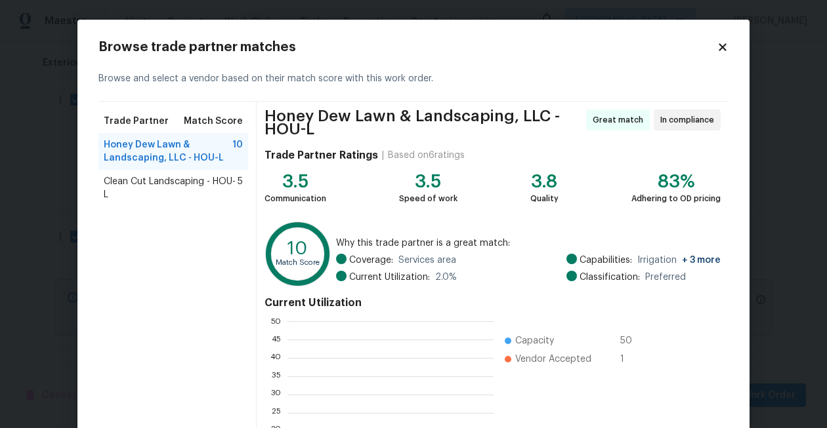
scroll to position [184, 206]
click at [219, 176] on span "Clean Cut Landscaping - HOU-L" at bounding box center [171, 188] width 134 height 26
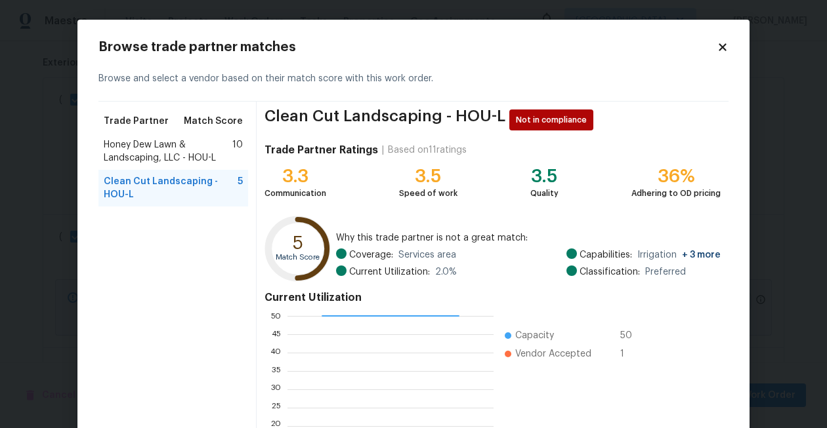
click at [213, 152] on span "Honey Dew Lawn & Landscaping, LLC - HOU-L" at bounding box center [168, 151] width 129 height 26
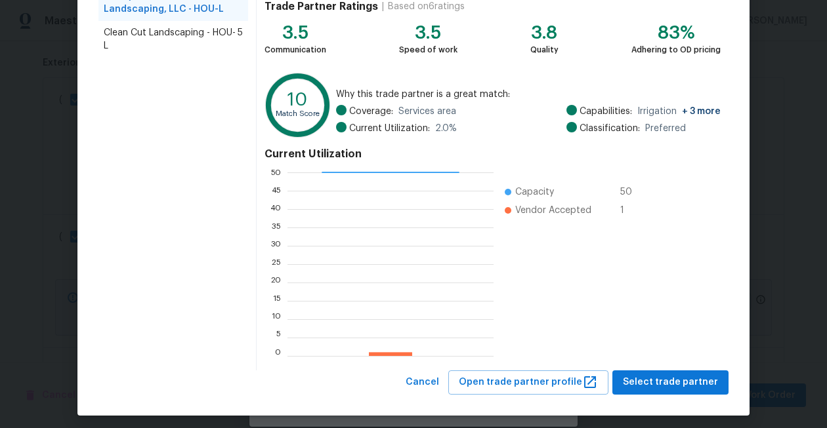
scroll to position [156, 0]
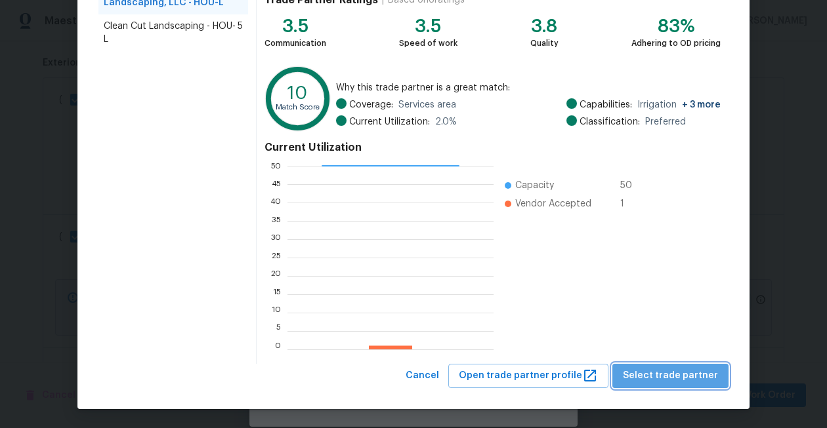
click at [709, 375] on span "Select trade partner" at bounding box center [670, 376] width 95 height 16
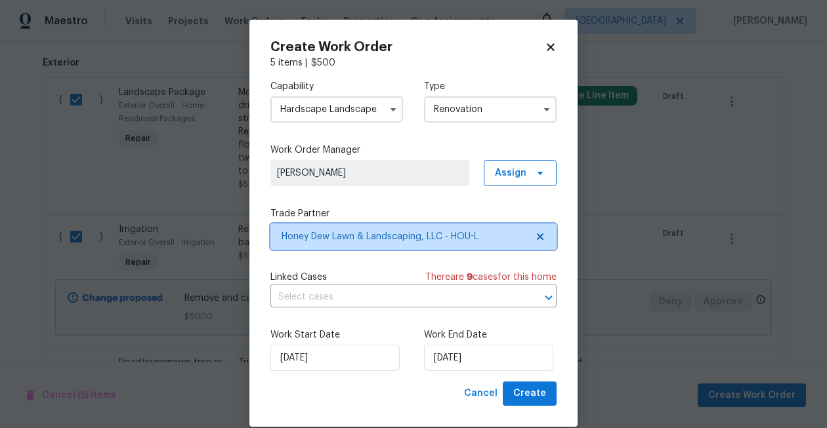
scroll to position [0, 0]
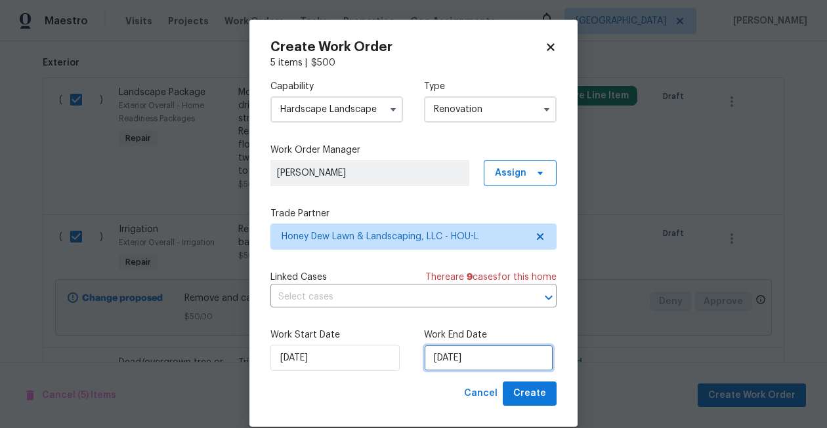
click at [458, 368] on input "[DATE]" at bounding box center [488, 358] width 129 height 26
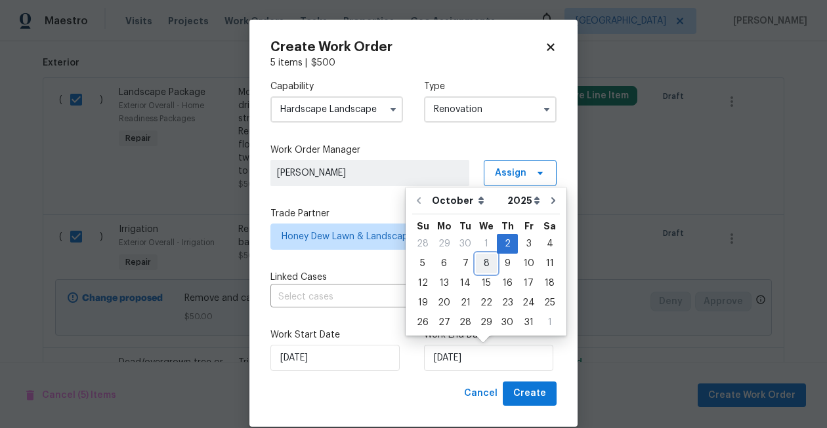
click at [484, 262] on div "8" at bounding box center [486, 264] width 21 height 18
type input "[DATE]"
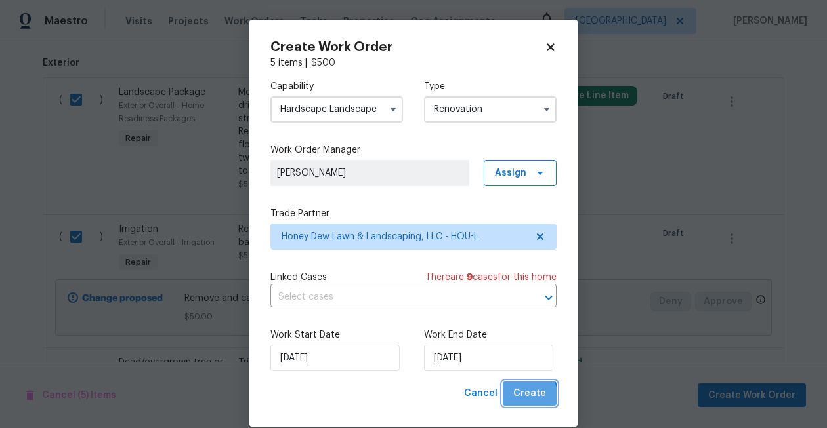
click at [525, 398] on span "Create" at bounding box center [529, 394] width 33 height 16
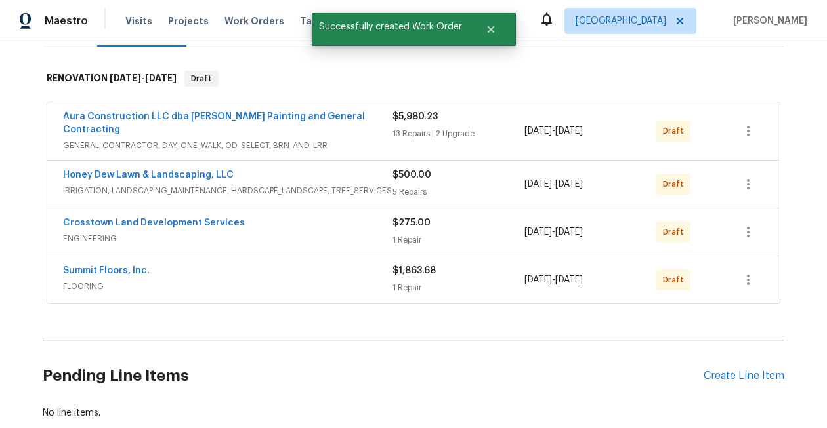
scroll to position [195, 0]
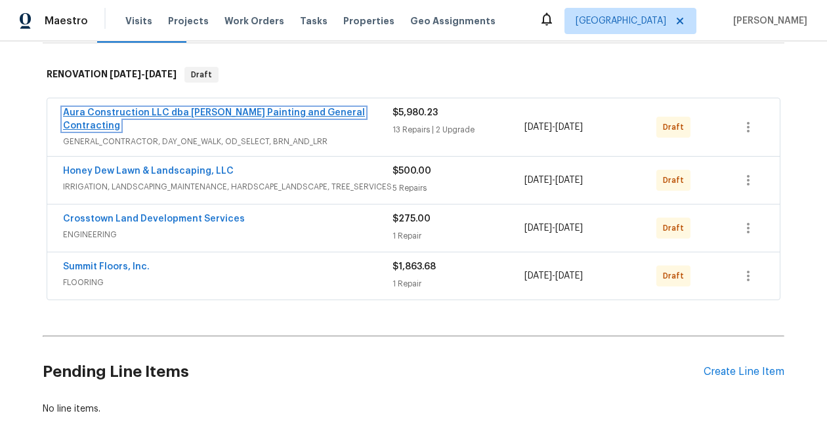
click at [226, 112] on link "Aura Construction LLC dba [PERSON_NAME] Painting and General Contracting" at bounding box center [214, 119] width 302 height 22
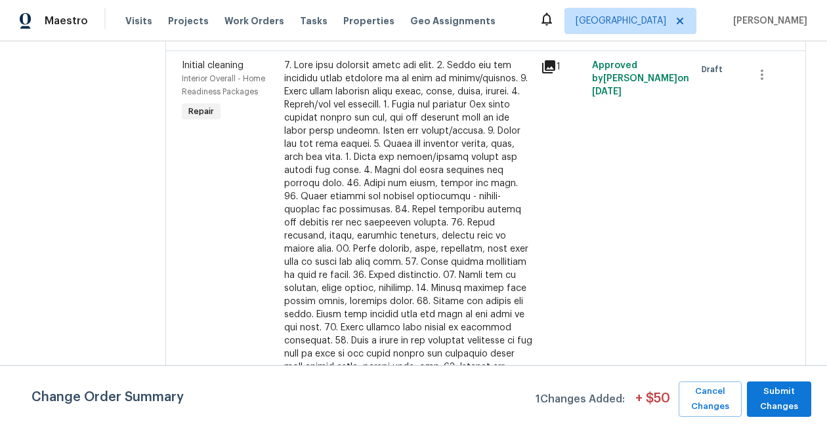
scroll to position [1478, 0]
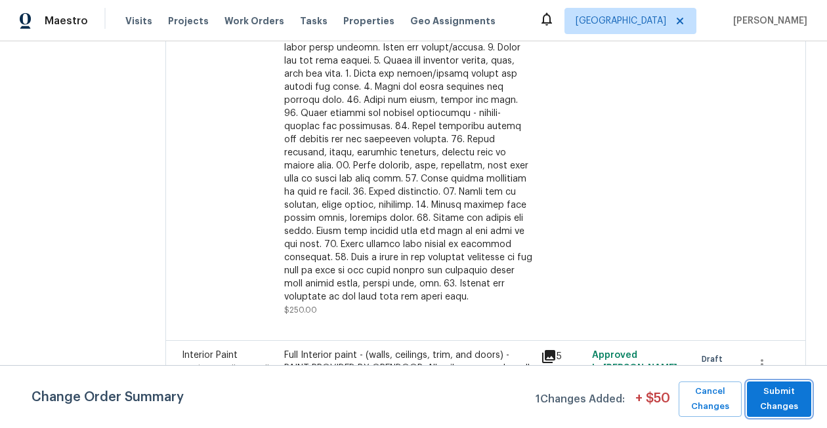
click at [765, 394] on span "Submit Changes" at bounding box center [778, 400] width 51 height 30
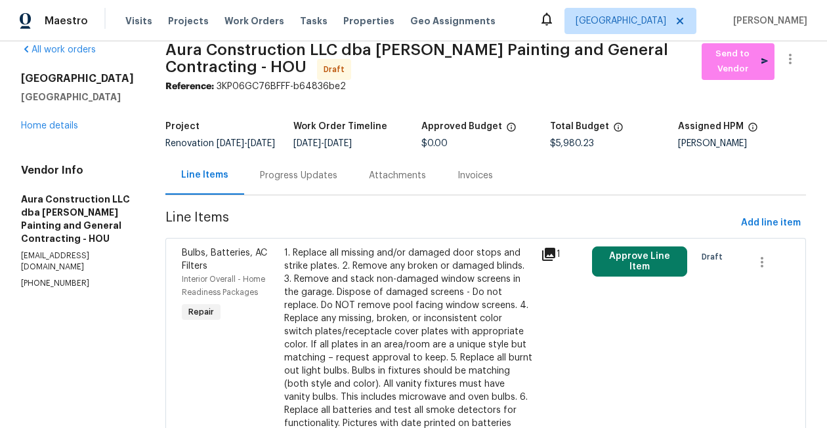
scroll to position [0, 0]
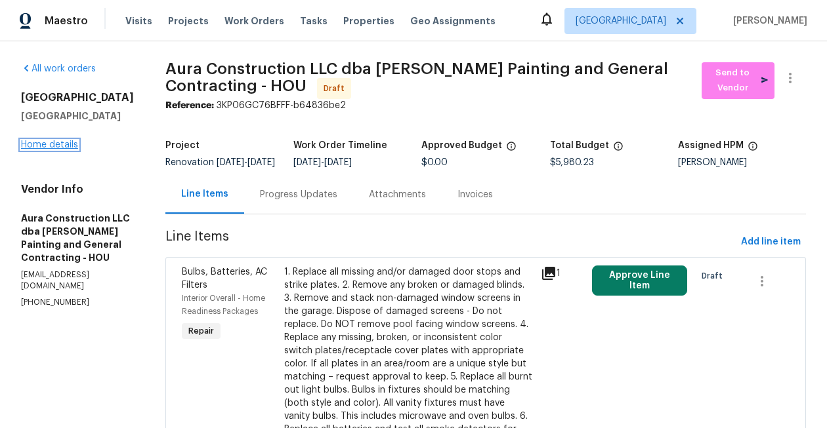
click at [45, 150] on link "Home details" at bounding box center [49, 144] width 57 height 9
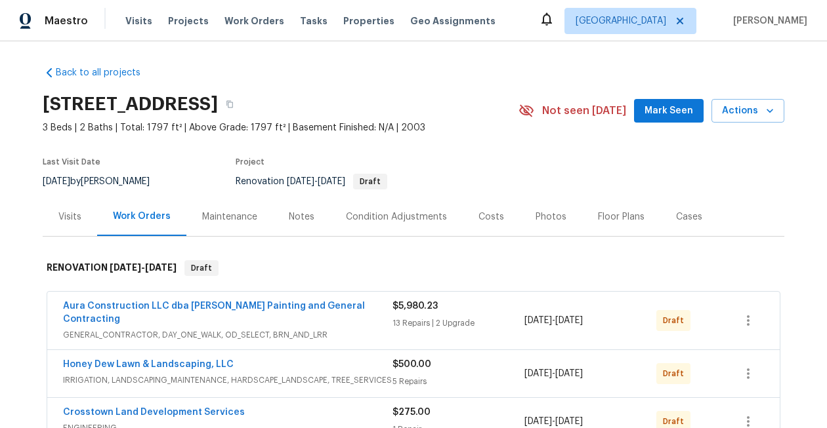
scroll to position [8, 0]
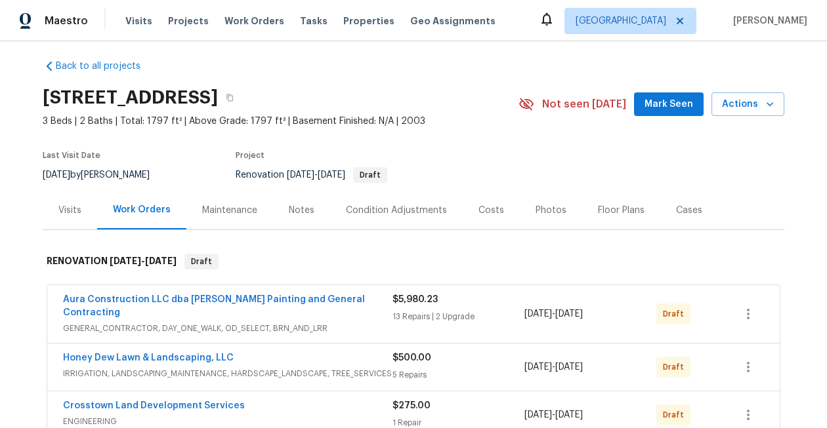
click at [299, 207] on div "Notes" at bounding box center [302, 210] width 26 height 13
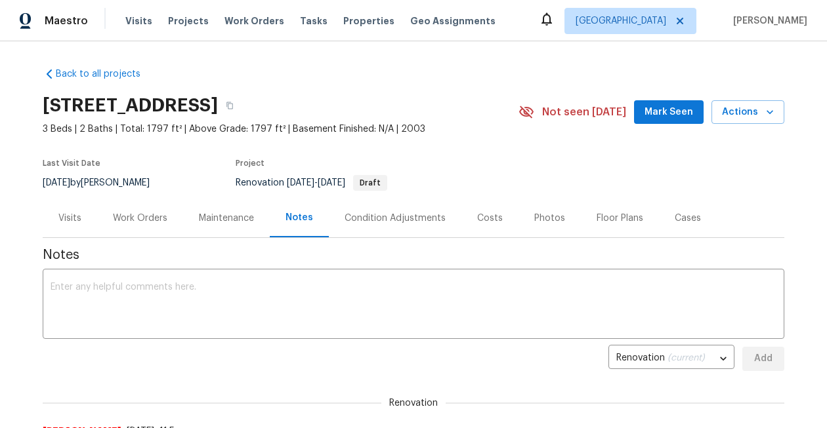
click at [139, 219] on div "Work Orders" at bounding box center [140, 218] width 54 height 13
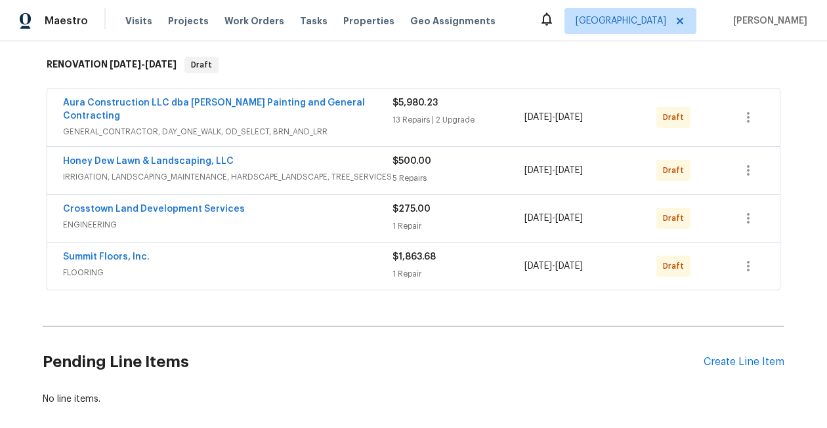
scroll to position [198, 0]
